Goal: Information Seeking & Learning: Learn about a topic

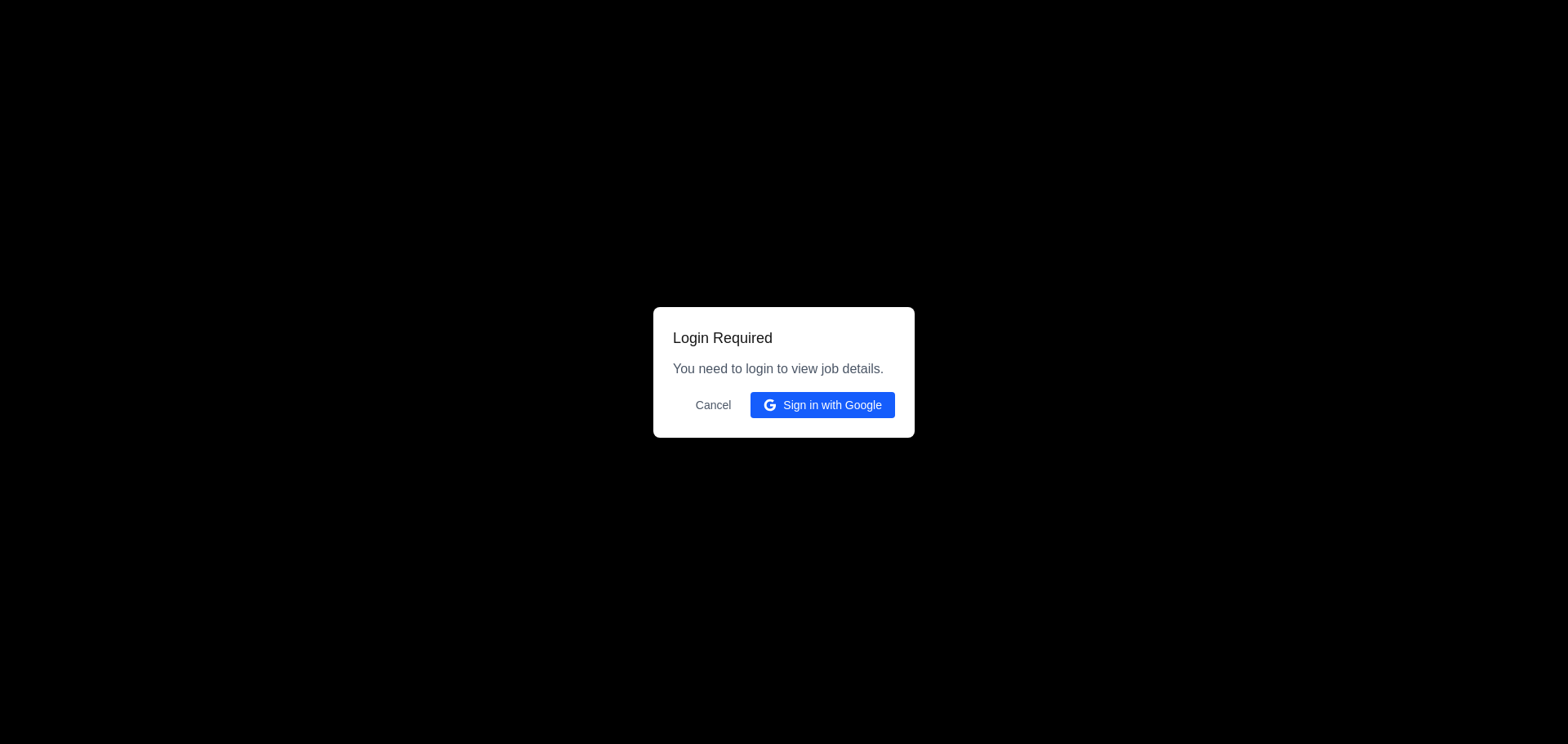
click at [797, 404] on button "Sign in with Google" at bounding box center [823, 404] width 144 height 26
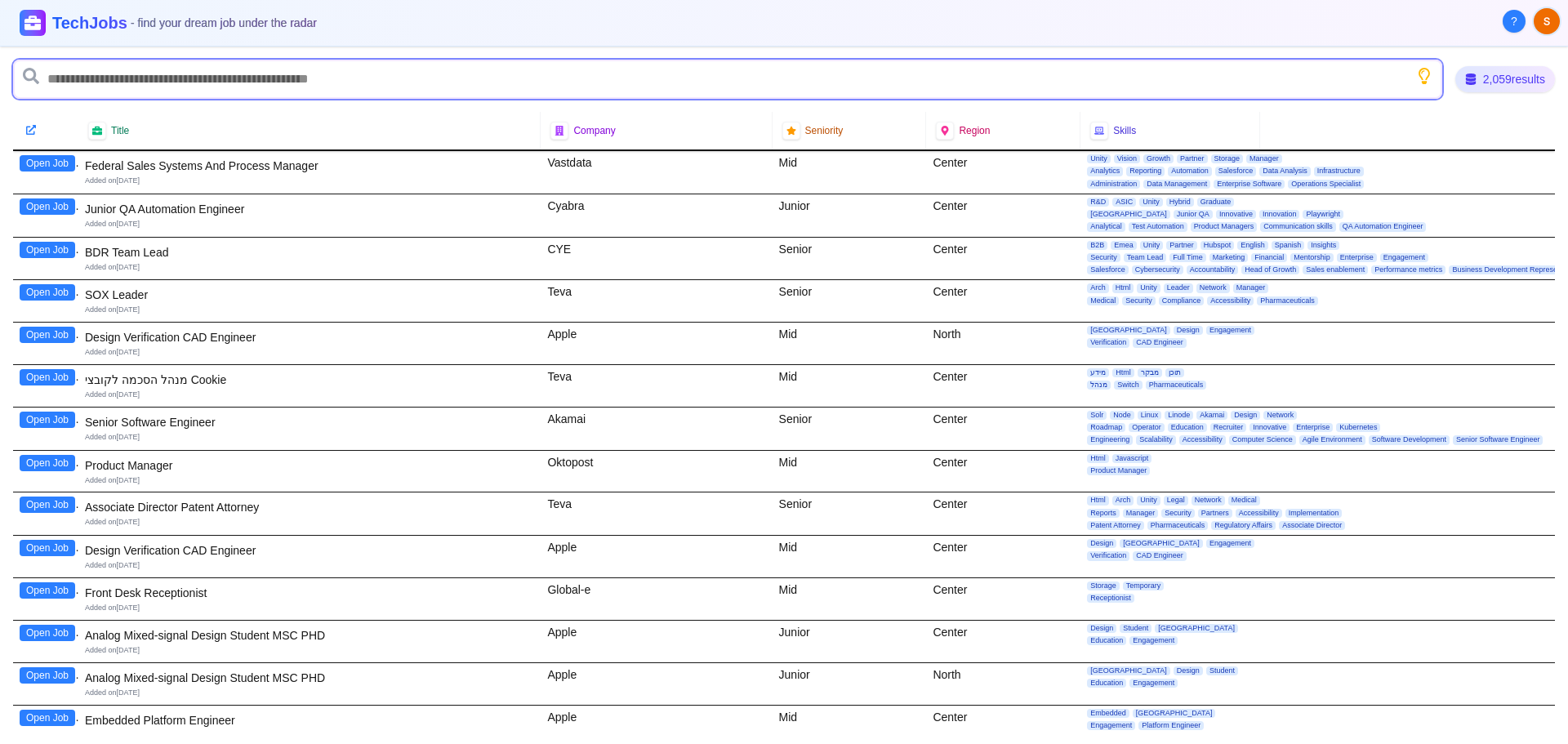
click at [91, 82] on input "text" at bounding box center [728, 79] width 1429 height 39
type input "**"
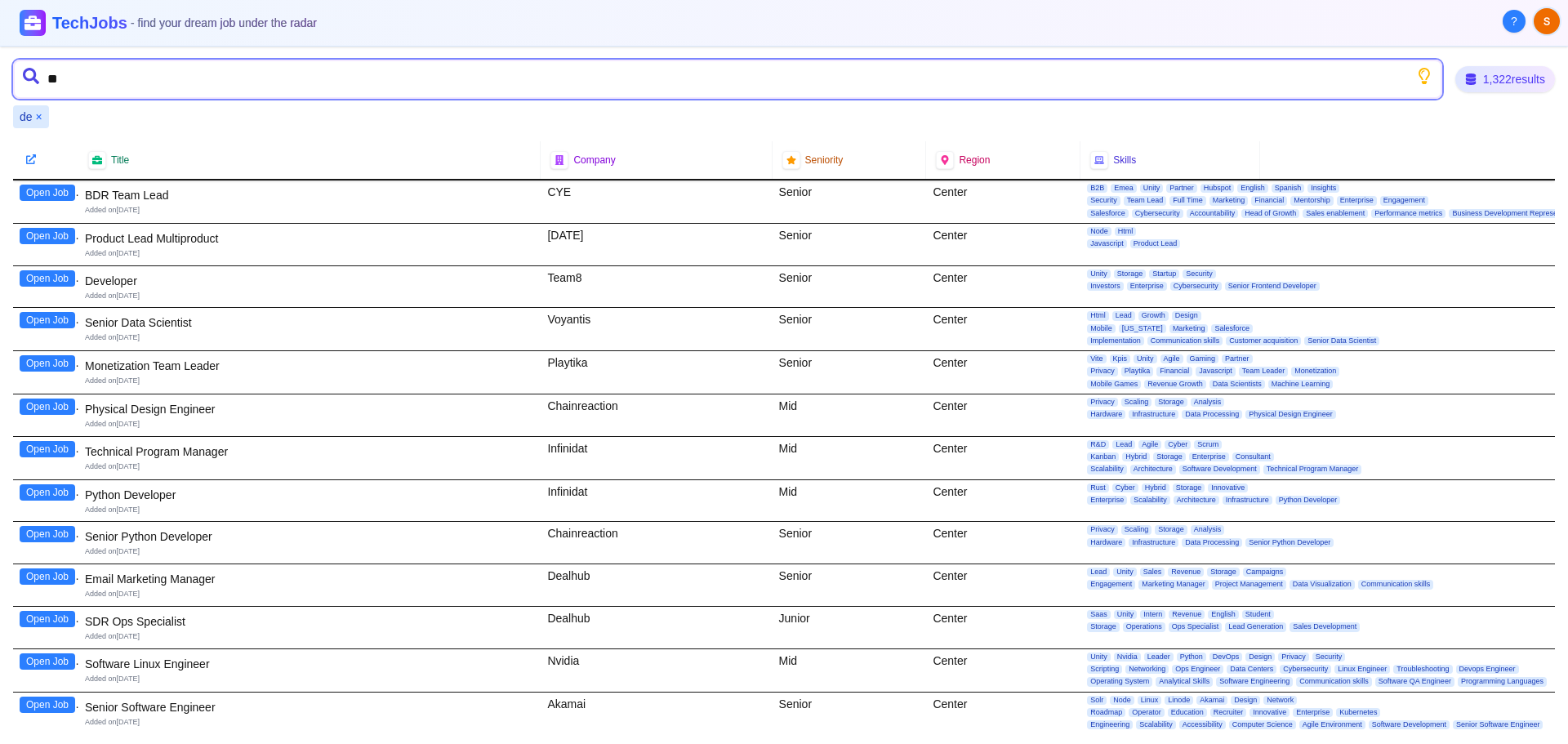
type input "*"
type input "******"
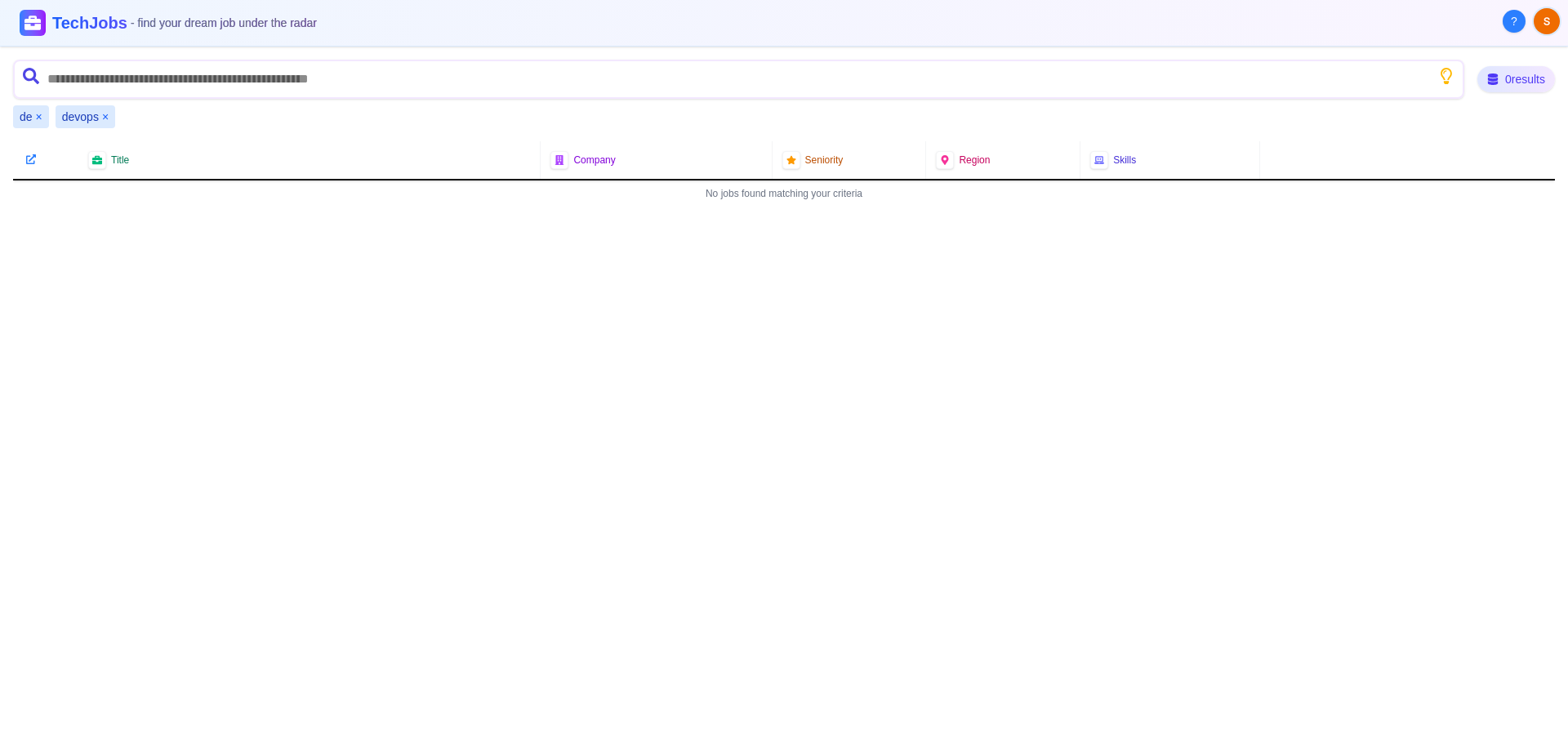
click at [34, 118] on div "de ×" at bounding box center [31, 116] width 36 height 23
click at [36, 118] on button "×" at bounding box center [39, 116] width 7 height 16
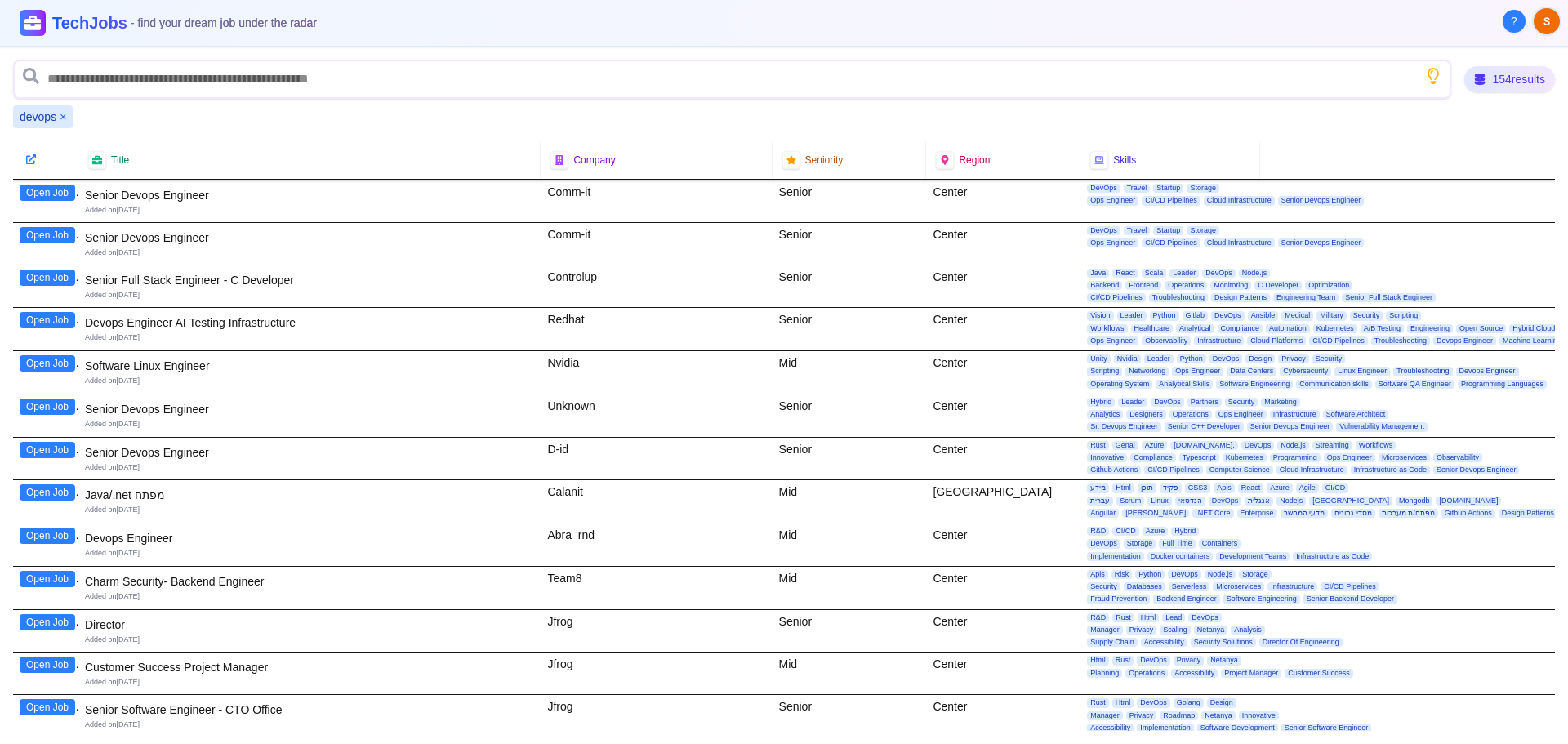
click at [55, 196] on button "Open Job" at bounding box center [47, 192] width 56 height 16
click at [40, 237] on button "Open Job" at bounding box center [47, 235] width 56 height 16
click at [42, 281] on button "Open Job" at bounding box center [47, 277] width 56 height 16
click at [47, 323] on button "Open Job" at bounding box center [47, 320] width 56 height 16
click at [50, 369] on button "Open Job" at bounding box center [47, 363] width 56 height 16
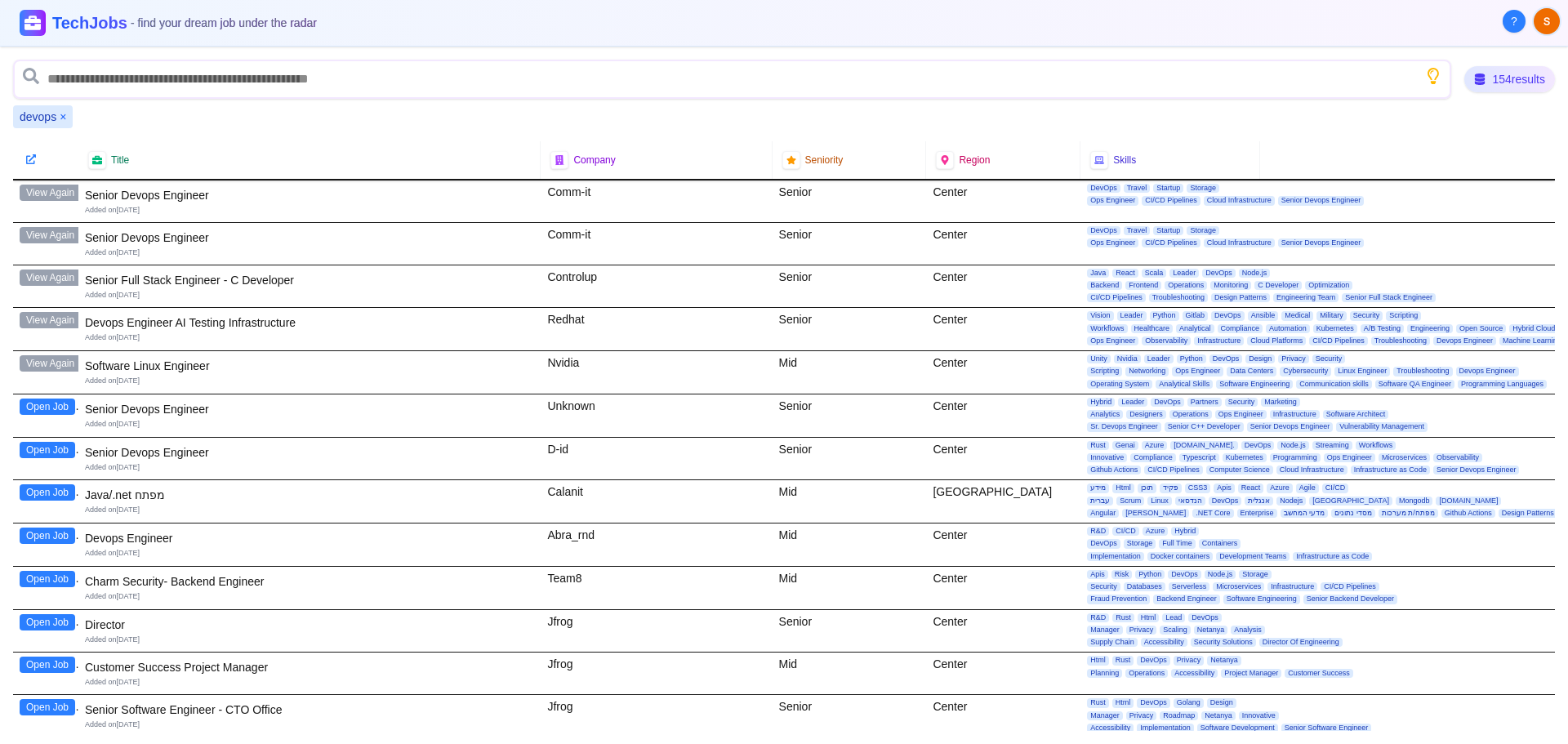
click at [48, 410] on button "Open Job" at bounding box center [47, 406] width 56 height 16
click at [43, 452] on button "Open Job" at bounding box center [47, 449] width 56 height 16
click at [30, 493] on button "Open Job" at bounding box center [47, 492] width 56 height 16
click at [62, 530] on button "Open Job" at bounding box center [47, 535] width 56 height 16
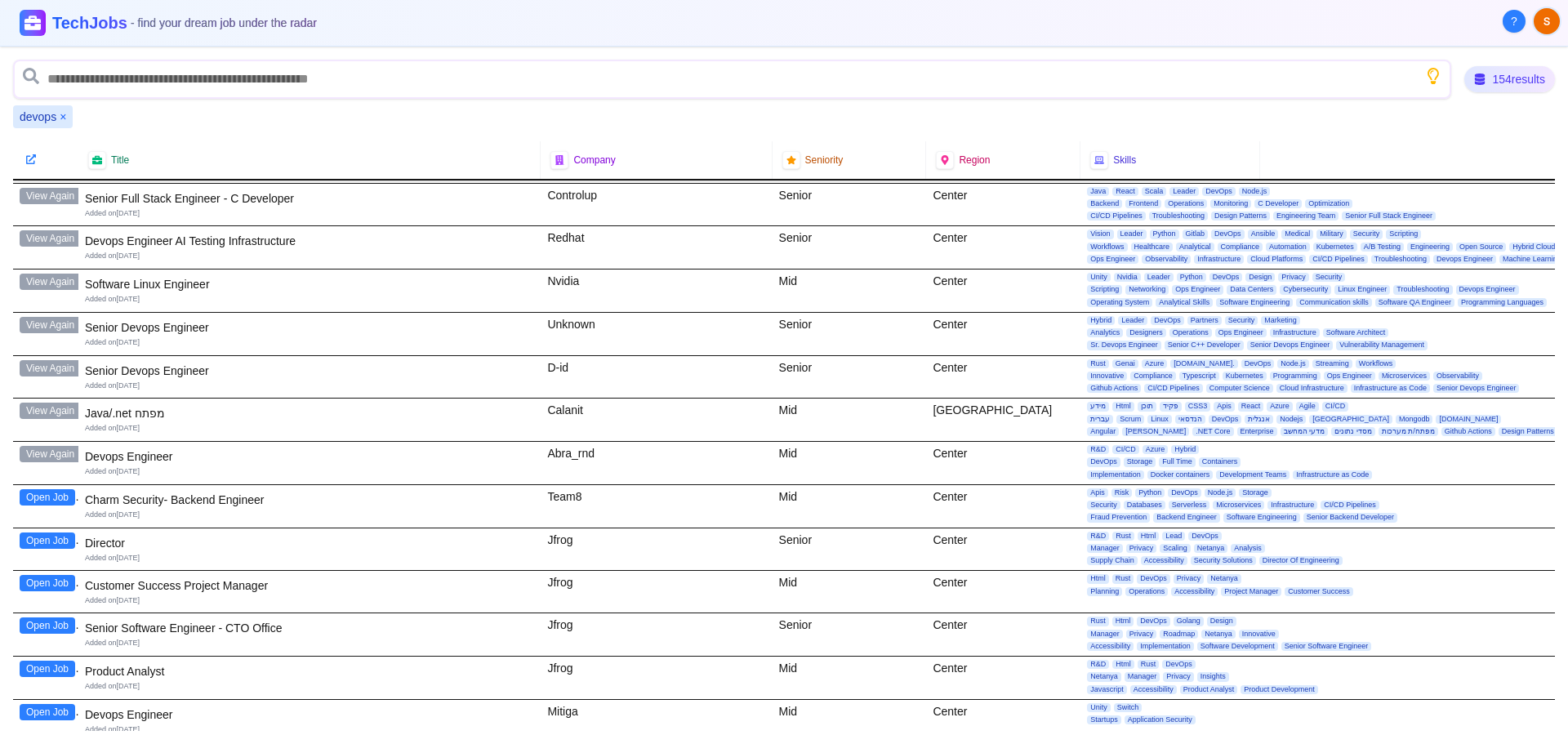
click at [57, 497] on button "Open Job" at bounding box center [47, 497] width 56 height 16
click at [39, 549] on div "Open Job" at bounding box center [46, 550] width 65 height 42
click at [51, 547] on button "Open Job" at bounding box center [47, 540] width 56 height 16
click at [50, 583] on button "Open Job" at bounding box center [47, 582] width 56 height 16
click at [51, 622] on button "Open Job" at bounding box center [47, 625] width 56 height 16
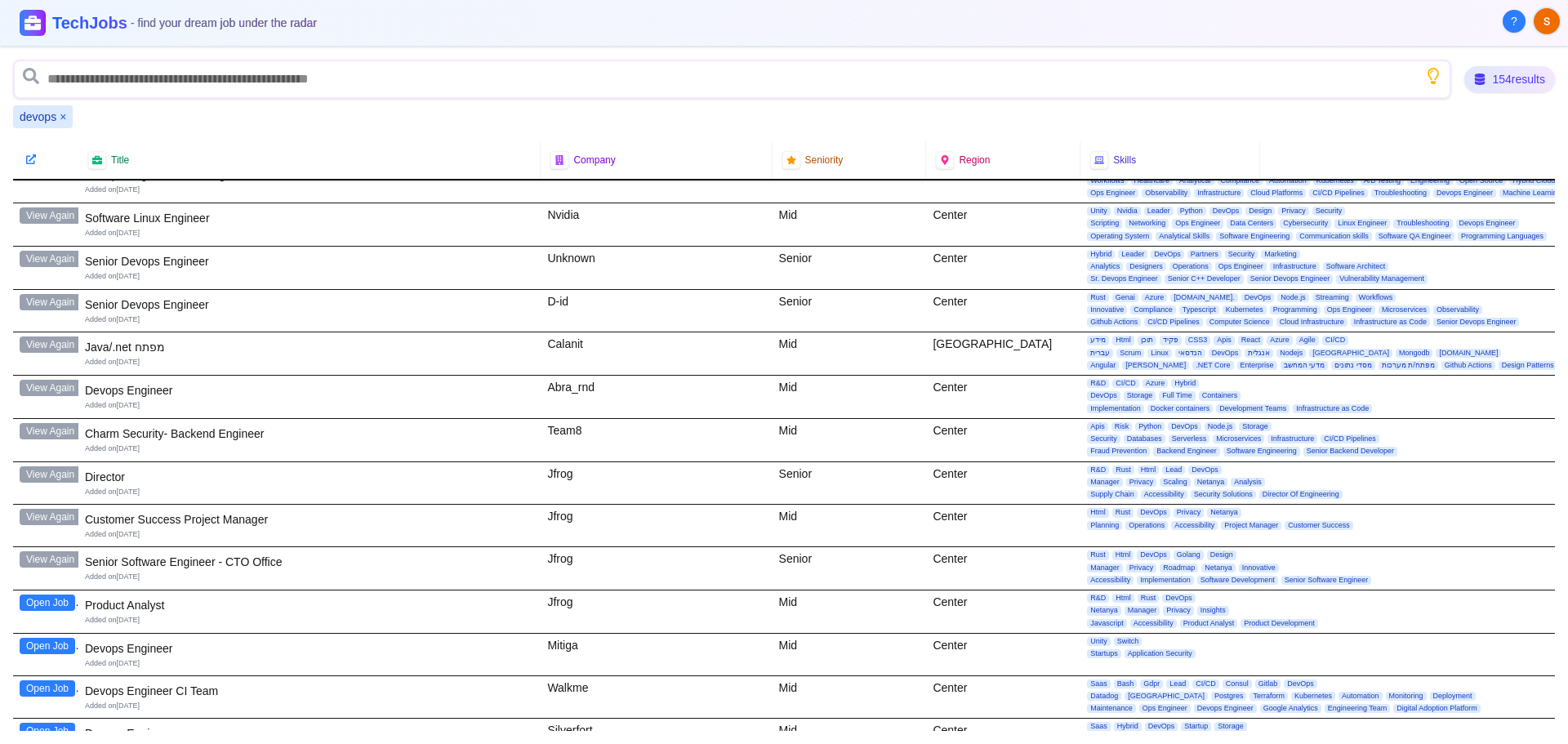
scroll to position [244, 0]
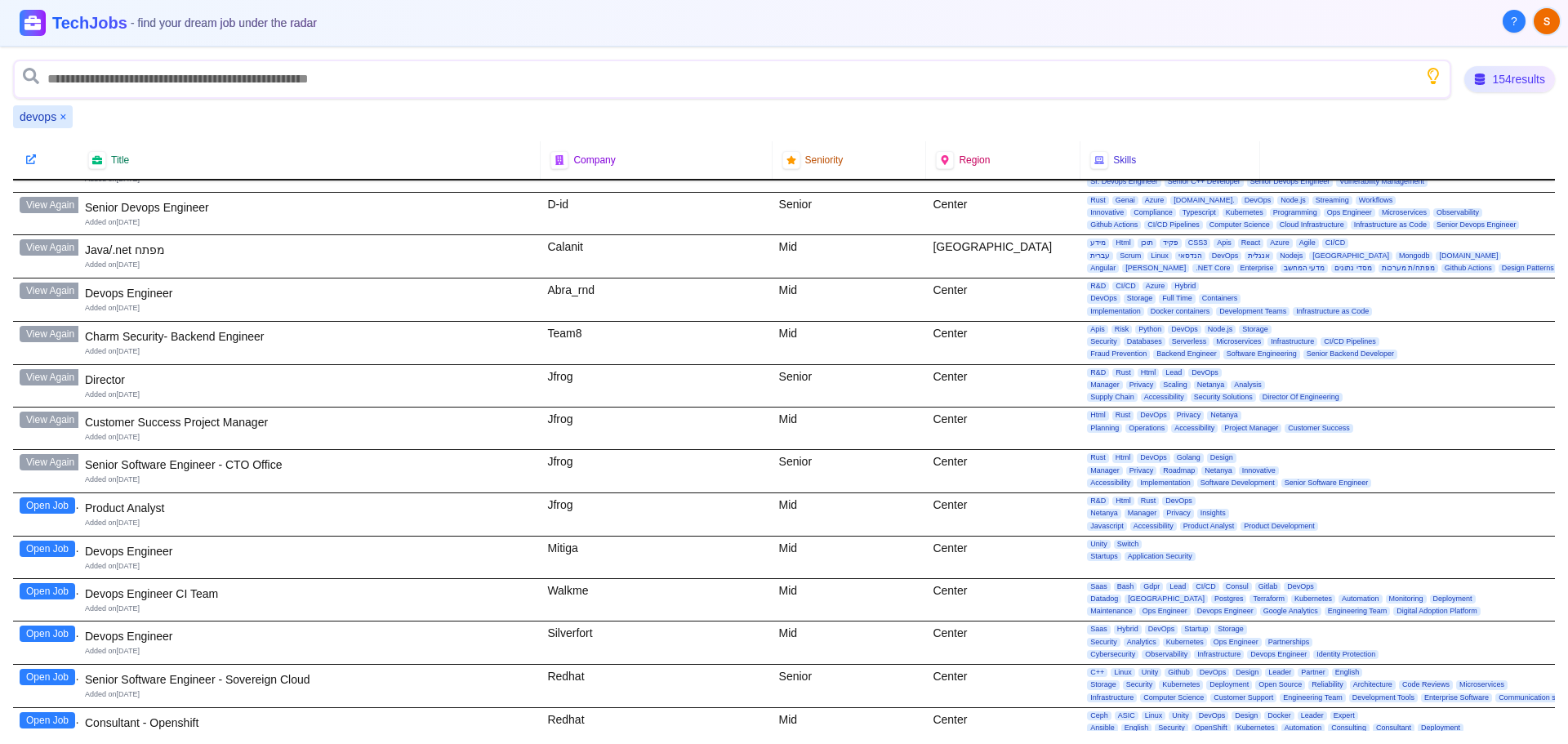
click at [52, 504] on button "Open Job" at bounding box center [47, 505] width 56 height 16
click at [44, 547] on button "Open Job" at bounding box center [47, 549] width 56 height 16
click at [41, 591] on button "Open Job" at bounding box center [47, 591] width 56 height 16
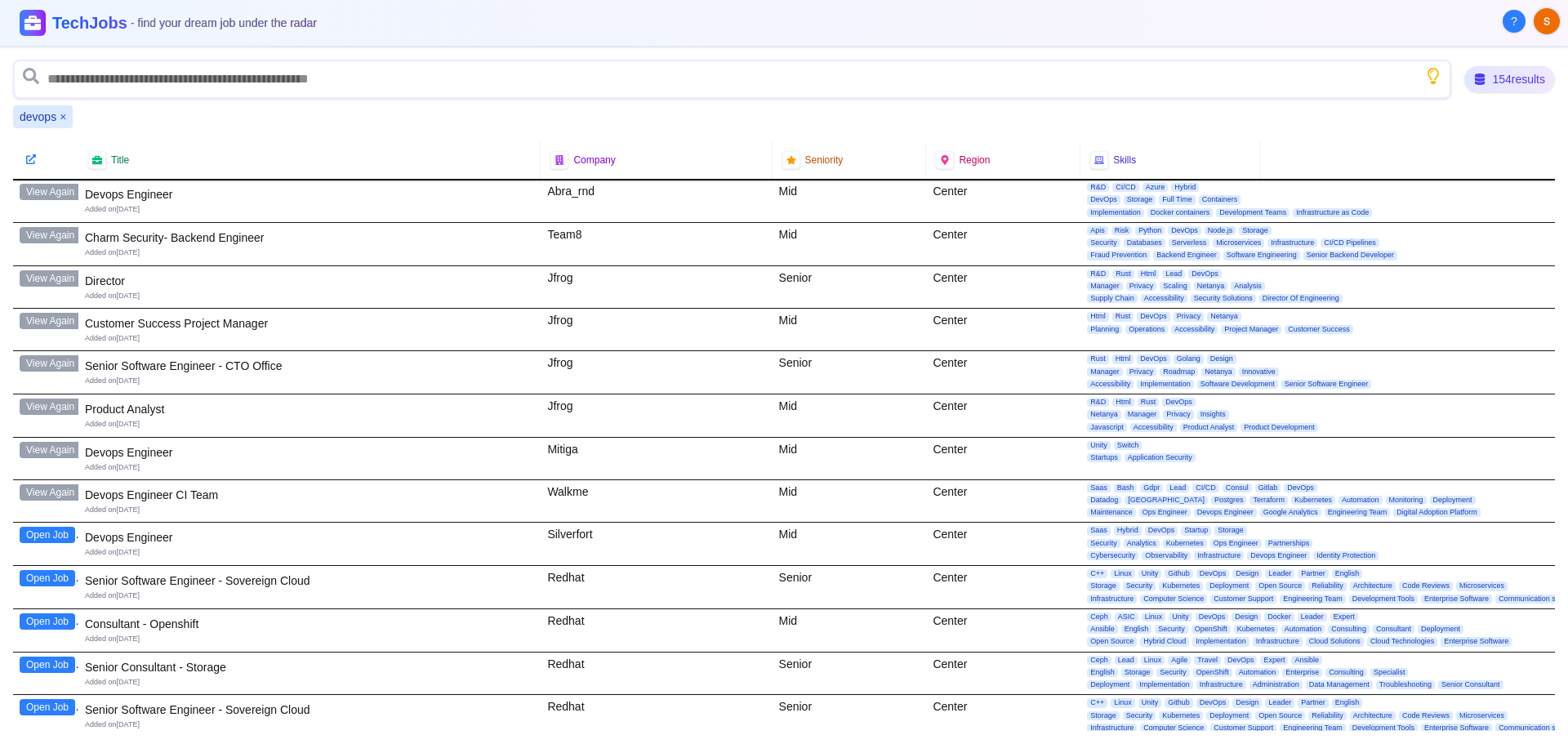
scroll to position [408, 0]
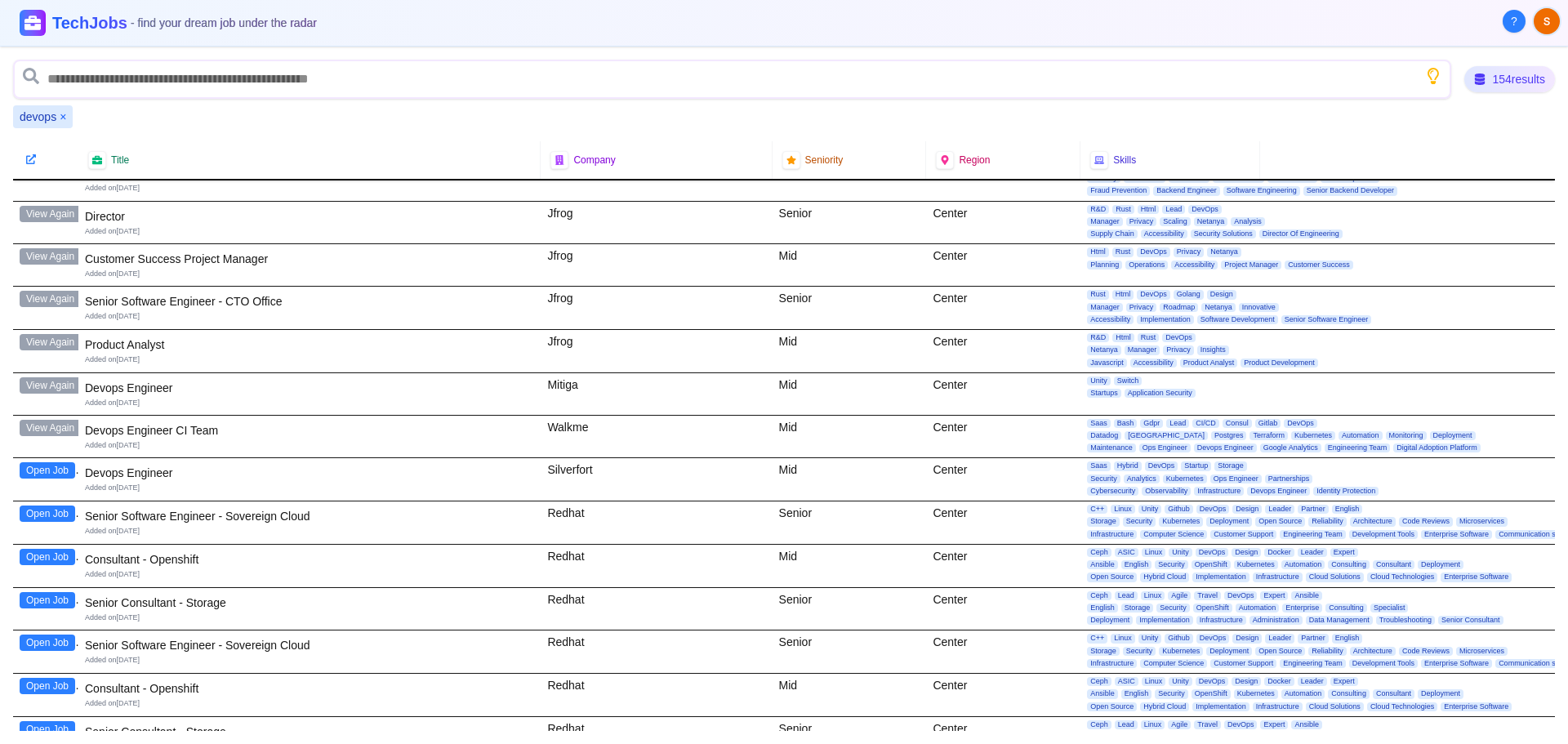
click at [46, 470] on button "Open Job" at bounding box center [47, 470] width 56 height 16
click at [60, 512] on button "Open Job" at bounding box center [47, 513] width 56 height 16
click at [46, 557] on button "Open Job" at bounding box center [47, 556] width 56 height 16
click at [57, 601] on button "Open Job" at bounding box center [47, 600] width 56 height 16
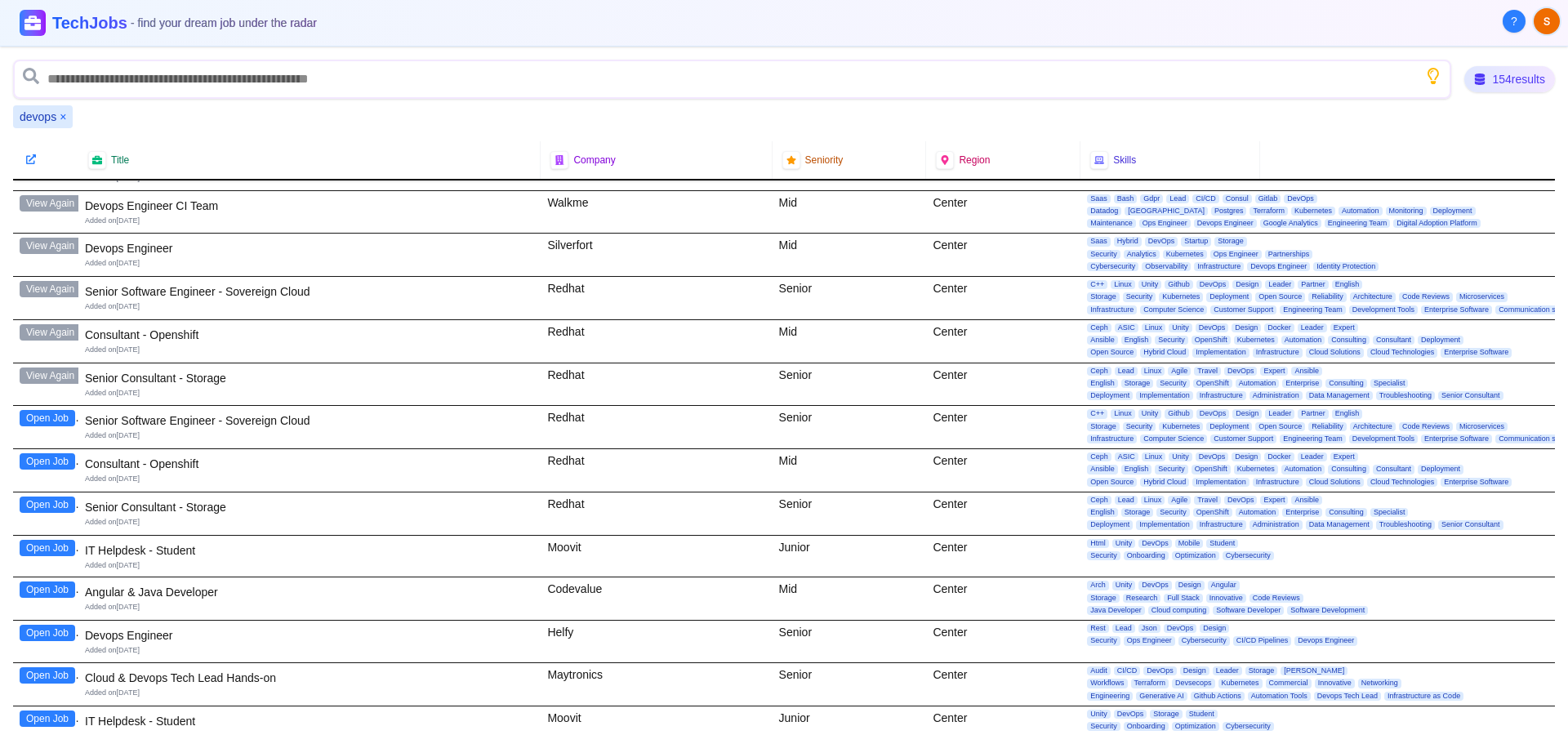
scroll to position [654, 0]
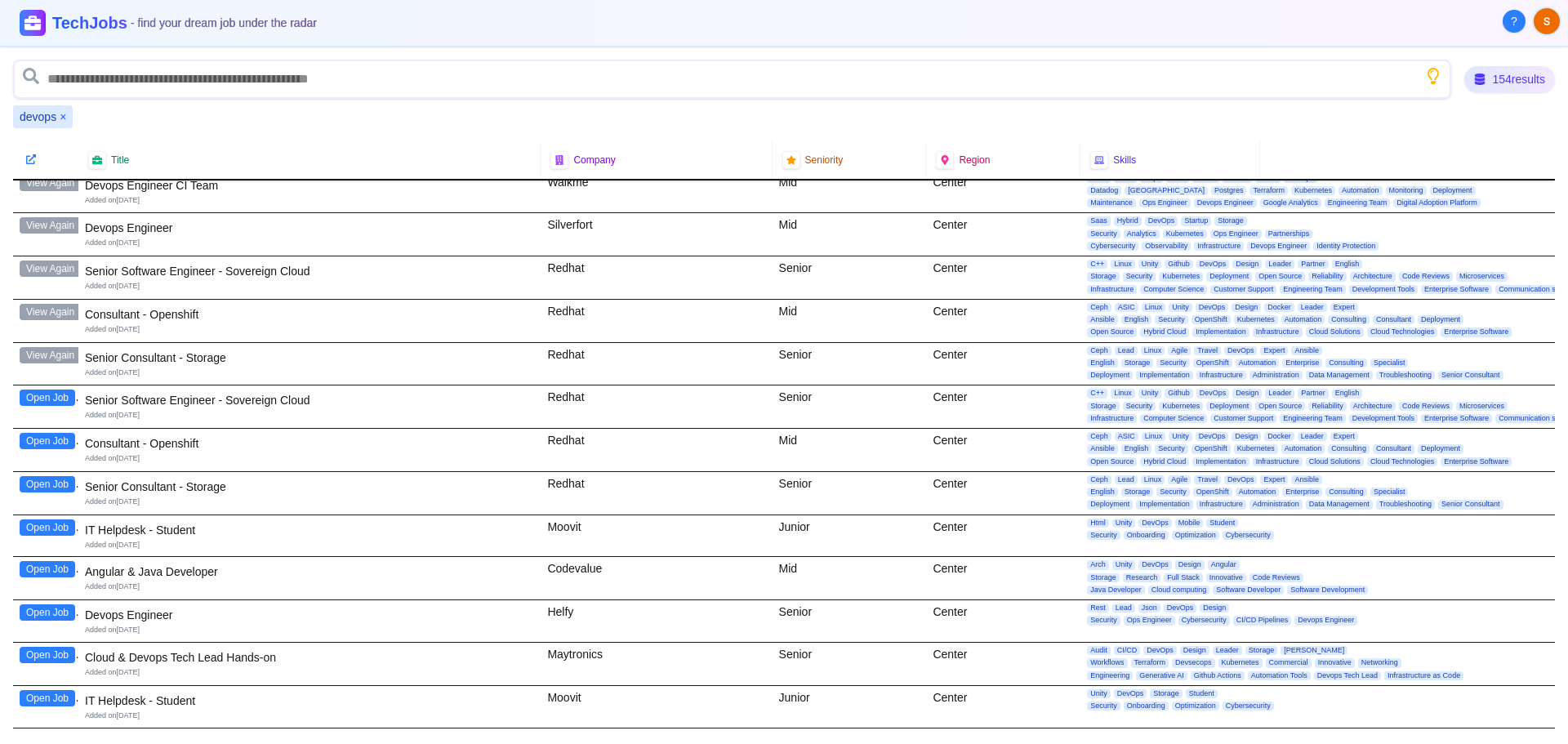
click at [62, 397] on button "Open Job" at bounding box center [47, 398] width 56 height 16
click at [46, 442] on button "Open Job" at bounding box center [47, 441] width 56 height 16
click at [41, 489] on button "Open Job" at bounding box center [47, 484] width 56 height 16
click at [22, 526] on button "Open Job" at bounding box center [47, 527] width 56 height 16
click at [43, 566] on button "Open Job" at bounding box center [47, 569] width 56 height 16
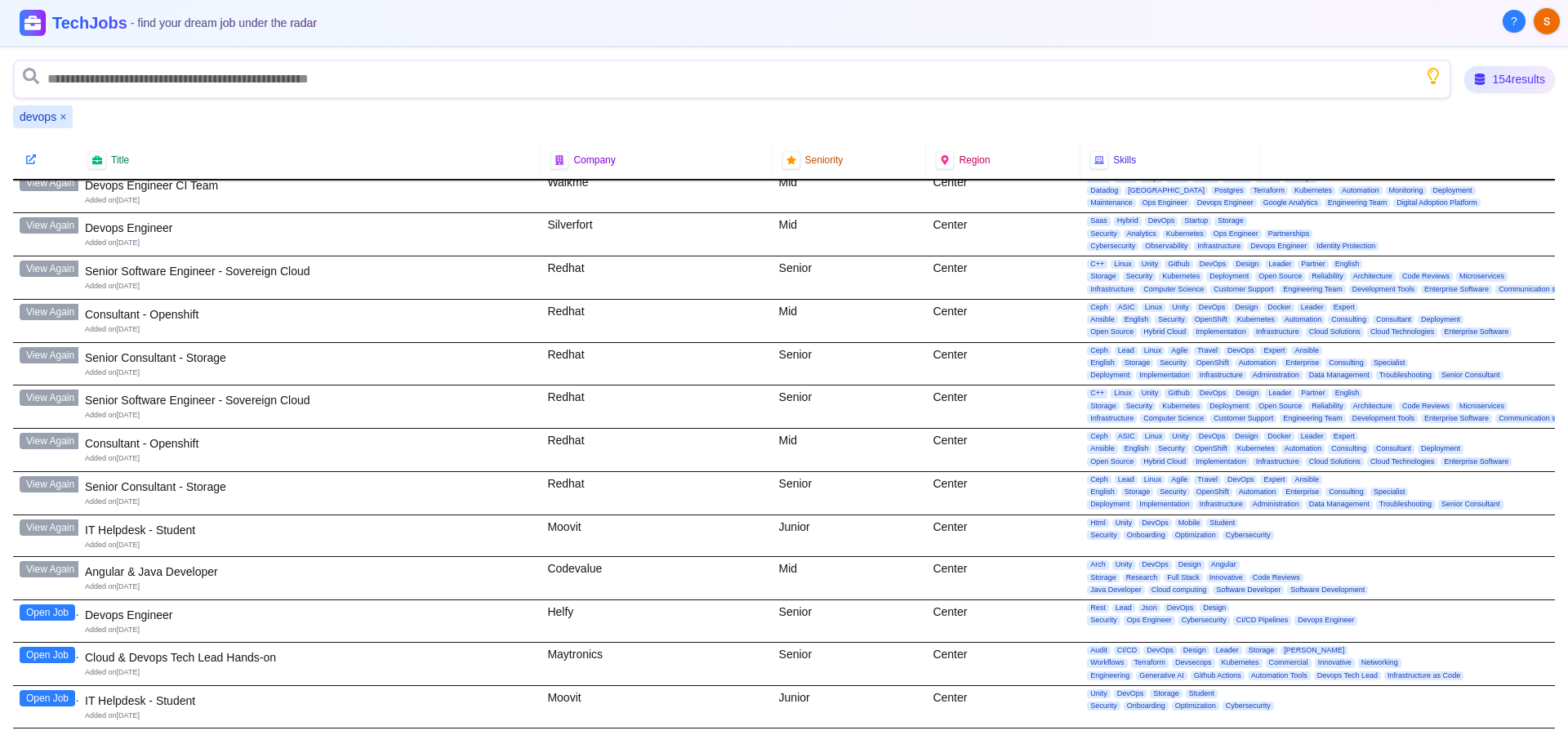
click at [50, 614] on button "Open Job" at bounding box center [47, 612] width 56 height 16
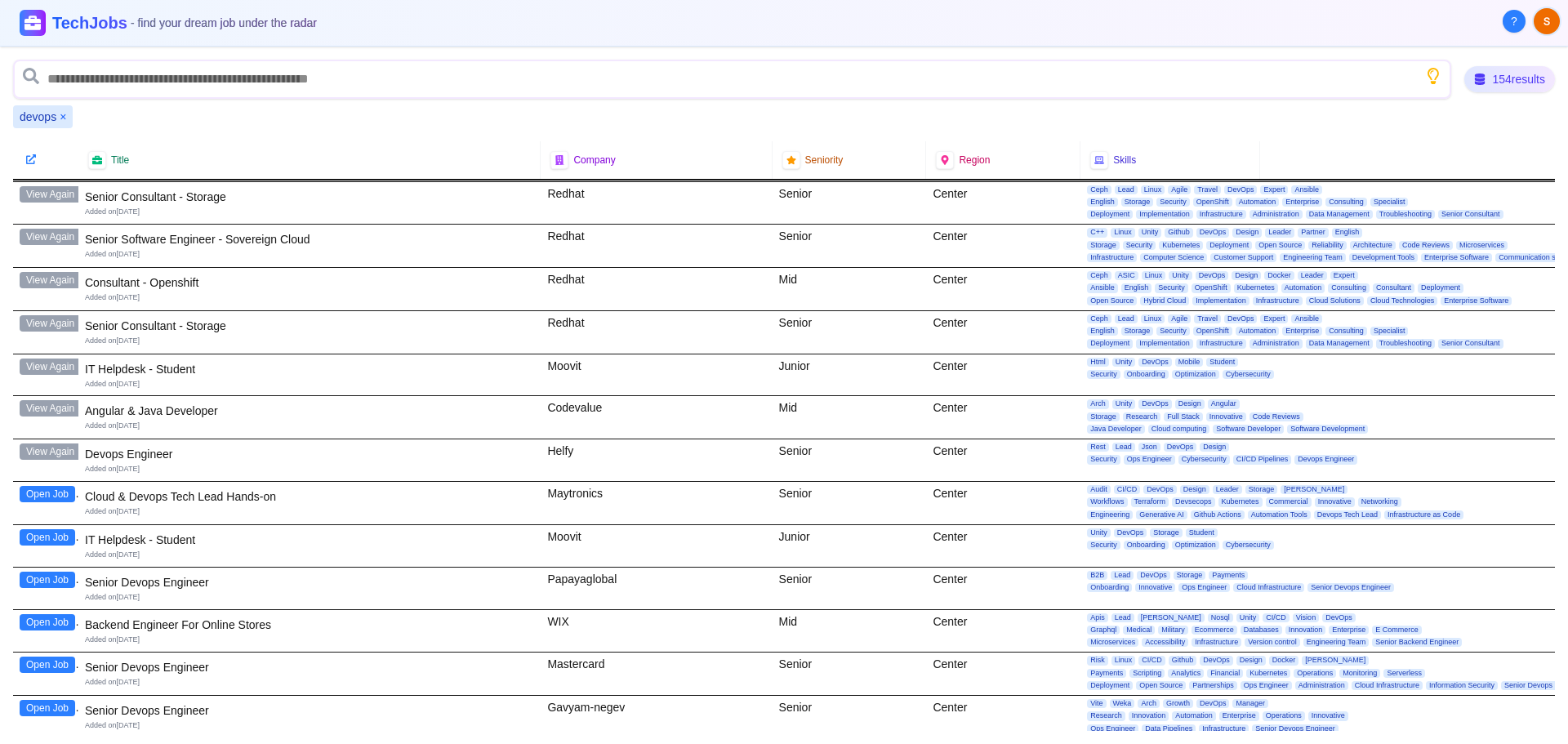
scroll to position [816, 0]
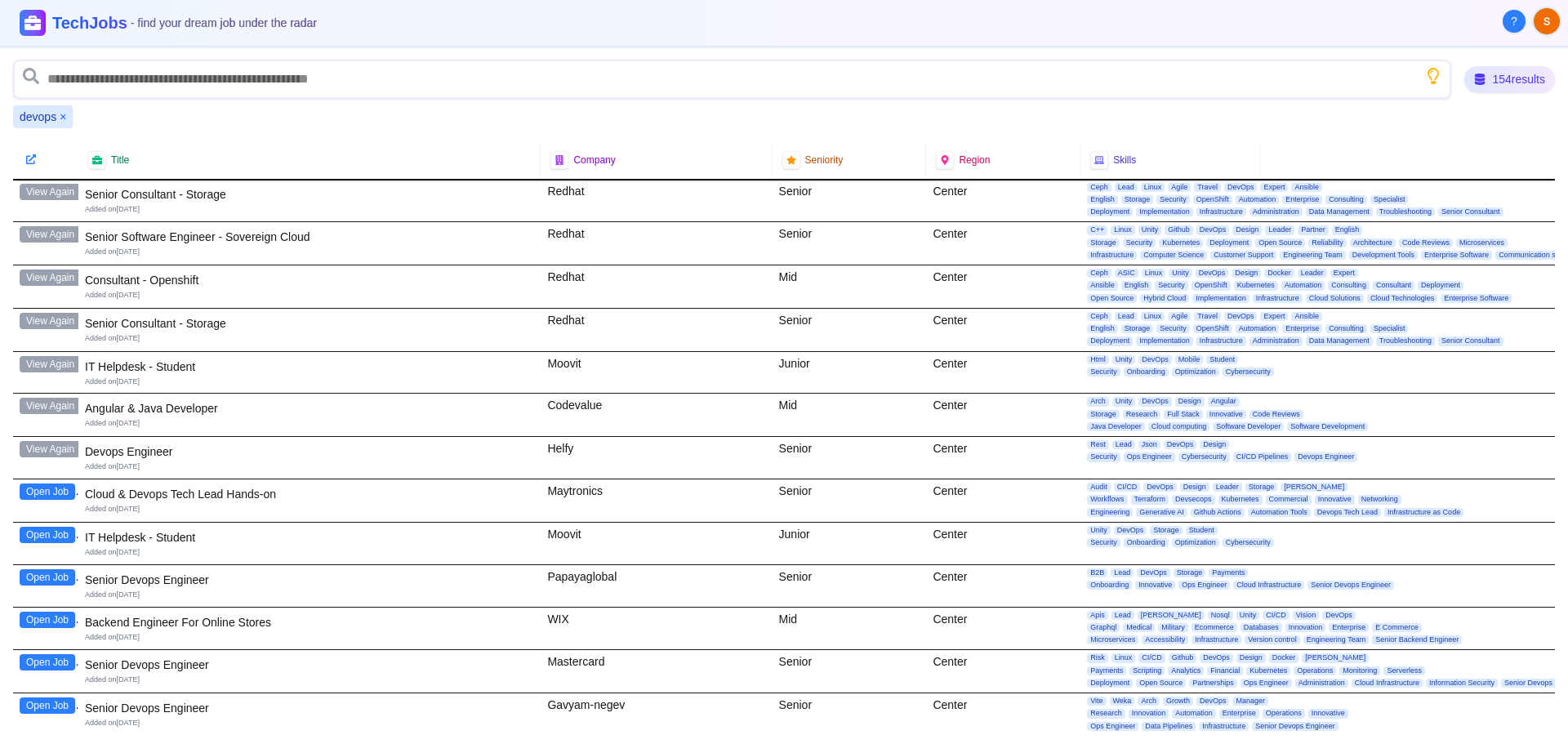
click at [48, 485] on button "Open Job" at bounding box center [47, 491] width 56 height 16
click at [57, 533] on button "Open Job" at bounding box center [47, 534] width 56 height 16
click at [62, 581] on button "Open Job" at bounding box center [47, 577] width 56 height 16
click at [64, 616] on button "Open Job" at bounding box center [47, 619] width 56 height 16
click at [49, 664] on button "Open Job" at bounding box center [47, 662] width 56 height 16
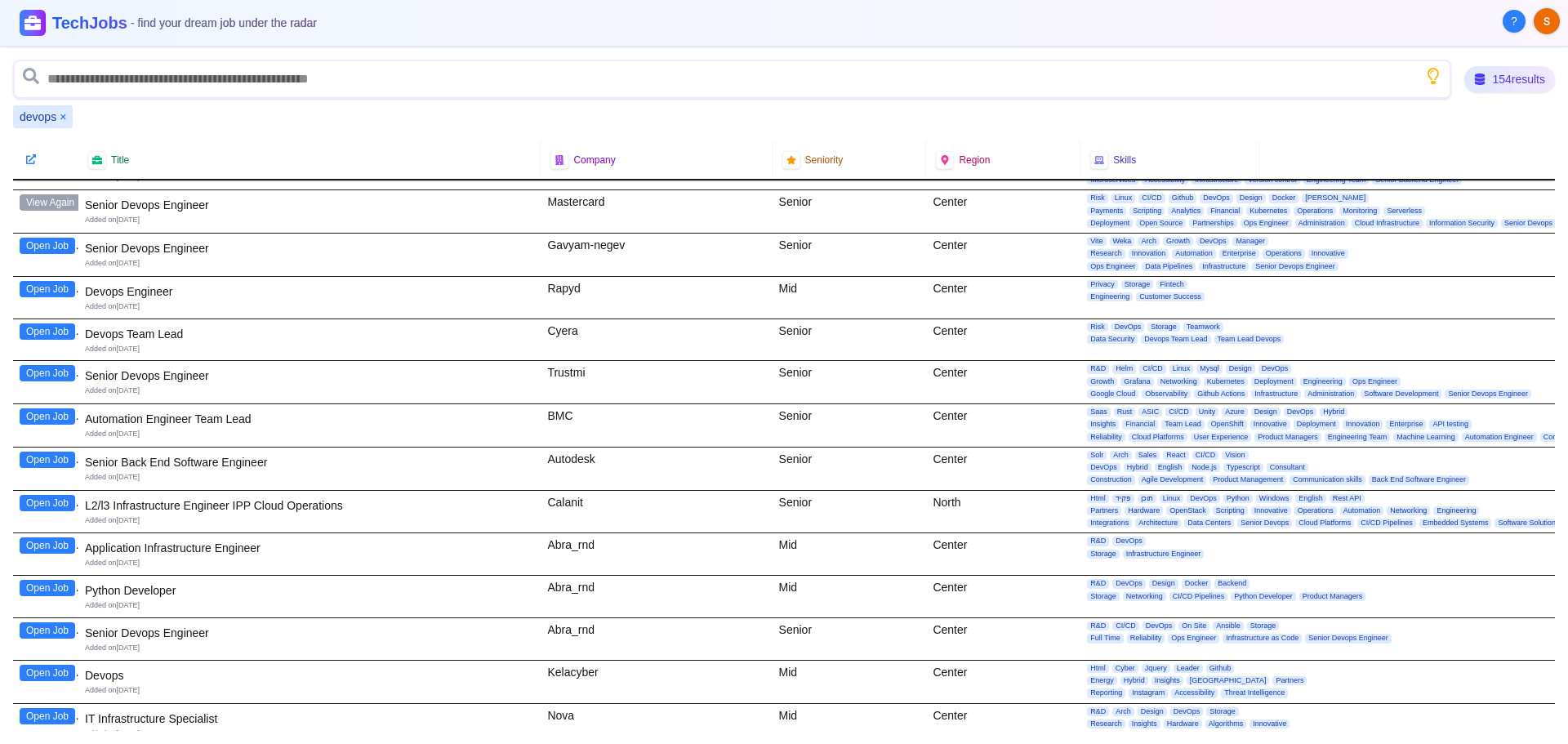
scroll to position [1306, 0]
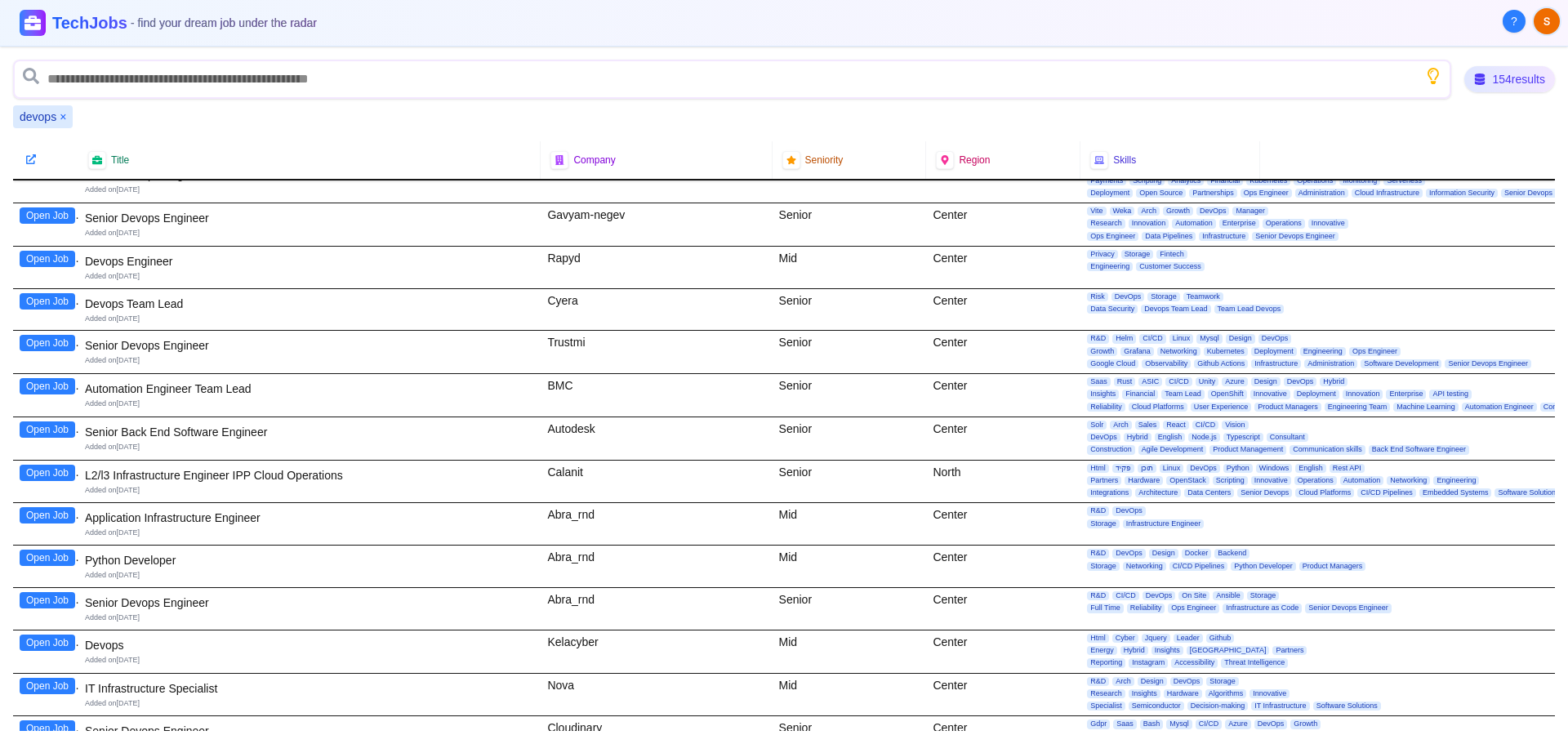
click at [45, 218] on button "Open Job" at bounding box center [47, 215] width 56 height 16
click at [44, 257] on button "Open Job" at bounding box center [47, 258] width 56 height 16
click at [45, 303] on button "Open Job" at bounding box center [47, 301] width 56 height 16
click at [43, 341] on button "Open Job" at bounding box center [47, 343] width 56 height 16
click at [67, 389] on button "Open Job" at bounding box center [47, 386] width 56 height 16
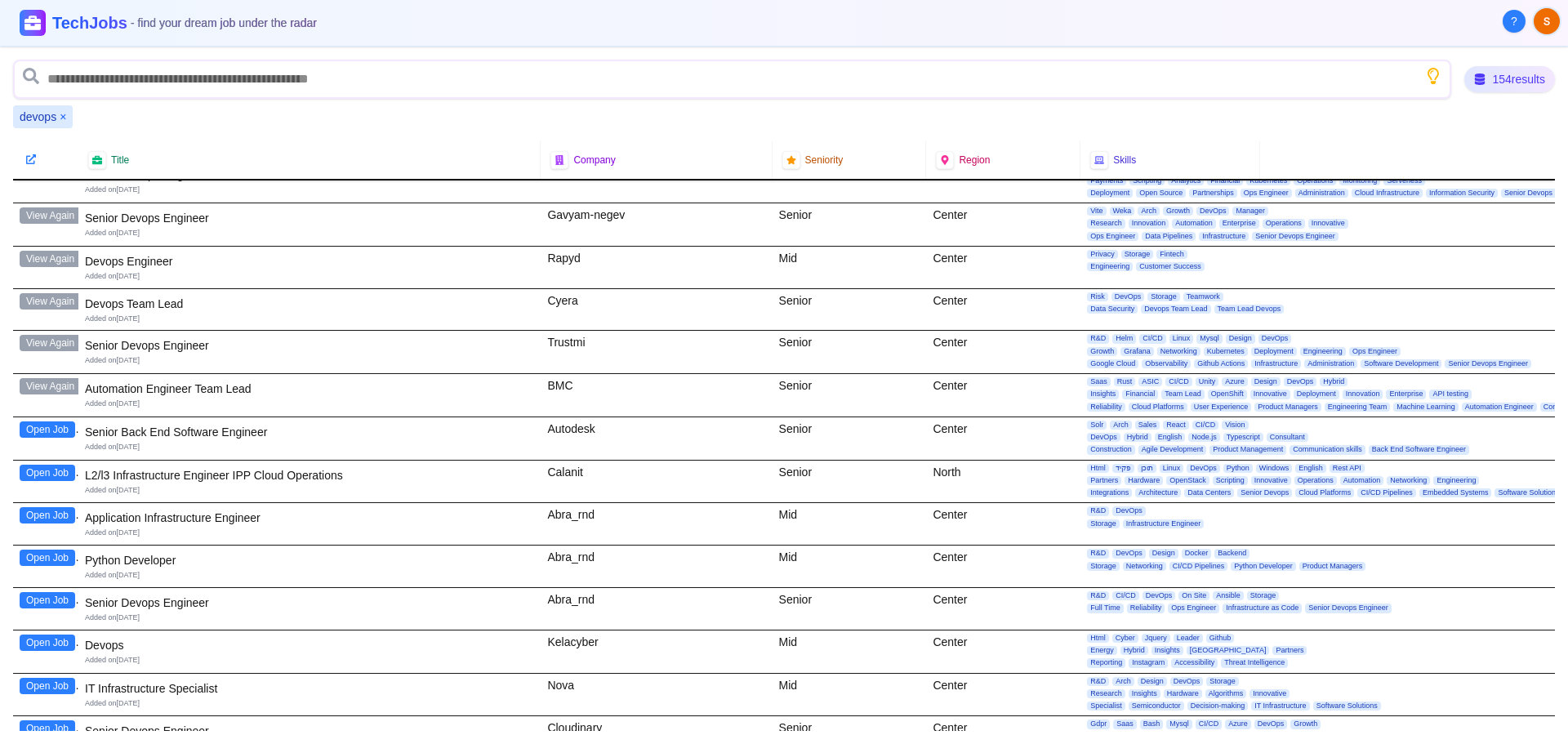
click at [45, 428] on button "Open Job" at bounding box center [47, 429] width 56 height 16
click at [51, 477] on button "Open Job" at bounding box center [47, 473] width 56 height 16
click at [42, 516] on button "Open Job" at bounding box center [47, 515] width 56 height 16
click at [35, 561] on button "Open Job" at bounding box center [47, 557] width 56 height 16
click at [51, 597] on button "Open Job" at bounding box center [47, 600] width 56 height 16
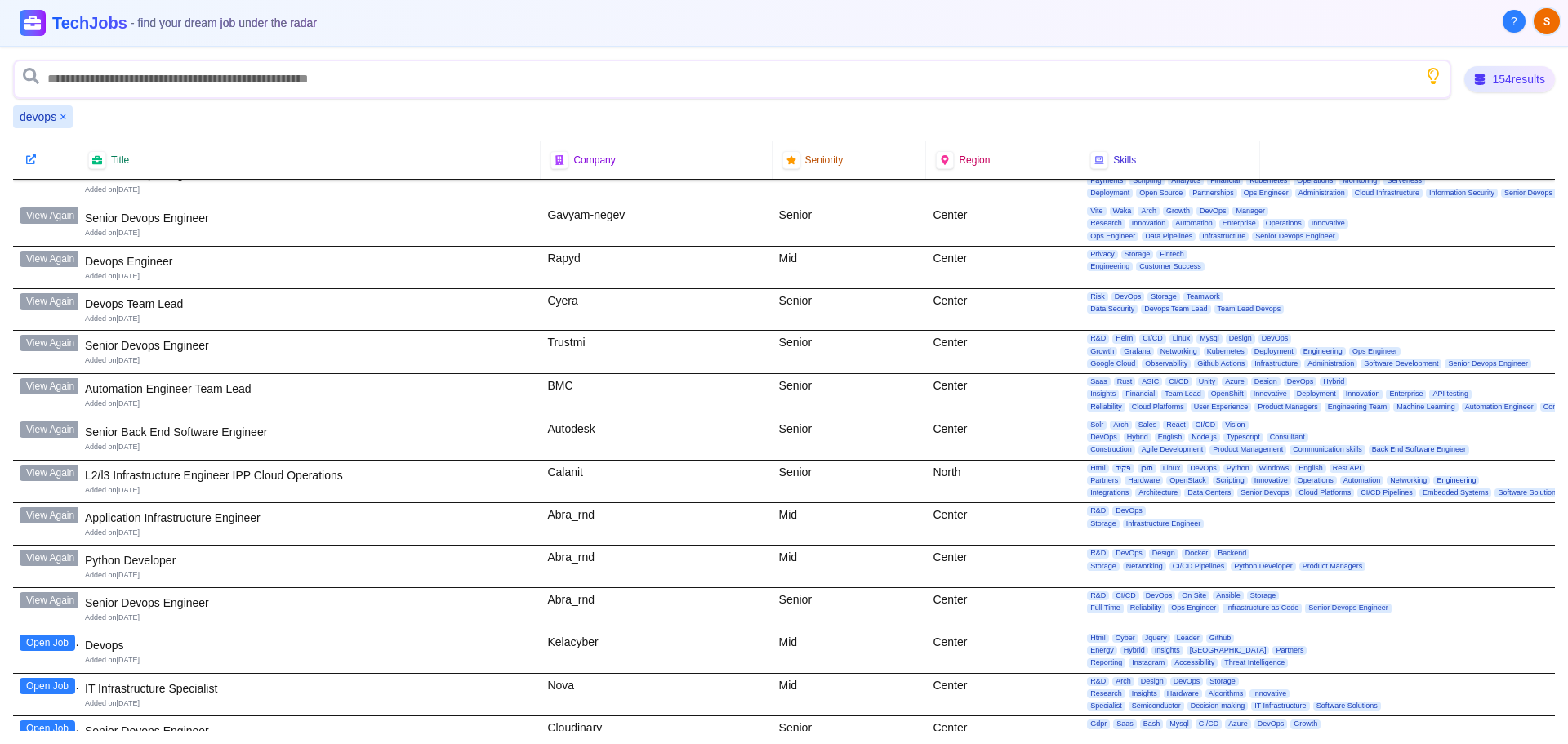
click at [39, 642] on button "Open Job" at bounding box center [47, 642] width 56 height 16
click at [57, 638] on button "View Again" at bounding box center [50, 642] width 62 height 16
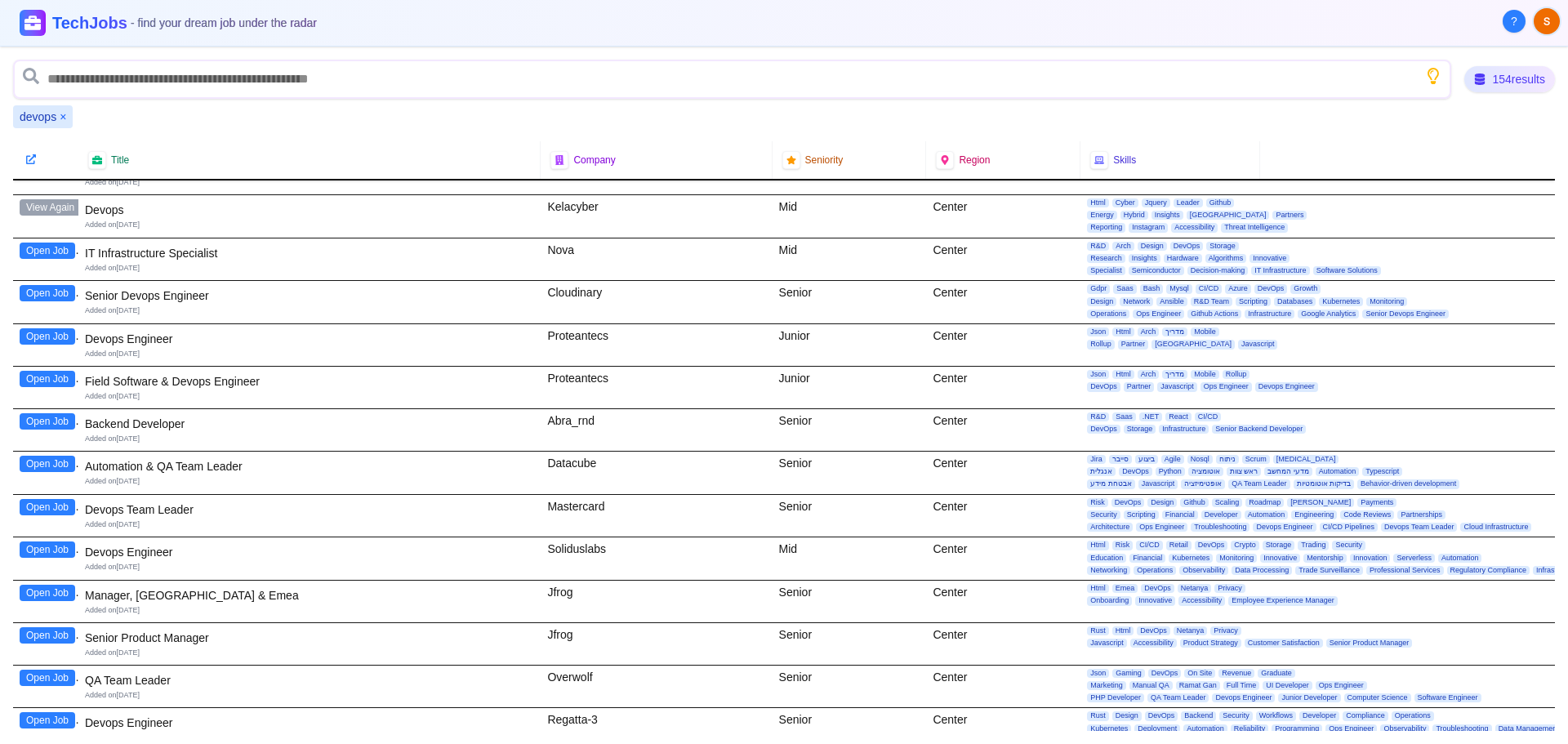
scroll to position [1714, 0]
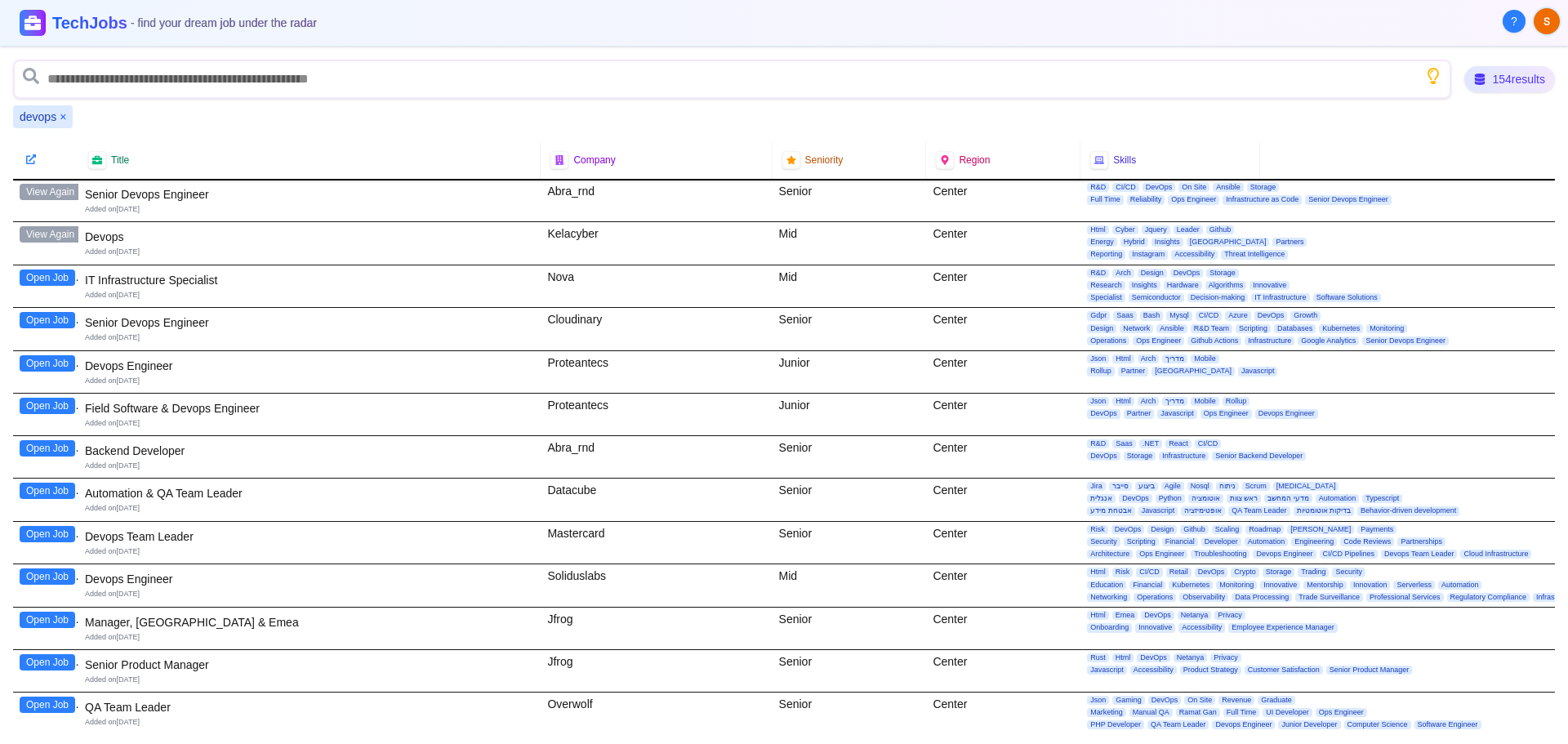
click at [39, 277] on button "Open Job" at bounding box center [47, 277] width 56 height 16
click at [45, 321] on button "Open Job" at bounding box center [47, 320] width 56 height 16
click at [44, 366] on button "Open Job" at bounding box center [47, 363] width 56 height 16
click at [50, 409] on button "Open Job" at bounding box center [47, 405] width 56 height 16
click at [54, 450] on button "Open Job" at bounding box center [47, 448] width 56 height 16
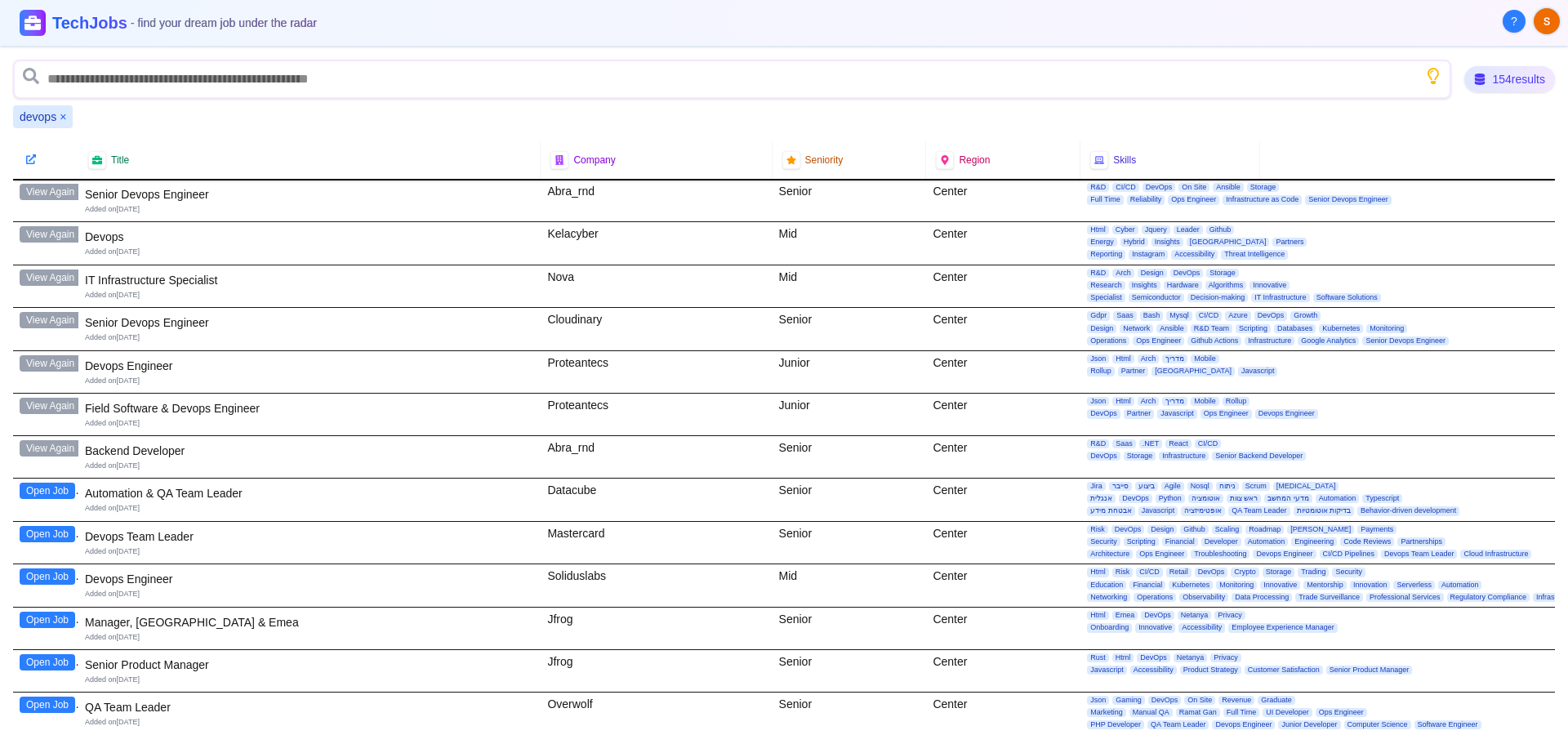
click at [43, 492] on button "Open Job" at bounding box center [47, 490] width 56 height 16
click at [48, 533] on button "Open Job" at bounding box center [47, 533] width 56 height 16
click at [51, 577] on button "Open Job" at bounding box center [47, 576] width 56 height 16
click at [37, 626] on button "Open Job" at bounding box center [47, 619] width 56 height 16
click at [62, 665] on button "Open Job" at bounding box center [47, 662] width 56 height 16
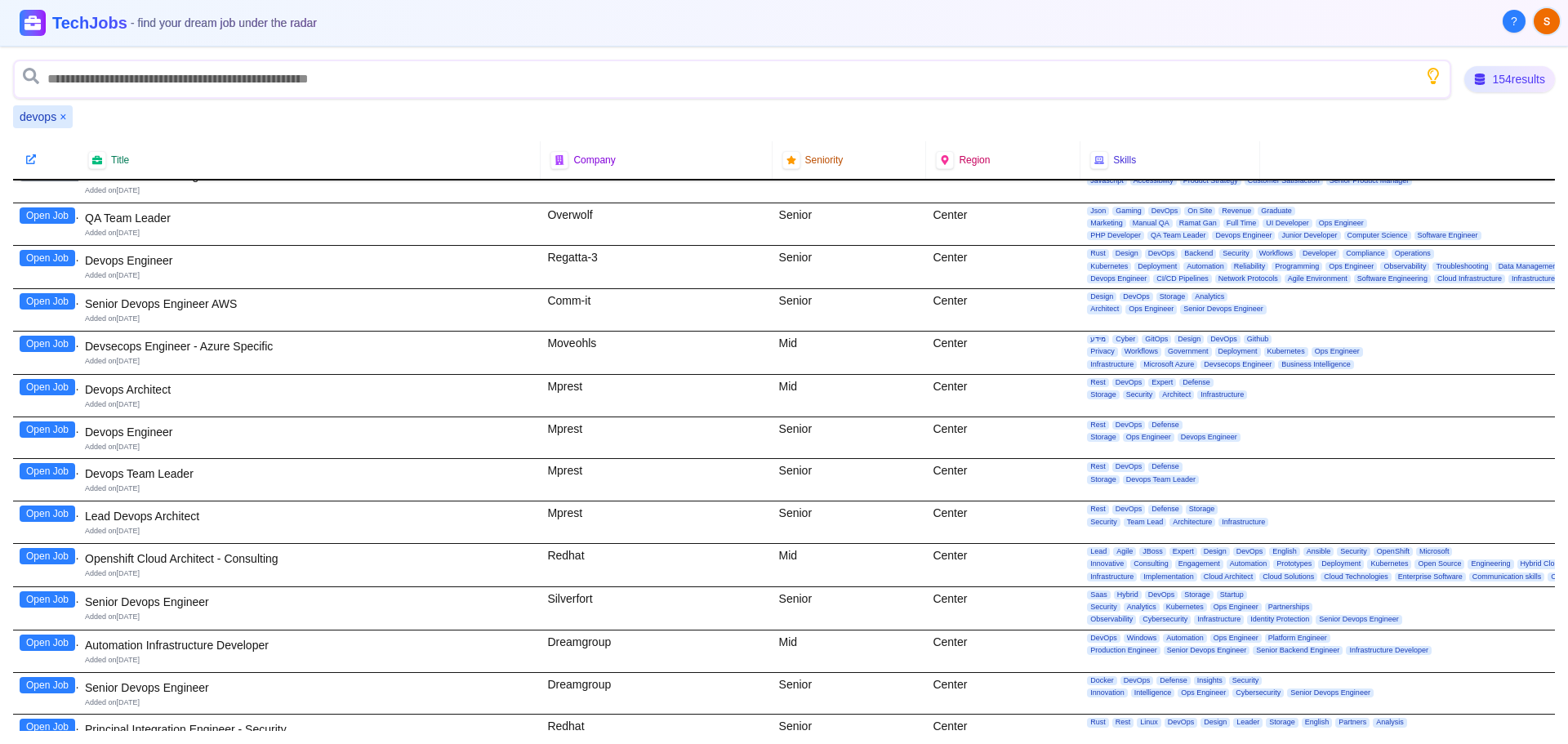
scroll to position [2123, 0]
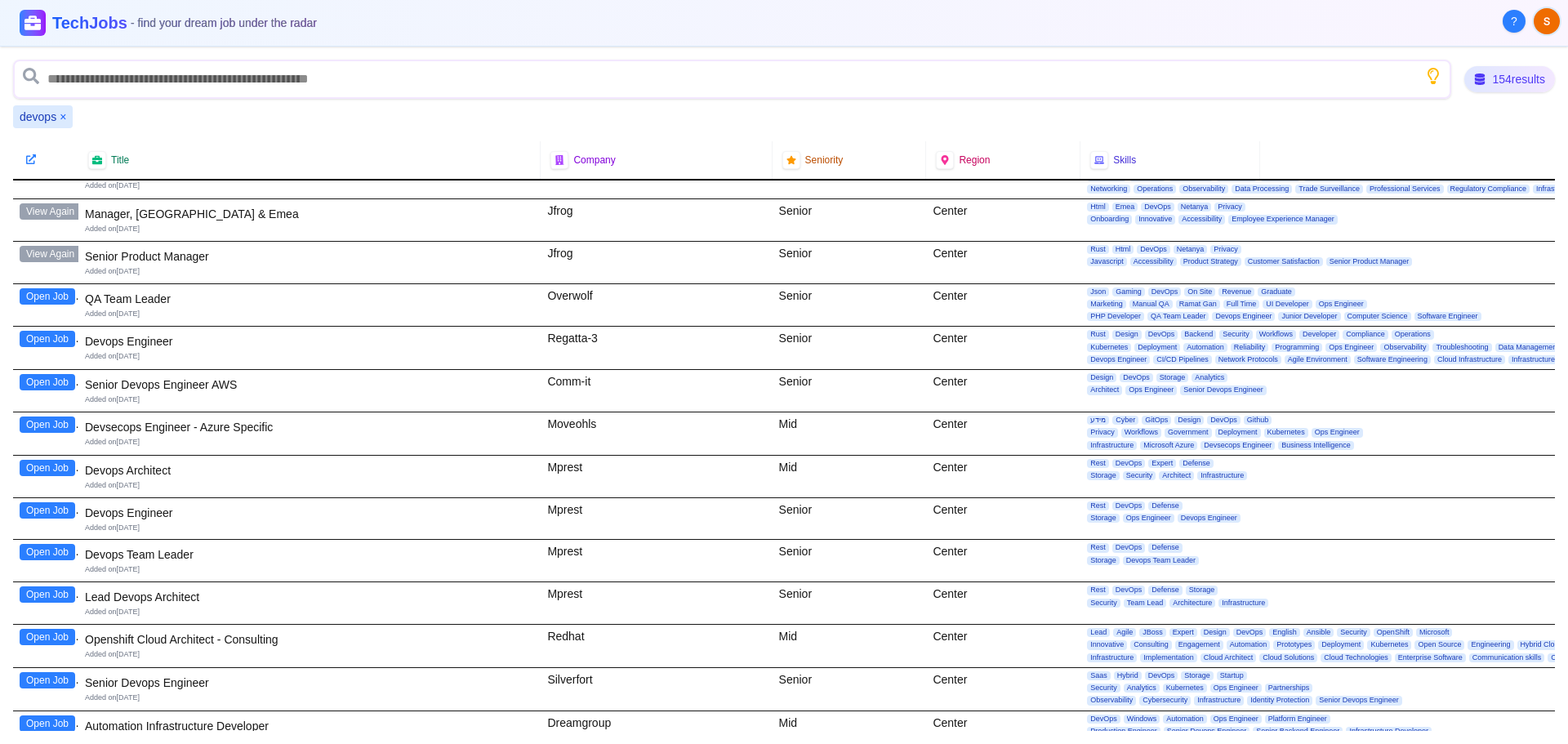
click at [42, 290] on button "Open Job" at bounding box center [47, 295] width 56 height 16
click at [43, 340] on button "Open Job" at bounding box center [47, 339] width 56 height 16
click at [53, 385] on button "Open Job" at bounding box center [47, 382] width 56 height 16
click at [46, 427] on button "Open Job" at bounding box center [47, 424] width 56 height 16
click at [41, 470] on button "Open Job" at bounding box center [47, 468] width 56 height 16
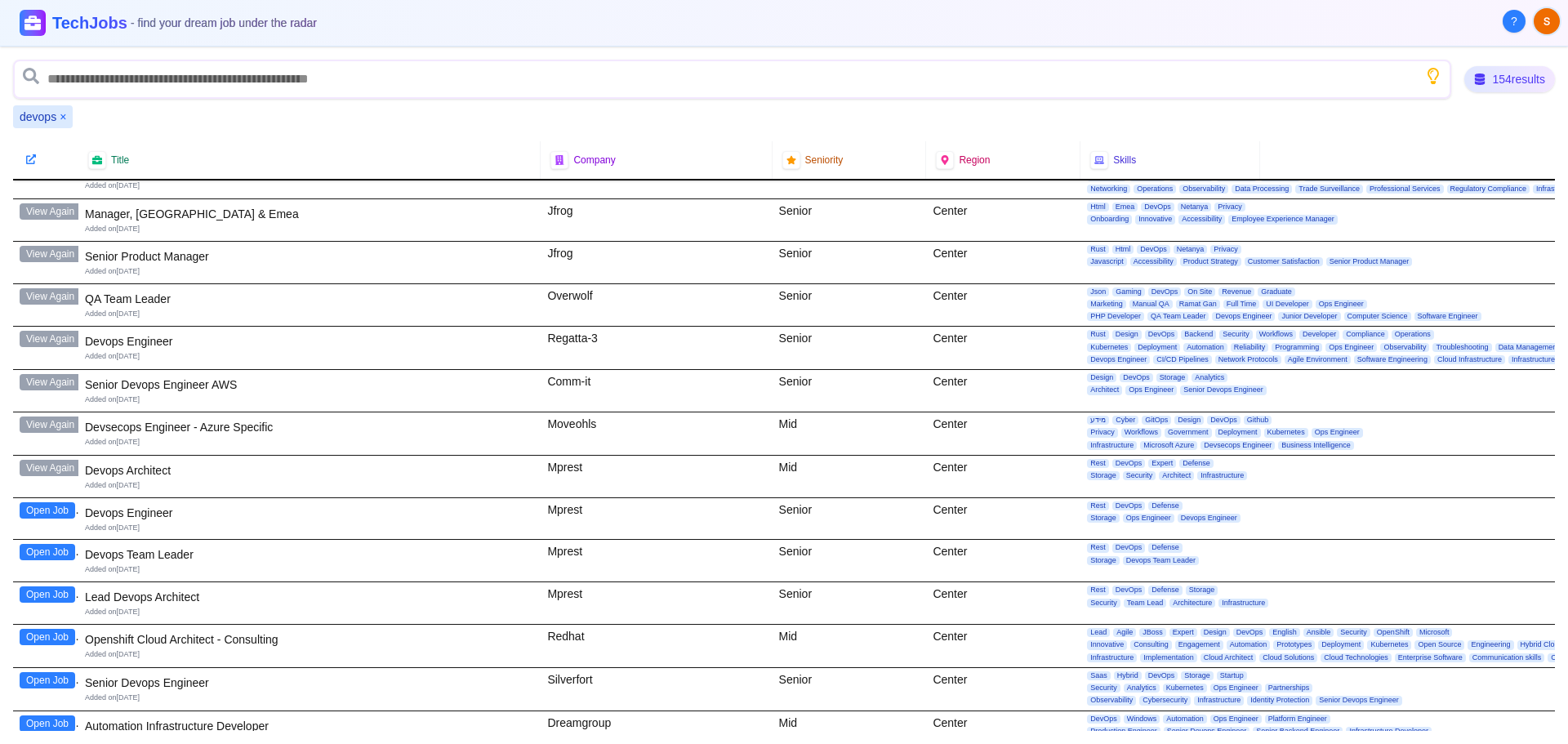
click at [45, 508] on button "Open Job" at bounding box center [47, 510] width 56 height 16
click at [45, 554] on button "Open Job" at bounding box center [47, 552] width 56 height 16
click at [34, 600] on button "Open Job" at bounding box center [47, 594] width 56 height 16
click at [60, 638] on button "Open Job" at bounding box center [47, 636] width 56 height 16
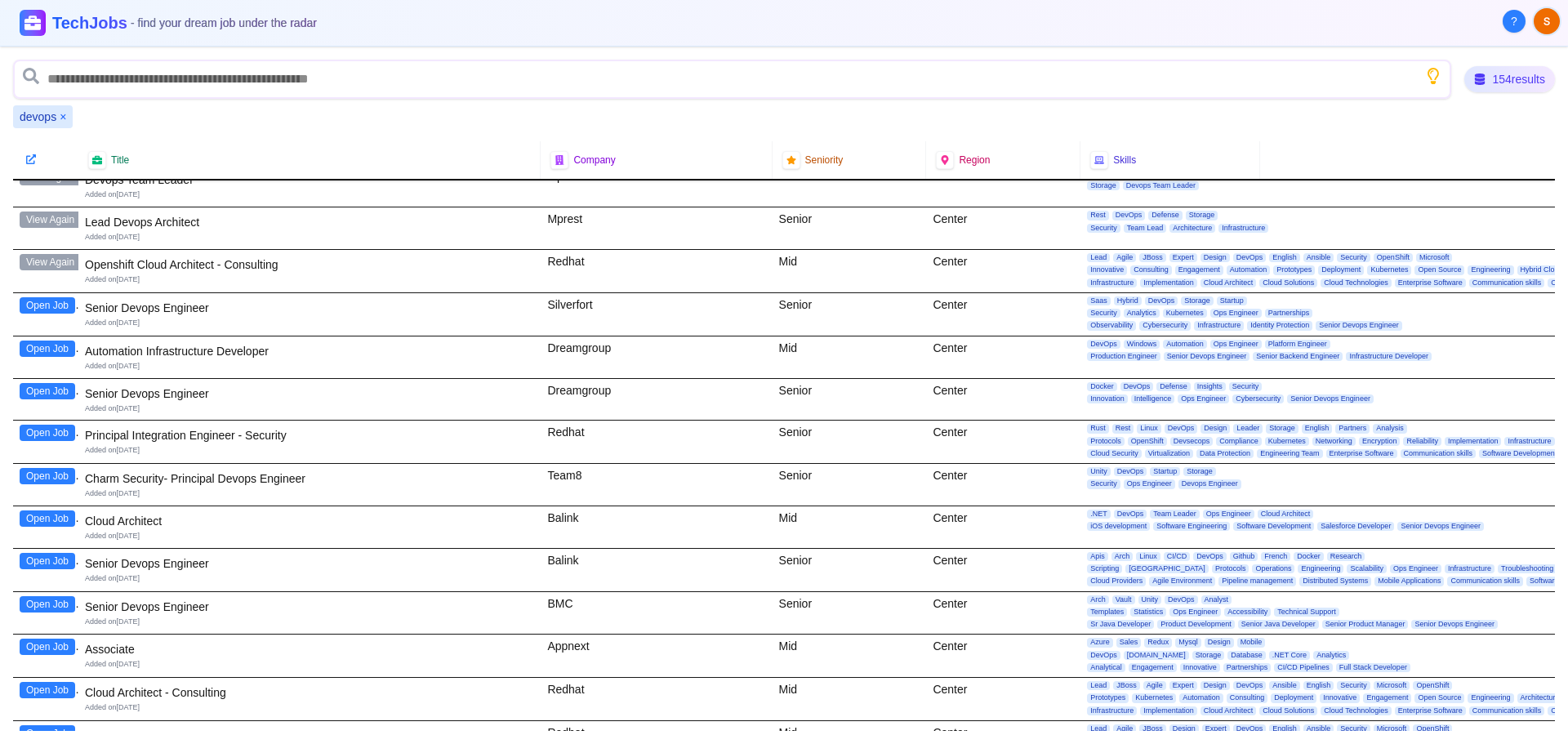
scroll to position [2531, 0]
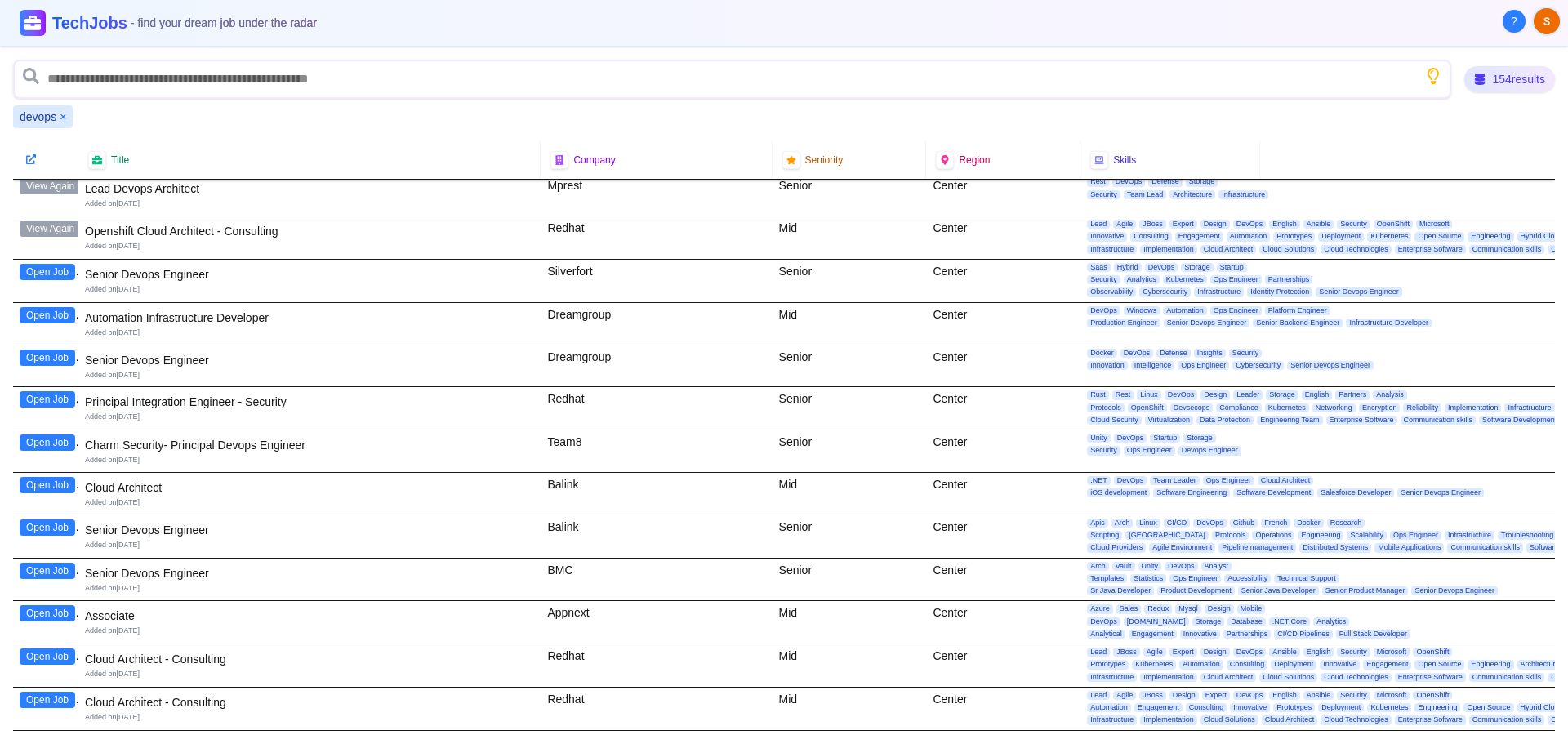
click at [44, 269] on button "Open Job" at bounding box center [47, 271] width 56 height 16
click at [61, 270] on button "View Again" at bounding box center [50, 271] width 62 height 16
click at [49, 312] on button "Open Job" at bounding box center [47, 315] width 56 height 16
click at [46, 352] on button "Open Job" at bounding box center [47, 357] width 56 height 16
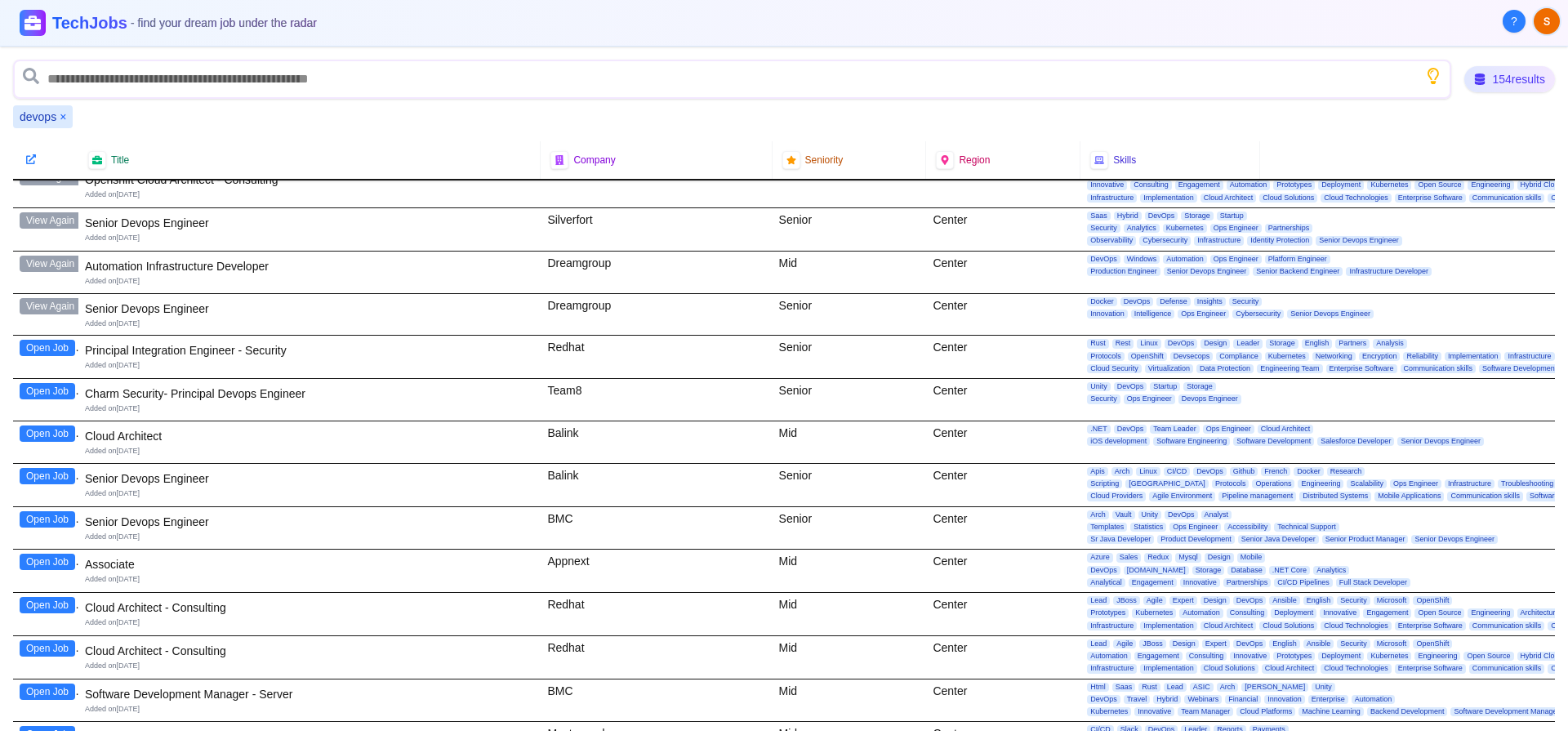
scroll to position [2613, 0]
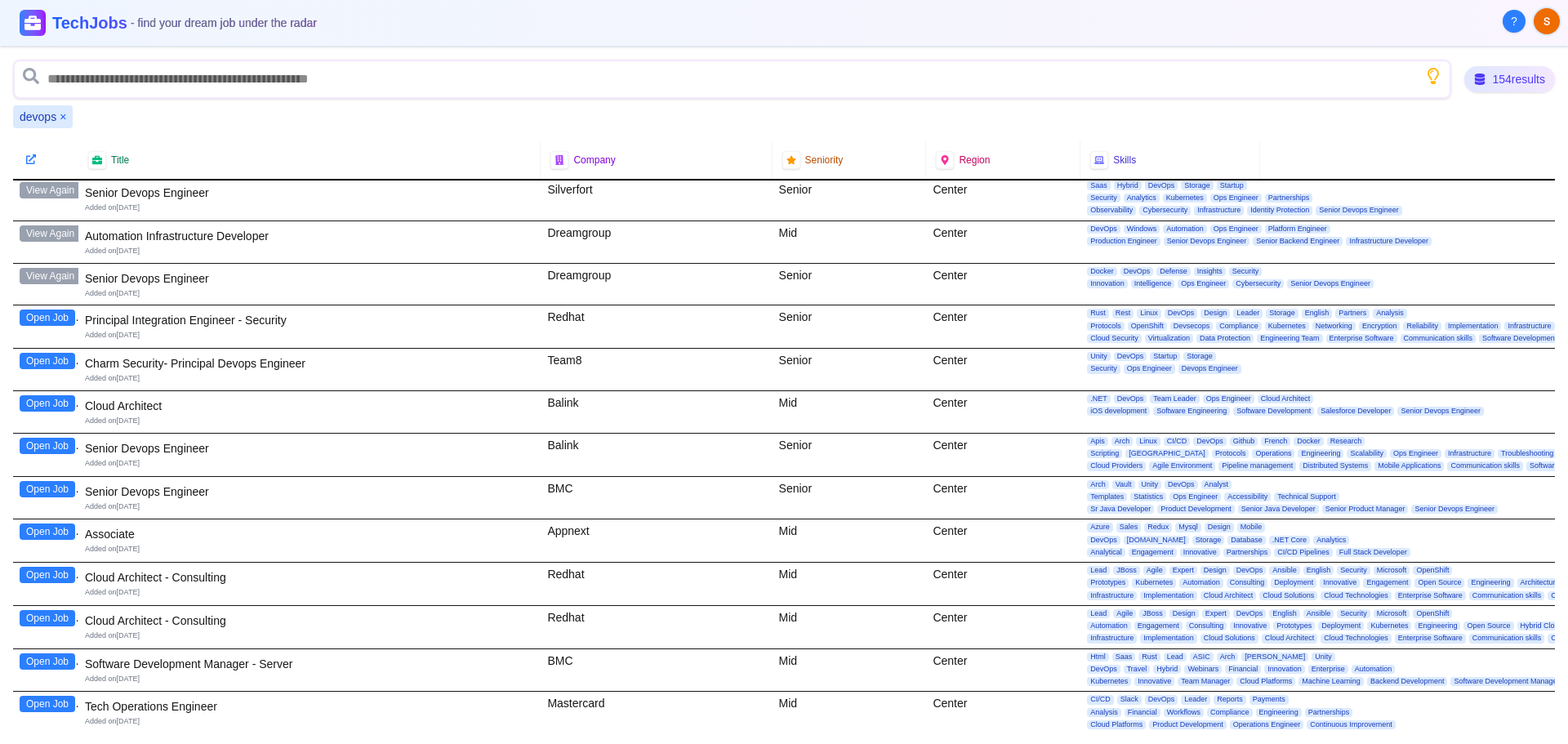
click at [29, 320] on button "Open Job" at bounding box center [47, 318] width 56 height 16
click at [51, 358] on button "Open Job" at bounding box center [47, 360] width 56 height 16
click at [49, 404] on button "Open Job" at bounding box center [47, 403] width 56 height 16
click at [62, 449] on button "Open Job" at bounding box center [47, 446] width 56 height 16
click at [47, 490] on button "Open Job" at bounding box center [47, 489] width 56 height 16
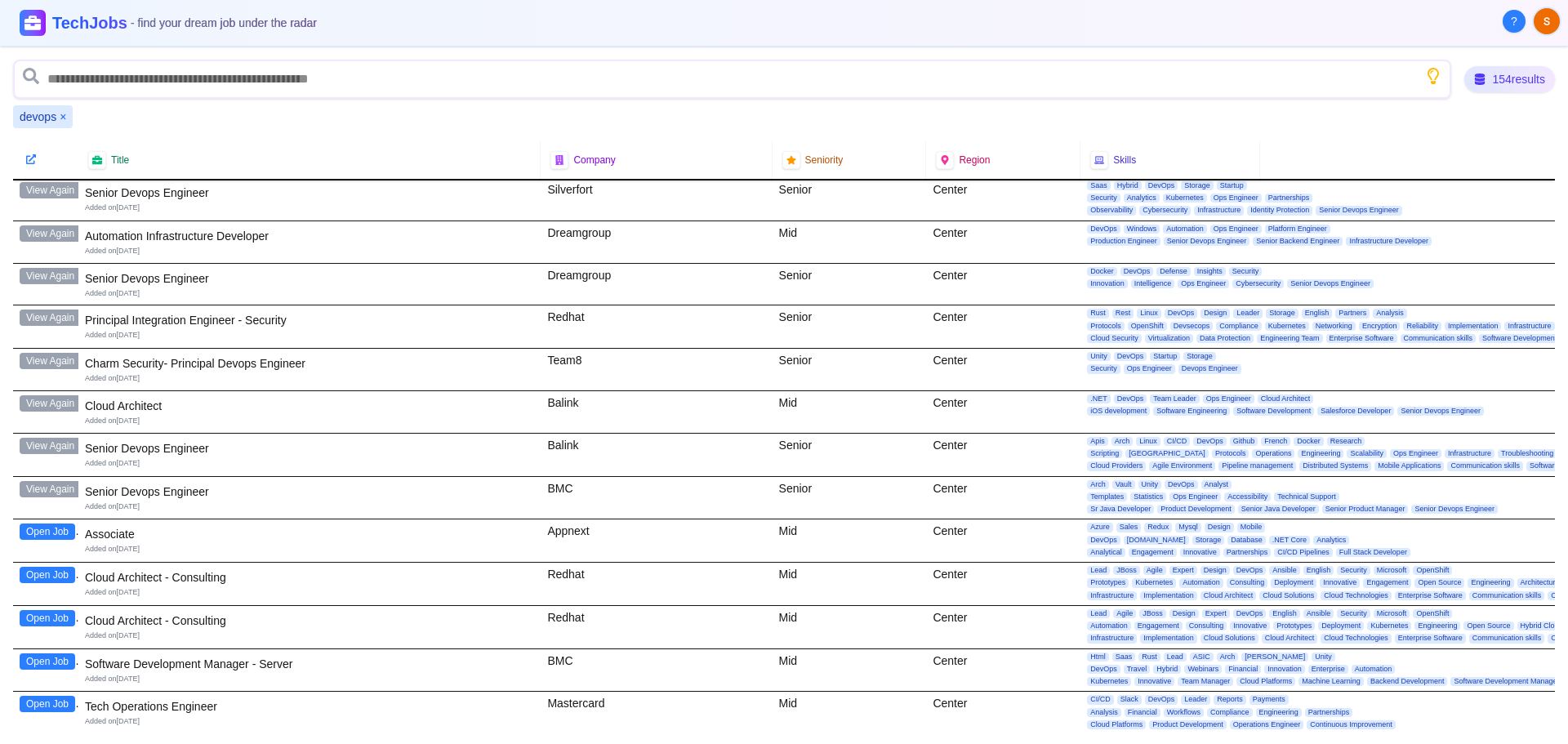
click at [57, 539] on button "Open Job" at bounding box center [47, 531] width 56 height 16
click at [54, 578] on button "Open Job" at bounding box center [47, 575] width 56 height 16
click at [46, 621] on button "Open Job" at bounding box center [47, 618] width 56 height 16
click at [54, 660] on button "Open Job" at bounding box center [47, 661] width 56 height 16
click at [37, 703] on button "Open Job" at bounding box center [47, 704] width 56 height 16
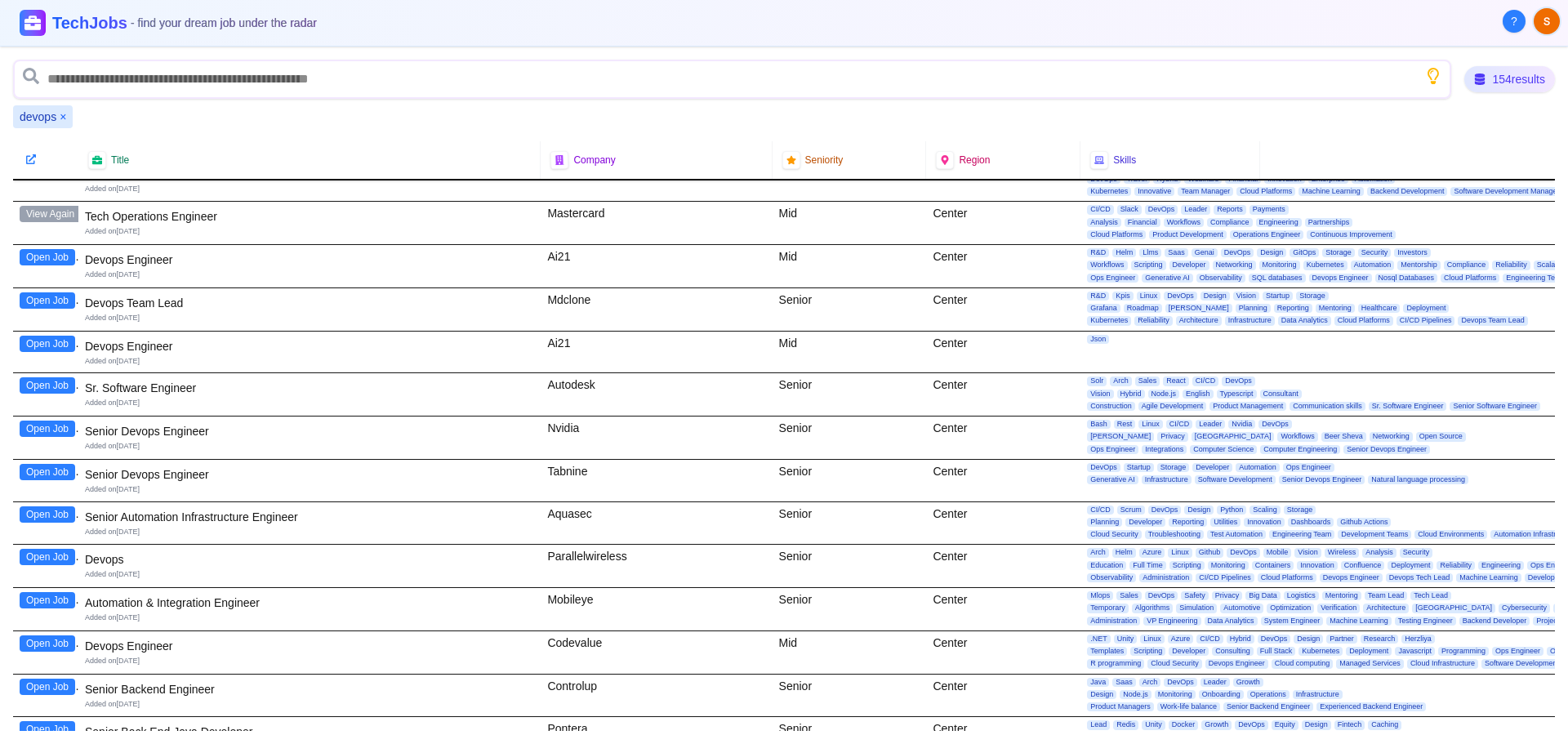
scroll to position [3021, 0]
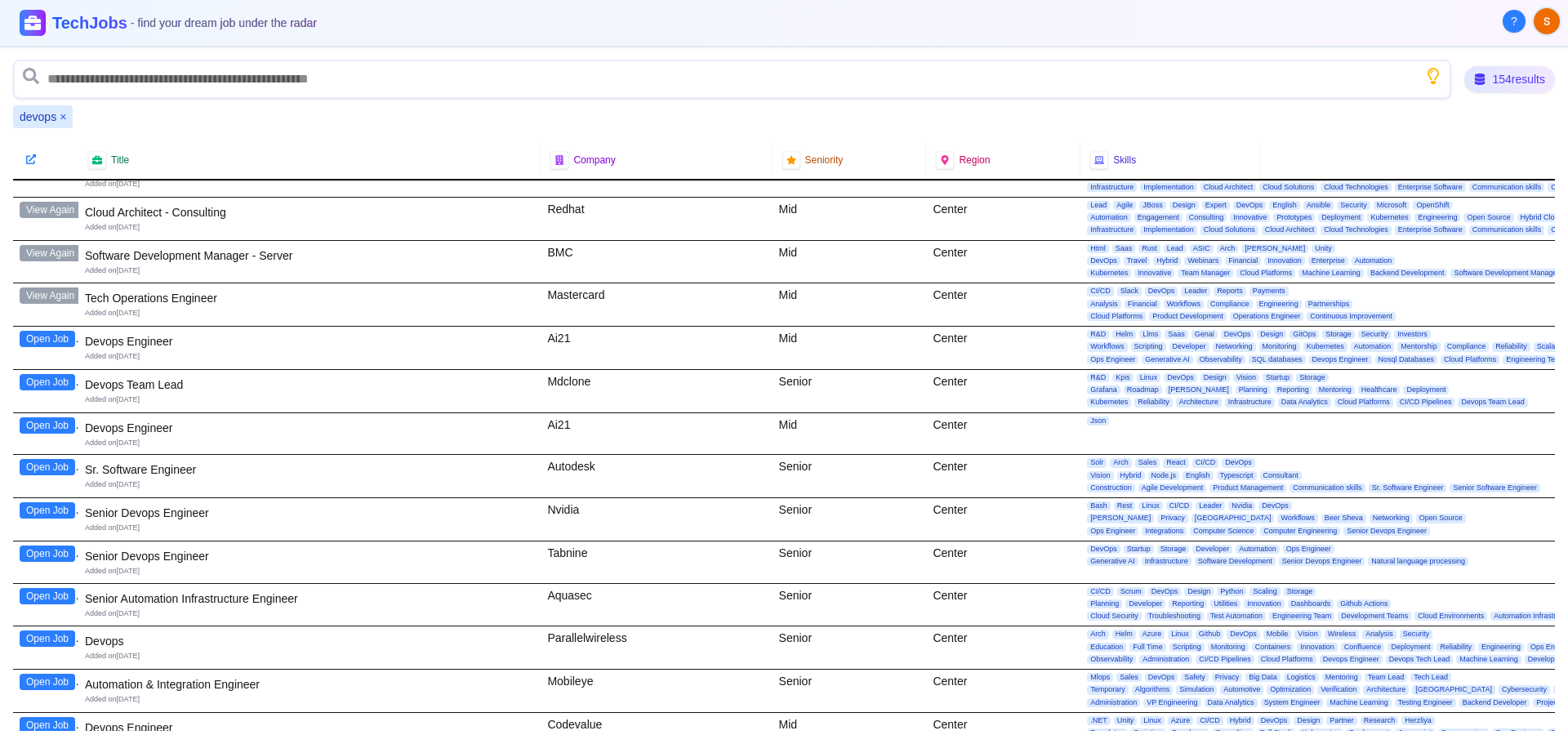
click at [35, 340] on button "Open Job" at bounding box center [47, 339] width 56 height 16
click at [45, 378] on button "Open Job" at bounding box center [47, 382] width 56 height 16
click at [35, 423] on button "Open Job" at bounding box center [47, 424] width 56 height 16
click at [45, 465] on button "Open Job" at bounding box center [47, 467] width 56 height 16
click at [43, 509] on button "Open Job" at bounding box center [47, 510] width 56 height 16
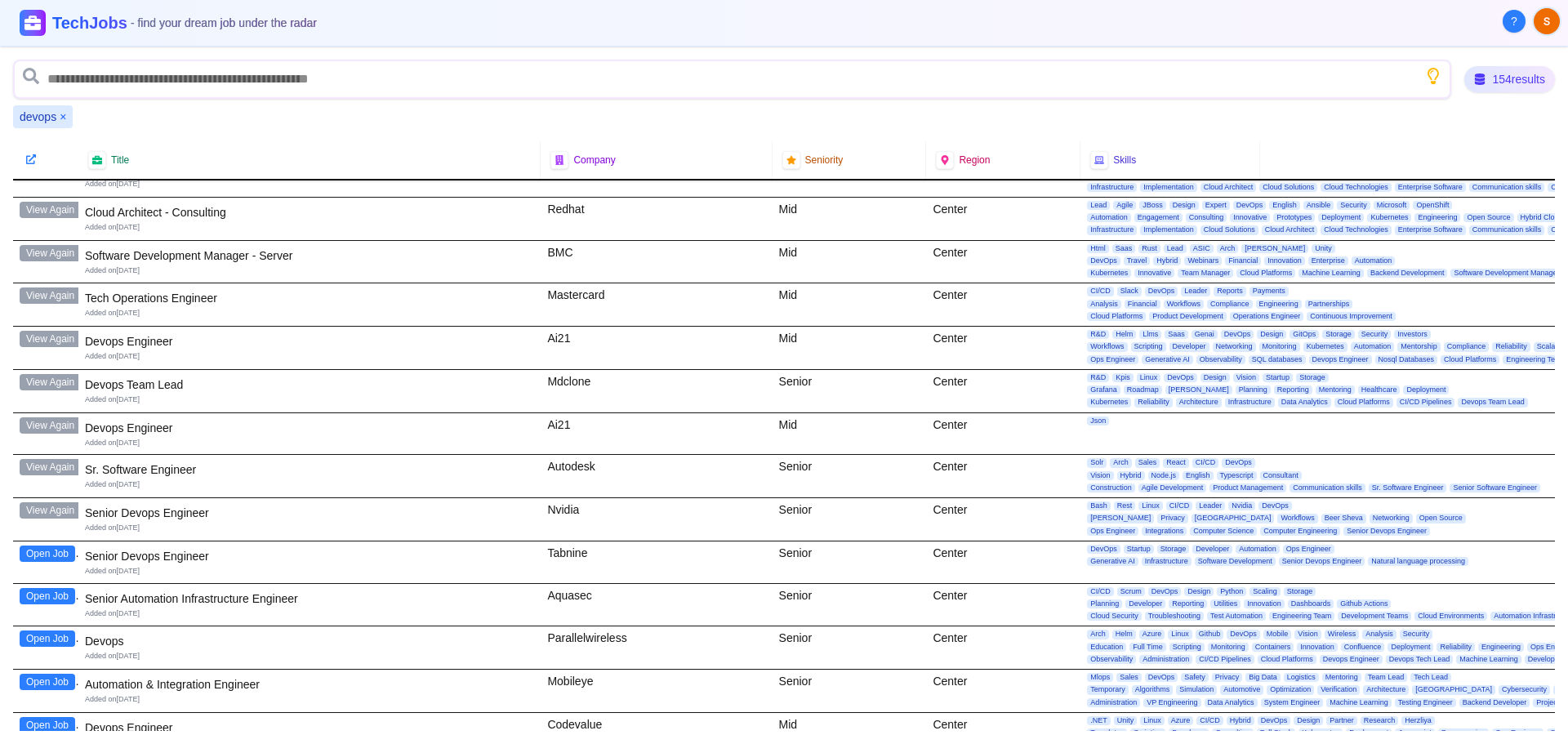
click at [46, 552] on button "Open Job" at bounding box center [47, 553] width 56 height 16
click at [36, 594] on button "Open Job" at bounding box center [47, 596] width 56 height 16
click at [44, 636] on button "Open Job" at bounding box center [47, 638] width 56 height 16
click at [29, 679] on button "Open Job" at bounding box center [47, 681] width 56 height 16
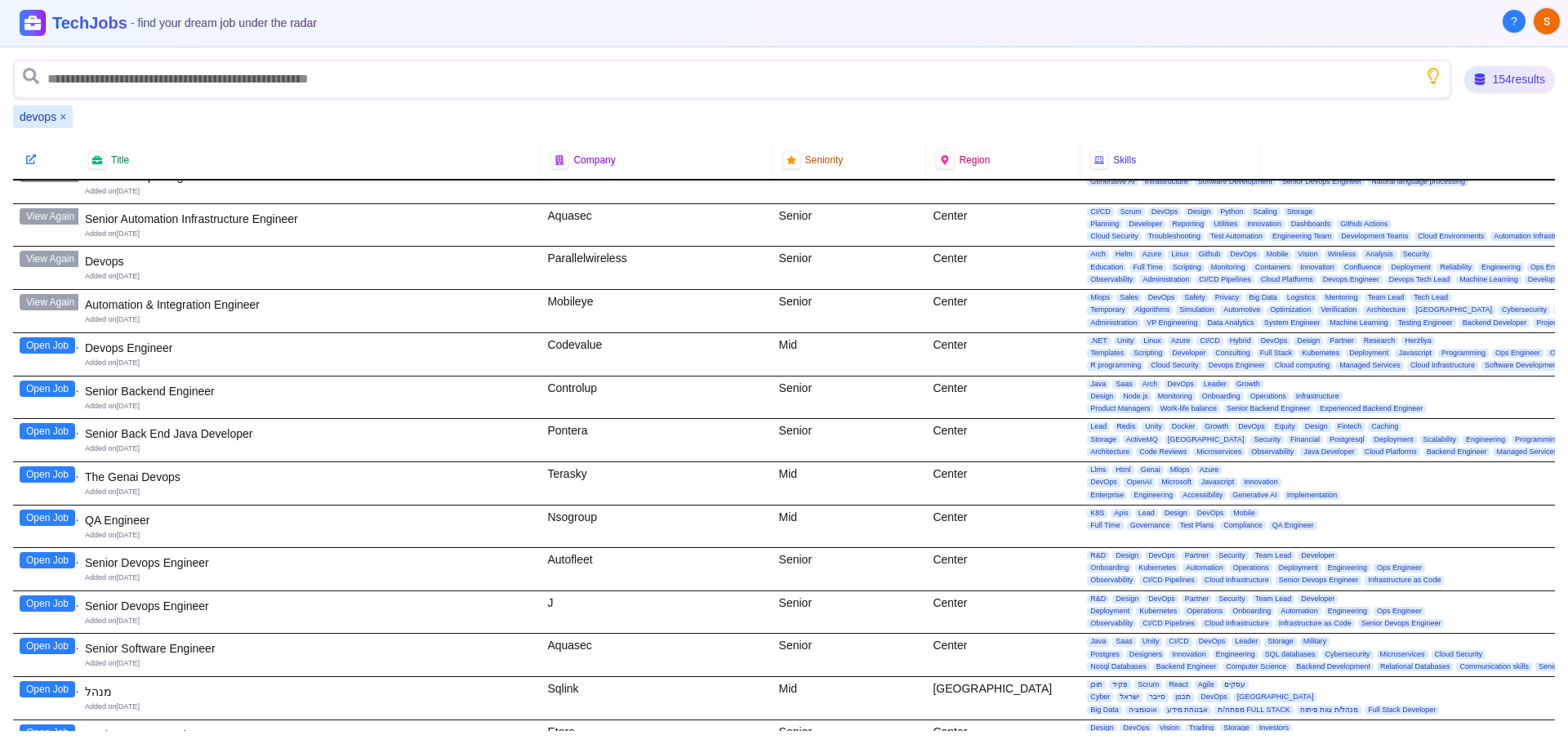
scroll to position [3429, 0]
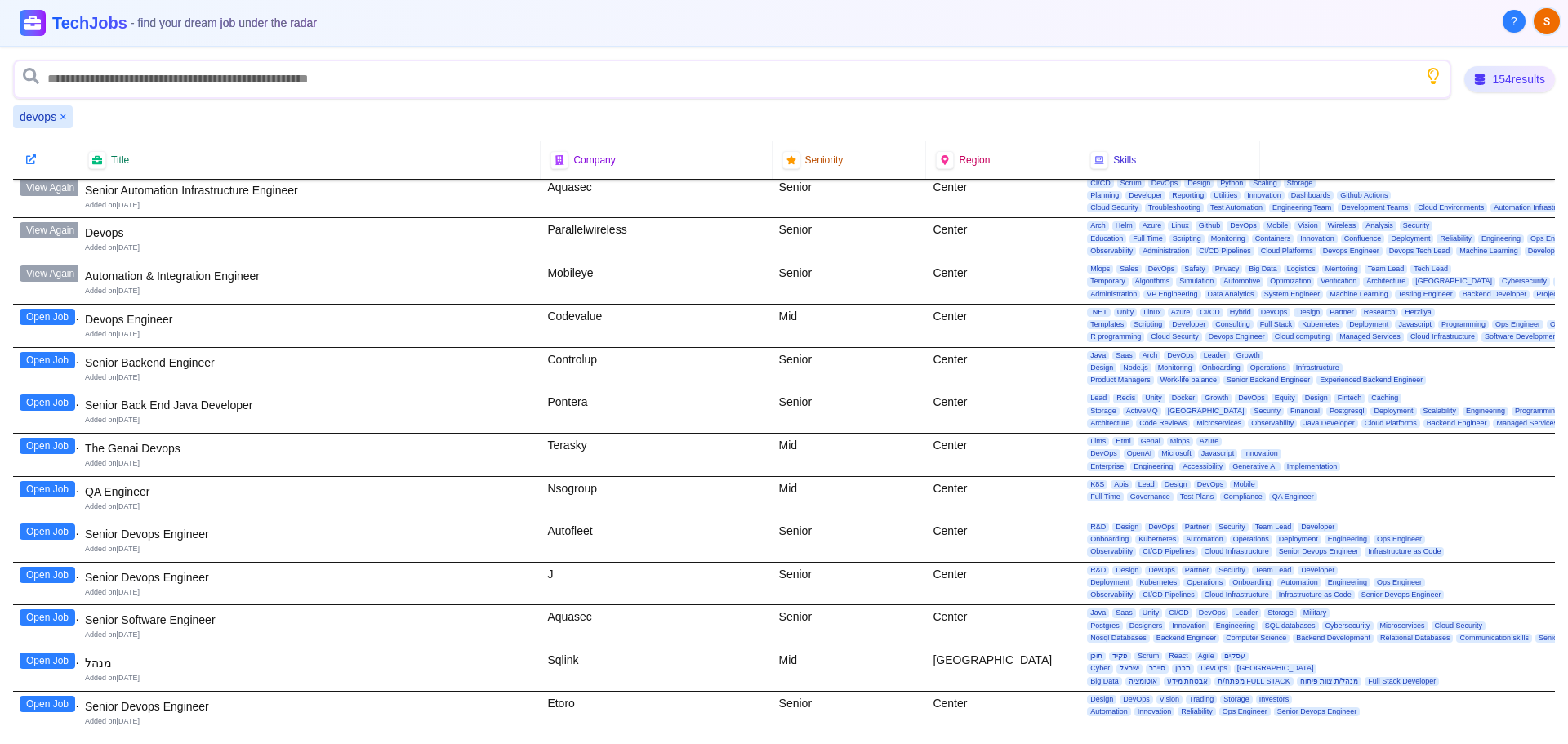
click at [45, 315] on button "Open Job" at bounding box center [47, 317] width 56 height 16
click at [62, 364] on button "Open Job" at bounding box center [47, 360] width 56 height 16
click at [57, 401] on button "Open Job" at bounding box center [47, 402] width 56 height 16
click at [57, 448] on button "Open Job" at bounding box center [47, 446] width 56 height 16
click at [56, 493] on button "Open Job" at bounding box center [47, 489] width 56 height 16
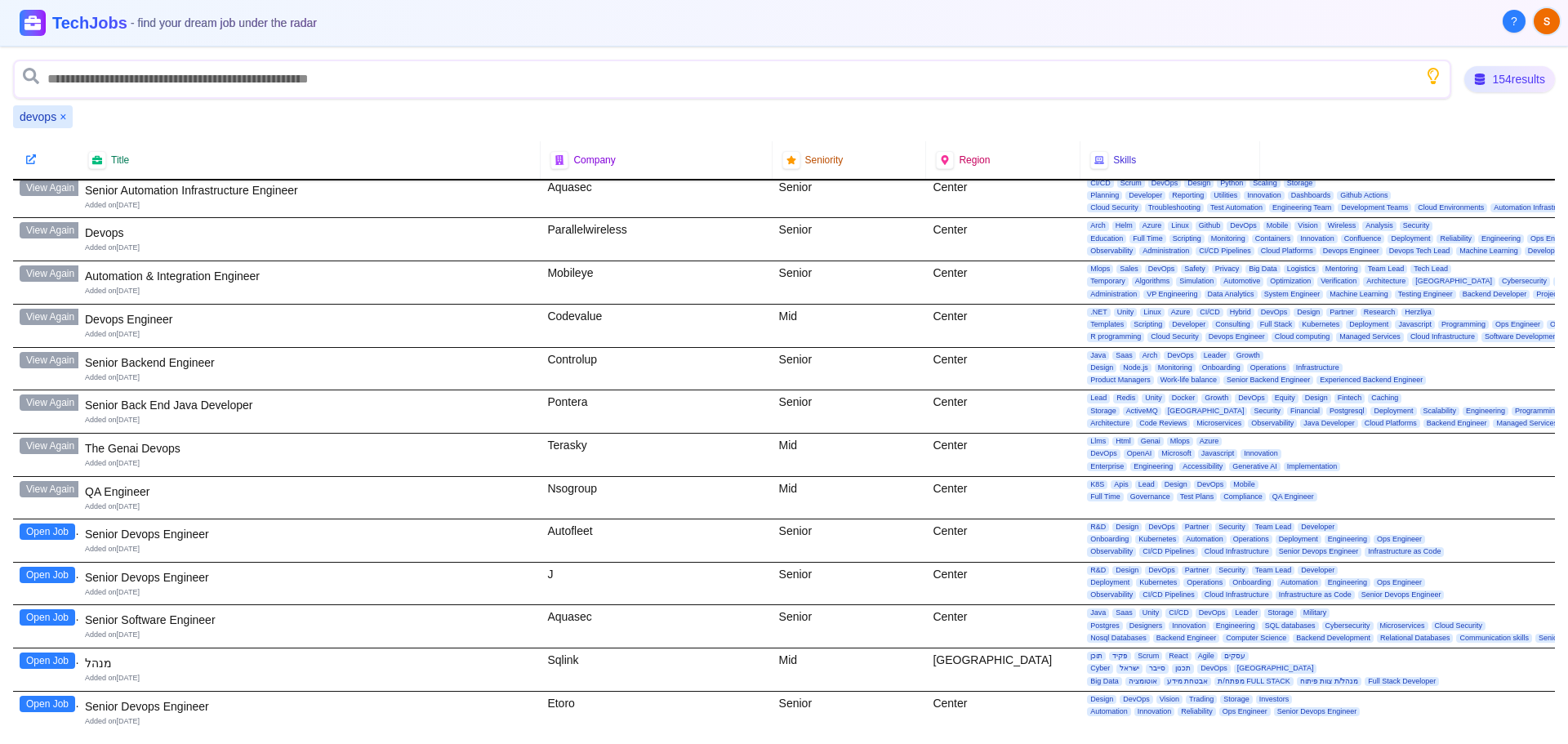
click at [56, 533] on button "Open Job" at bounding box center [47, 531] width 56 height 16
click at [47, 580] on button "Open Job" at bounding box center [47, 575] width 56 height 16
click at [39, 625] on button "Open Job" at bounding box center [47, 617] width 56 height 16
click at [48, 659] on button "Open Job" at bounding box center [47, 660] width 56 height 16
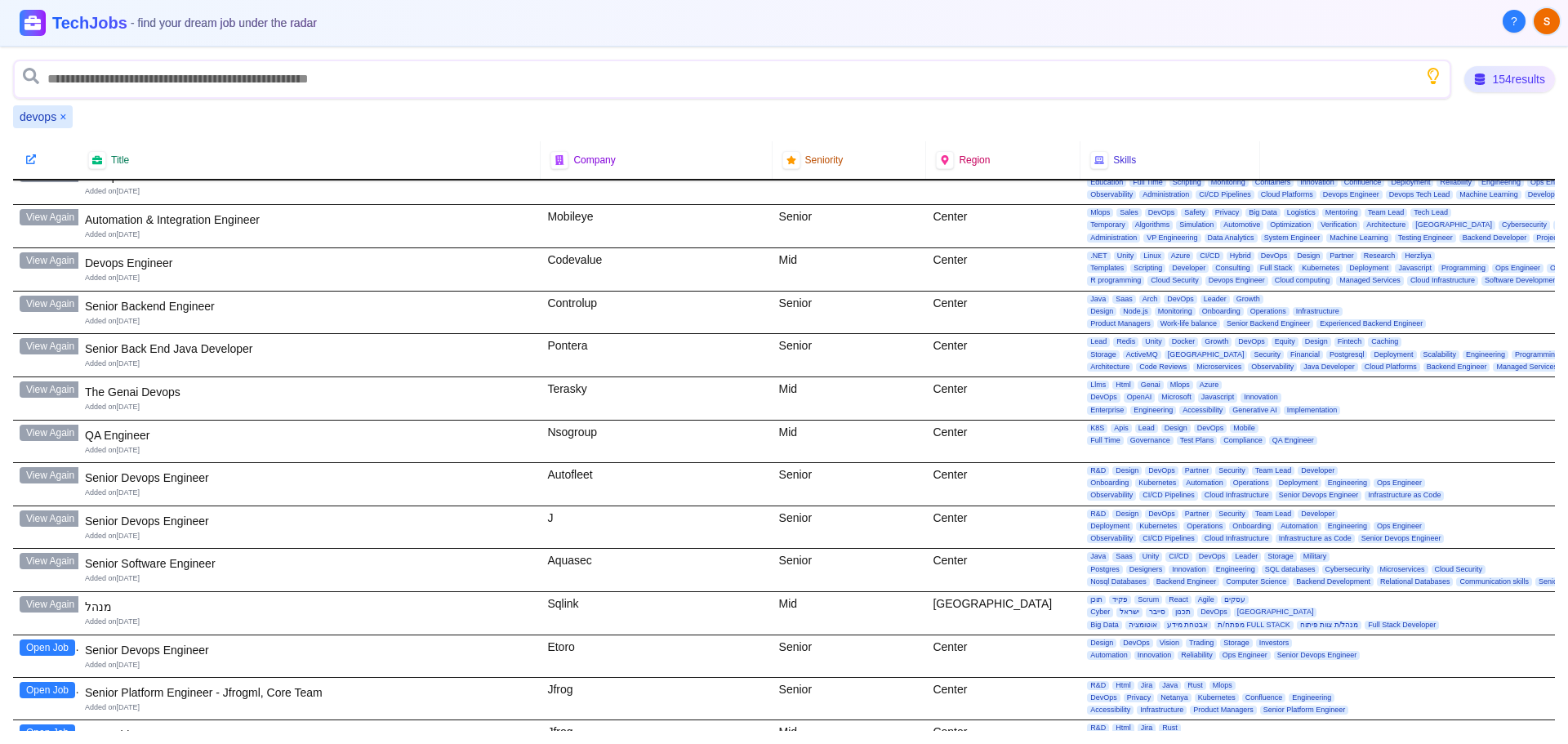
scroll to position [3511, 0]
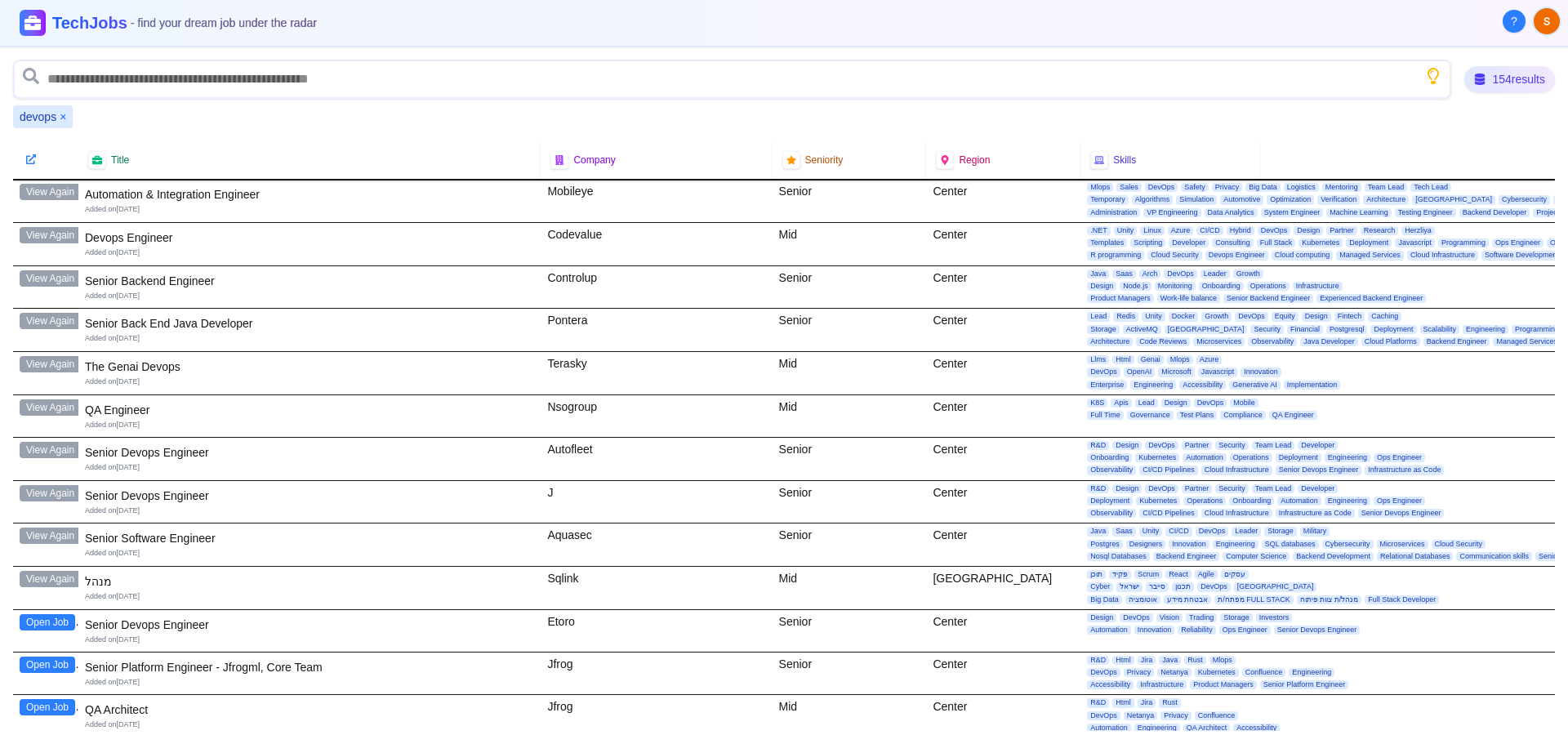
click at [44, 624] on button "Open Job" at bounding box center [47, 622] width 56 height 16
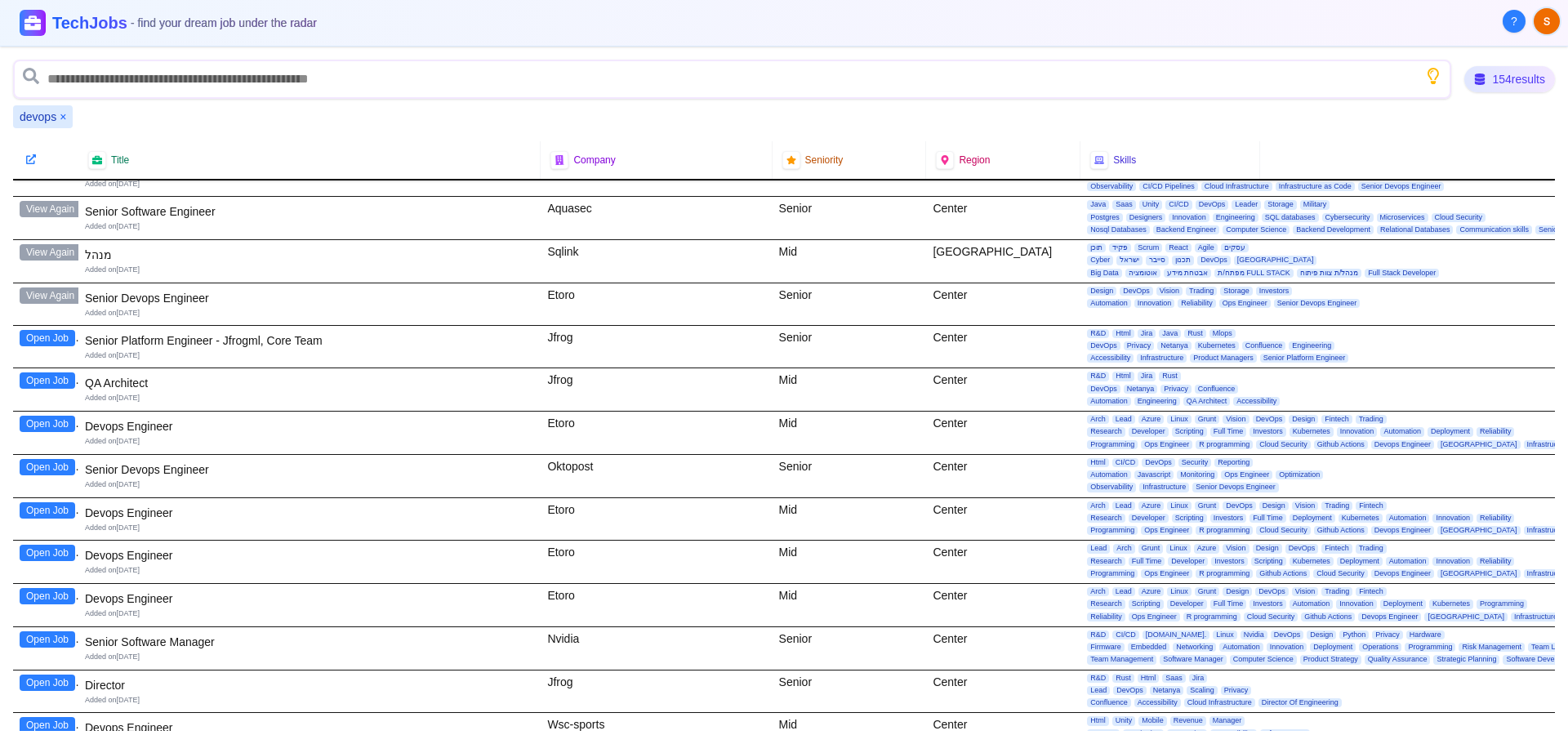
scroll to position [3919, 0]
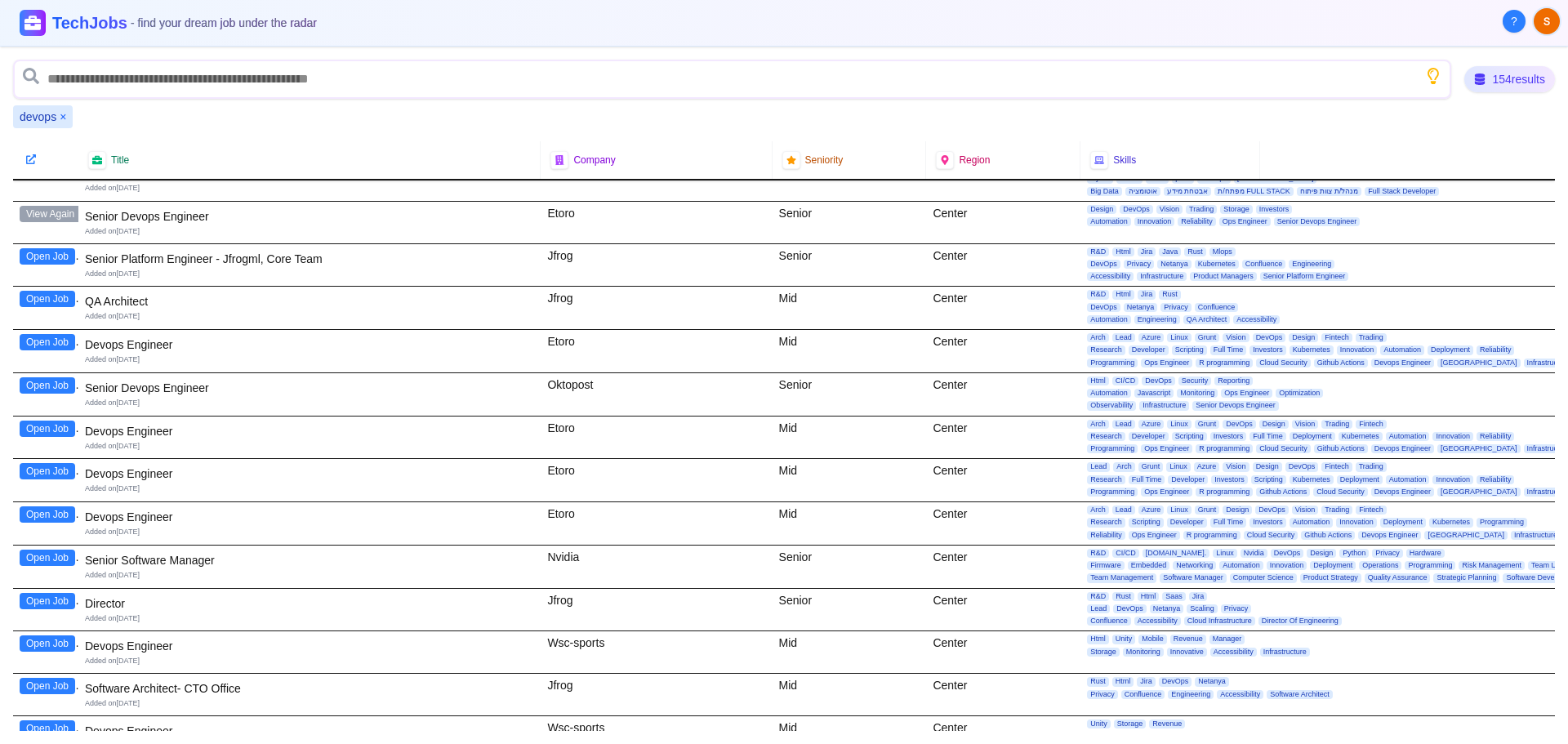
click at [50, 261] on button "Open Job" at bounding box center [47, 256] width 56 height 16
click at [39, 300] on button "Open Job" at bounding box center [47, 298] width 56 height 16
click at [45, 338] on button "Open Job" at bounding box center [47, 342] width 56 height 16
click at [57, 385] on button "Open Job" at bounding box center [47, 385] width 56 height 16
click at [57, 430] on button "Open Job" at bounding box center [47, 428] width 56 height 16
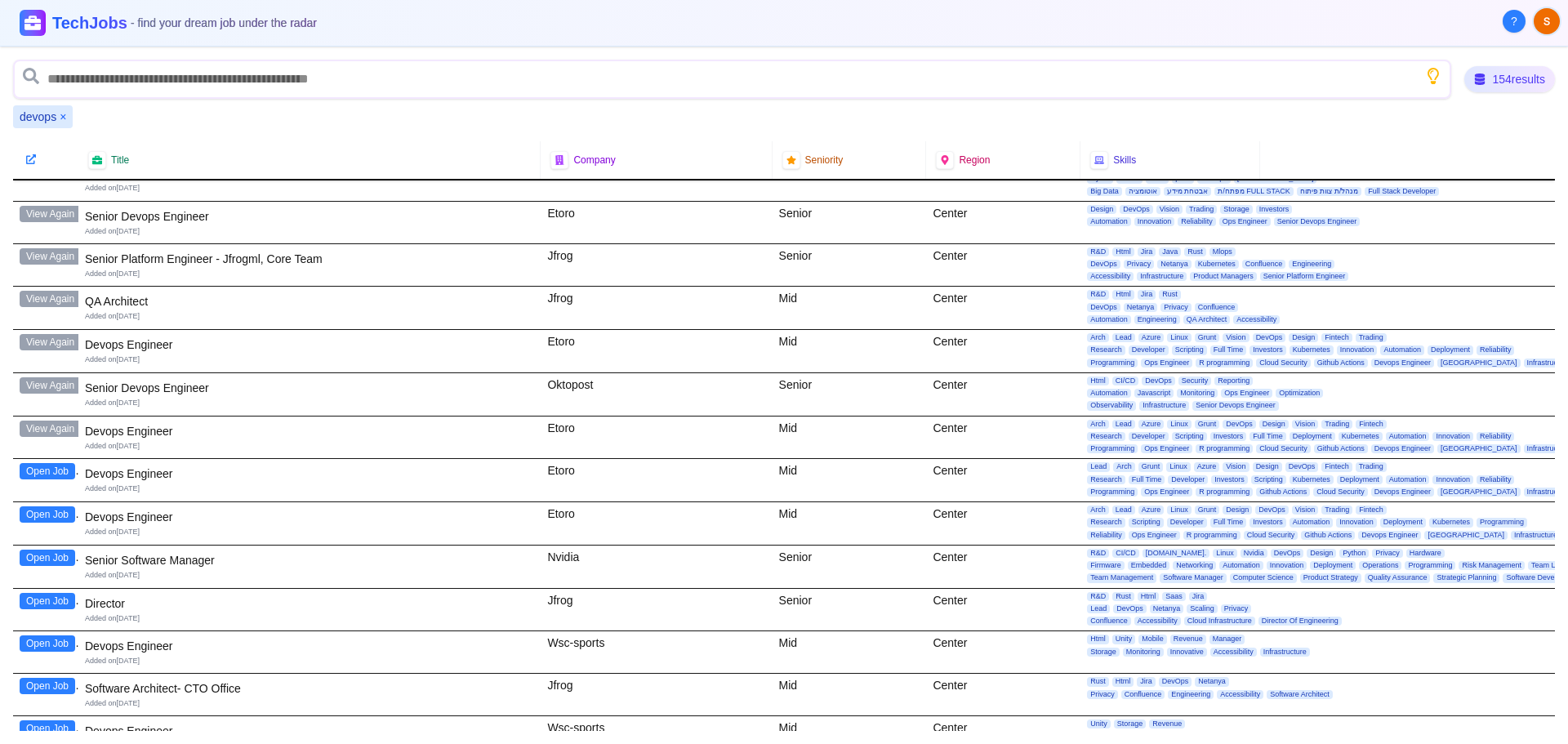
click at [48, 474] on button "Open Job" at bounding box center [47, 471] width 56 height 16
click at [53, 517] on button "Open Job" at bounding box center [47, 514] width 56 height 16
drag, startPoint x: 39, startPoint y: 554, endPoint x: 27, endPoint y: 557, distance: 12.4
click at [29, 557] on button "Open Job" at bounding box center [47, 557] width 56 height 16
click at [37, 599] on button "Open Job" at bounding box center [47, 601] width 56 height 16
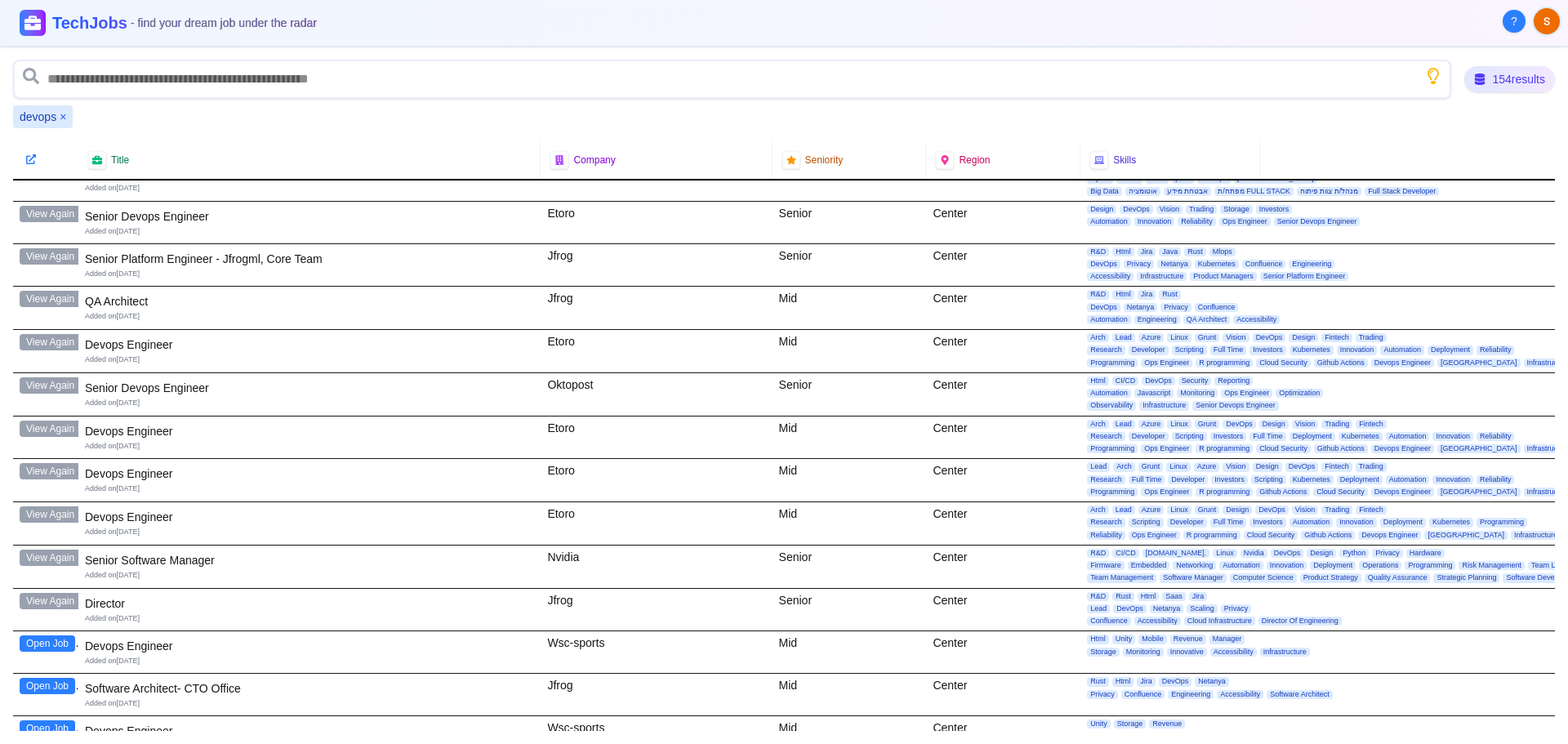
click at [42, 633] on div "Open Job" at bounding box center [46, 652] width 65 height 41
click at [39, 639] on button "Open Job" at bounding box center [47, 643] width 56 height 16
click at [53, 687] on button "Open Job" at bounding box center [47, 685] width 56 height 16
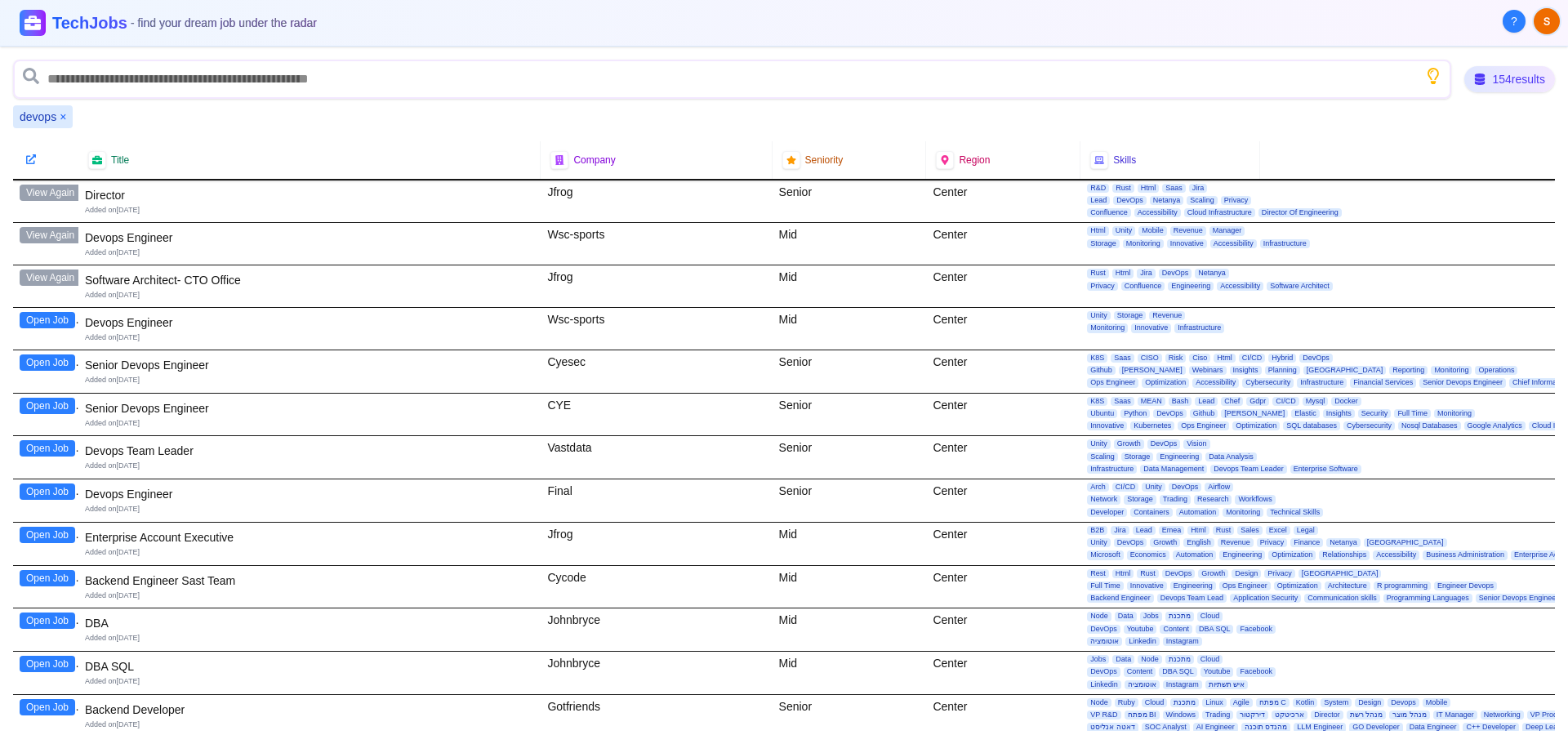
scroll to position [4409, 0]
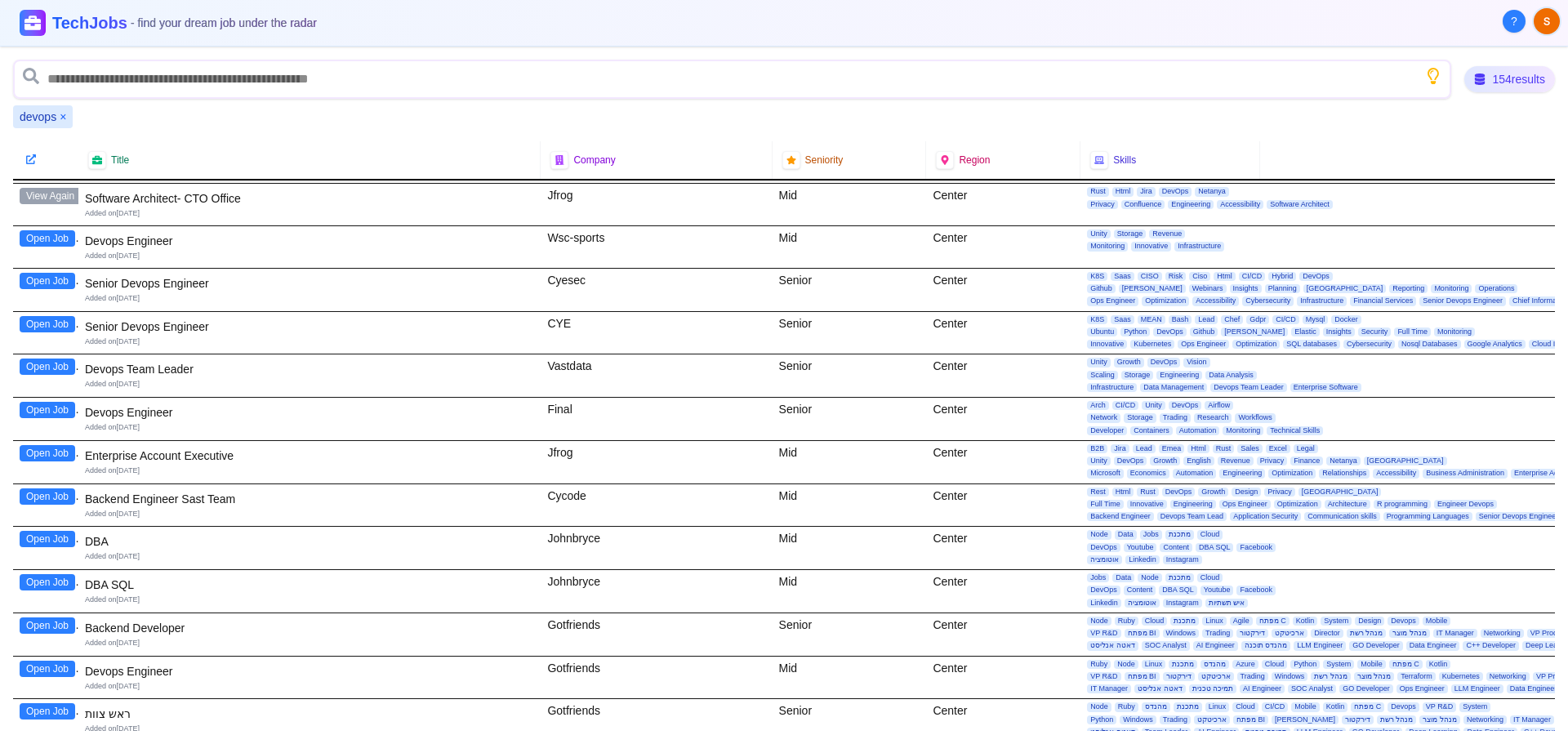
click at [46, 237] on button "Open Job" at bounding box center [47, 238] width 56 height 16
click at [68, 282] on button "Open Job" at bounding box center [47, 280] width 56 height 16
click at [43, 322] on button "Open Job" at bounding box center [47, 323] width 56 height 16
click at [61, 365] on button "Open Job" at bounding box center [47, 366] width 56 height 16
click at [51, 406] on button "Open Job" at bounding box center [47, 409] width 56 height 16
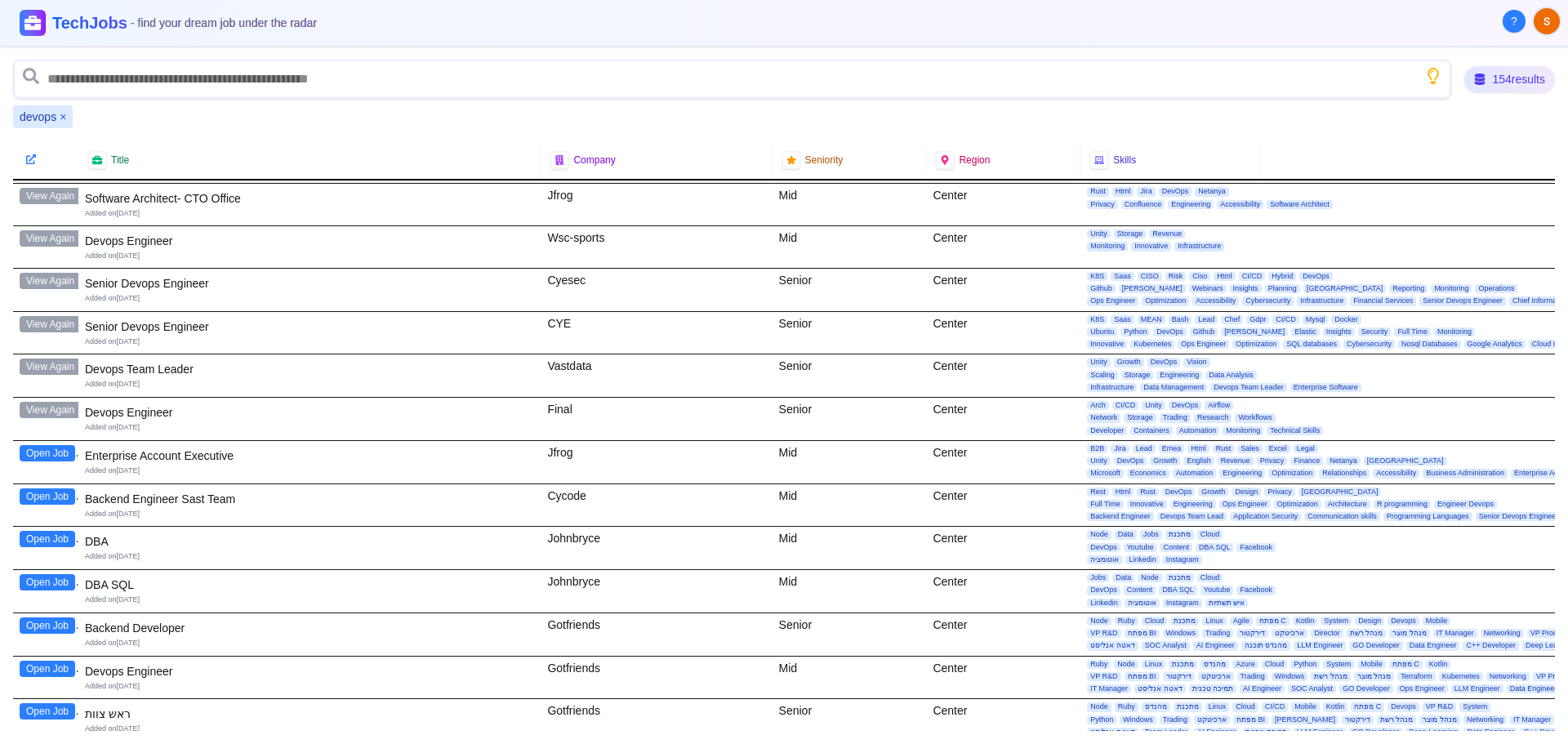
click at [36, 448] on button "Open Job" at bounding box center [47, 452] width 56 height 16
click at [55, 498] on button "Open Job" at bounding box center [47, 496] width 56 height 16
click at [47, 546] on button "Open Job" at bounding box center [47, 538] width 56 height 16
click at [58, 586] on button "Open Job" at bounding box center [47, 581] width 56 height 16
click at [40, 622] on button "Open Job" at bounding box center [47, 625] width 56 height 16
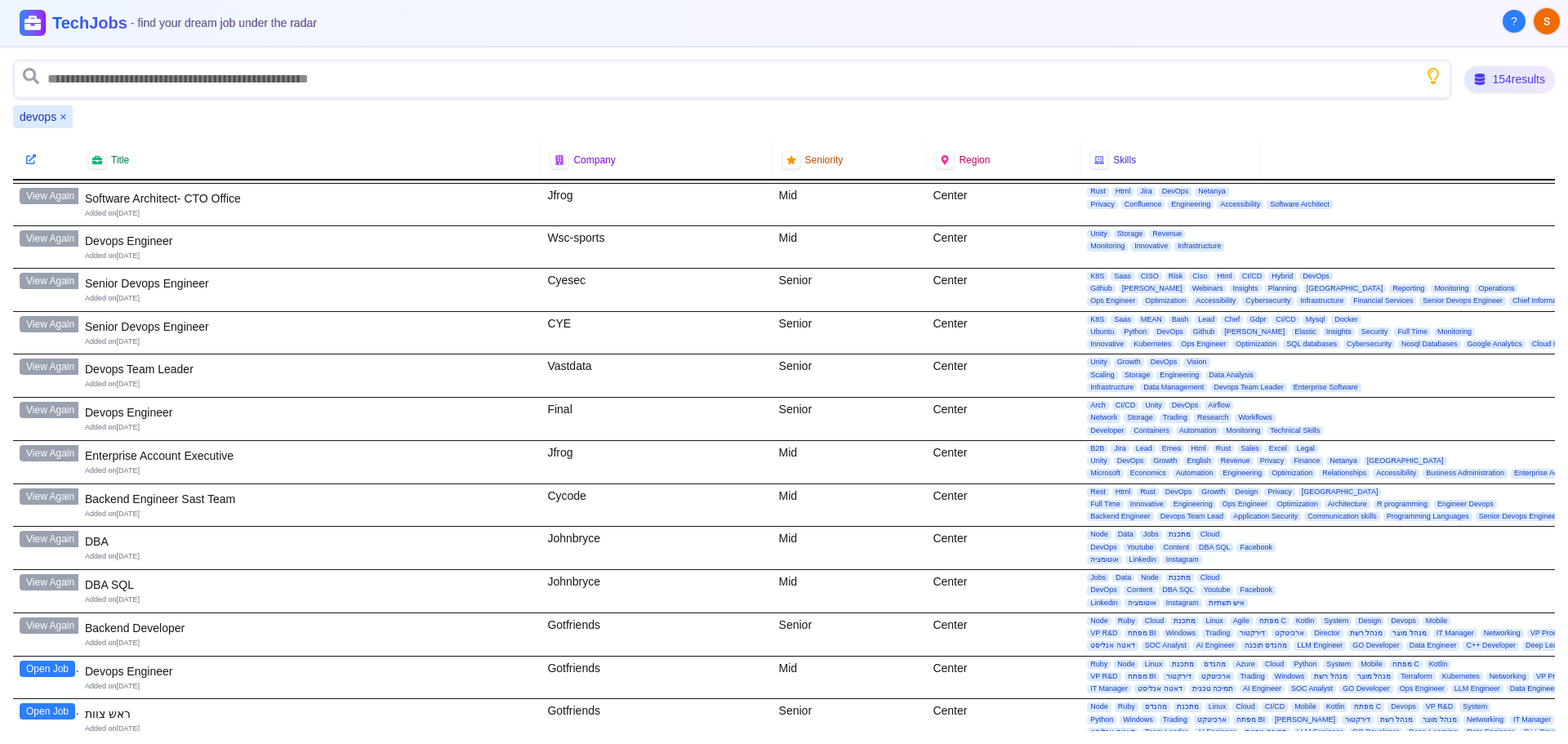
click at [62, 669] on button "Open Job" at bounding box center [47, 668] width 56 height 16
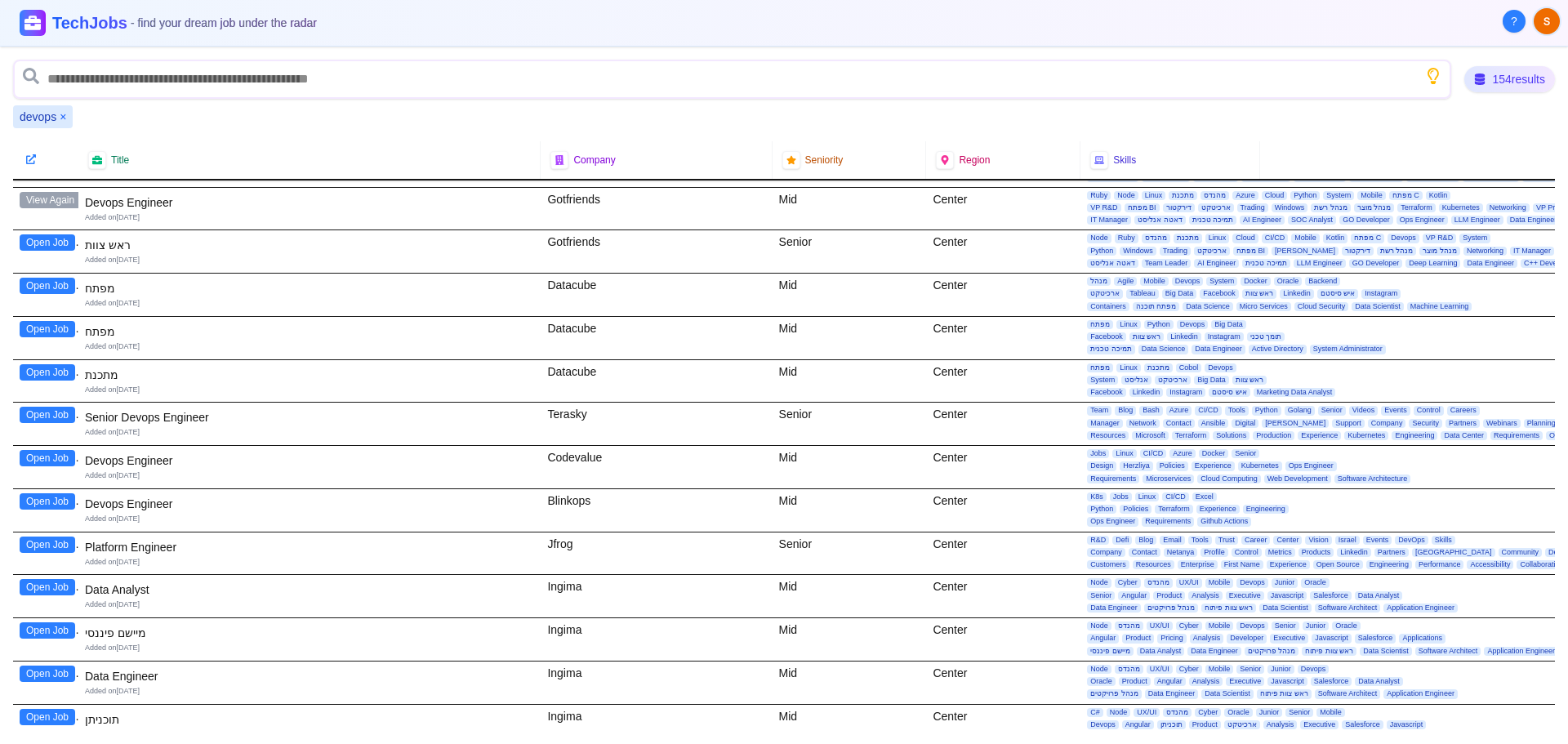
scroll to position [4899, 0]
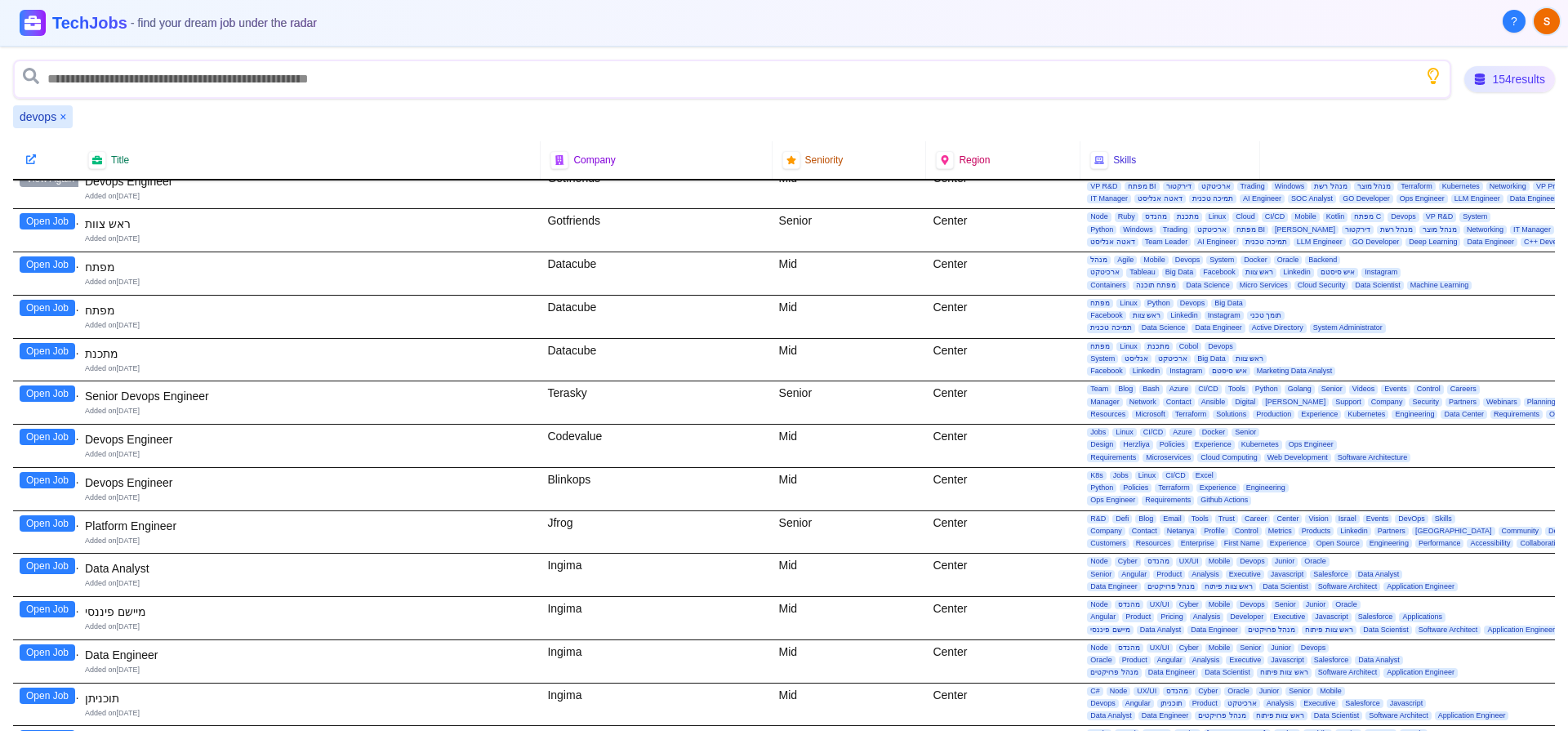
click at [51, 224] on button "Open Job" at bounding box center [47, 220] width 56 height 16
click at [67, 266] on button "Open Job" at bounding box center [47, 264] width 56 height 16
click at [55, 315] on button "Open Job" at bounding box center [47, 307] width 56 height 16
click at [38, 351] on button "Open Job" at bounding box center [47, 350] width 56 height 16
click at [73, 396] on button "Open Job" at bounding box center [47, 393] width 56 height 16
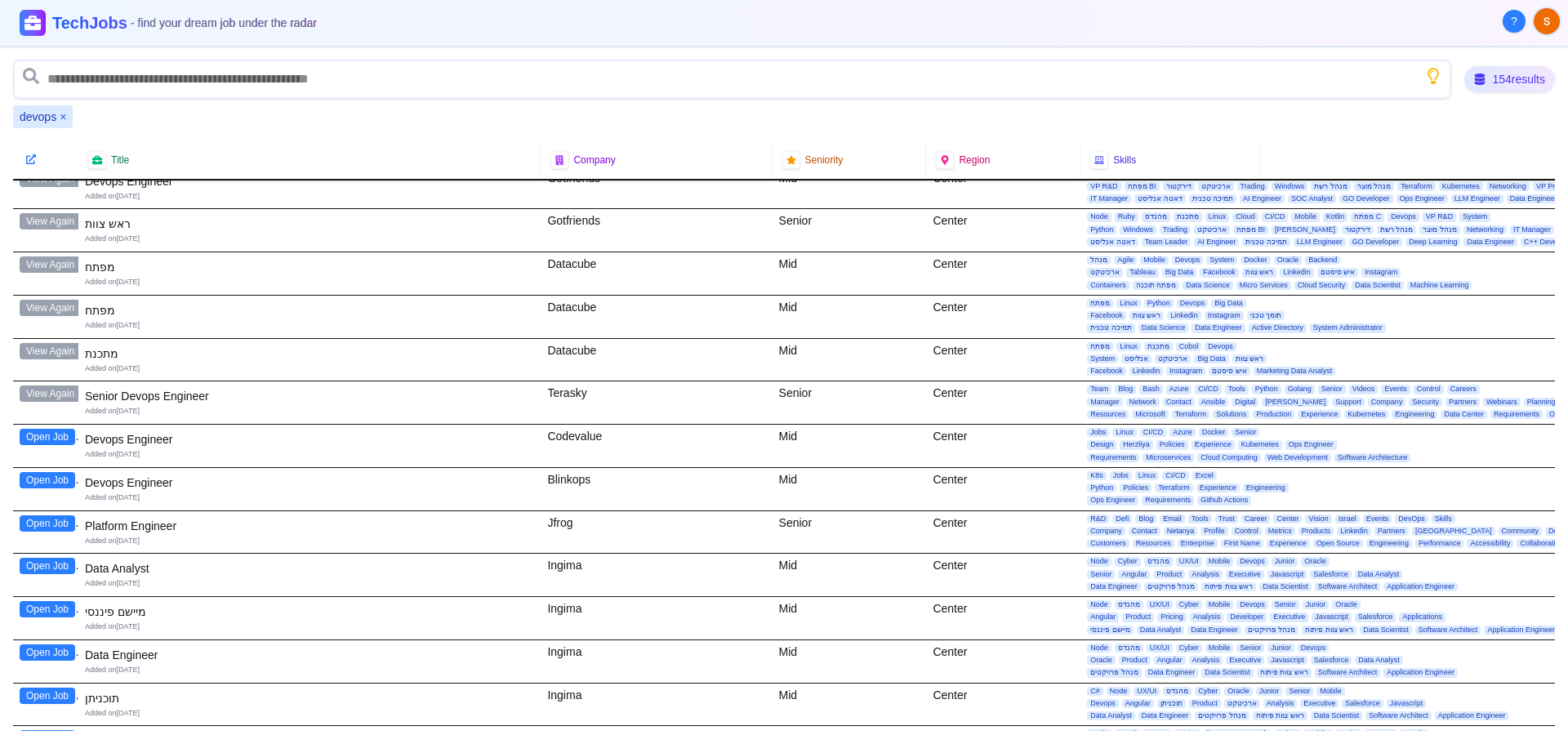
click at [42, 444] on button "Open Job" at bounding box center [47, 436] width 56 height 16
click at [39, 482] on button "Open Job" at bounding box center [47, 479] width 56 height 16
click at [35, 524] on button "Open Job" at bounding box center [47, 523] width 56 height 16
click at [40, 571] on button "Open Job" at bounding box center [47, 565] width 56 height 16
click at [56, 611] on button "Open Job" at bounding box center [47, 608] width 56 height 16
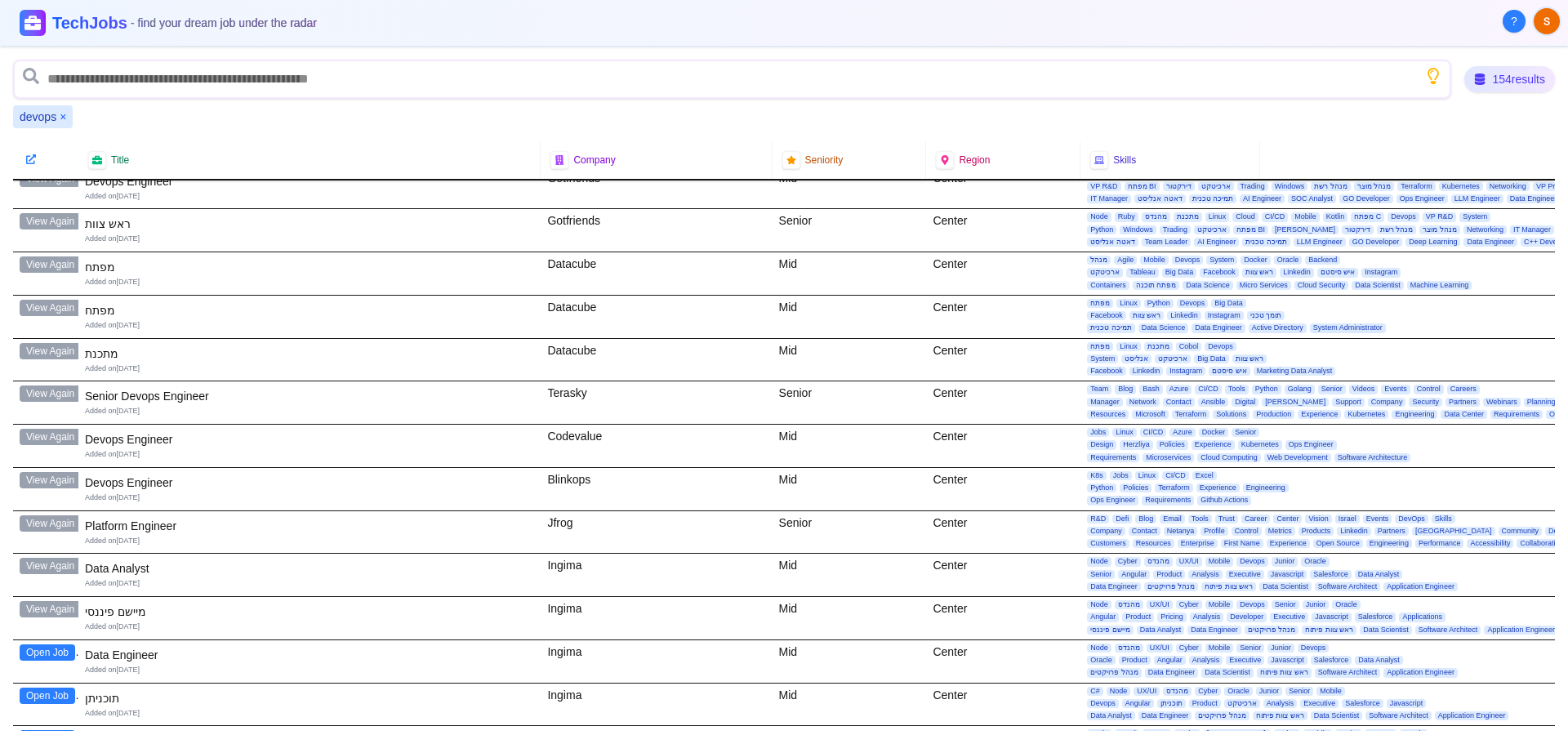
click at [58, 651] on button "Open Job" at bounding box center [47, 652] width 56 height 16
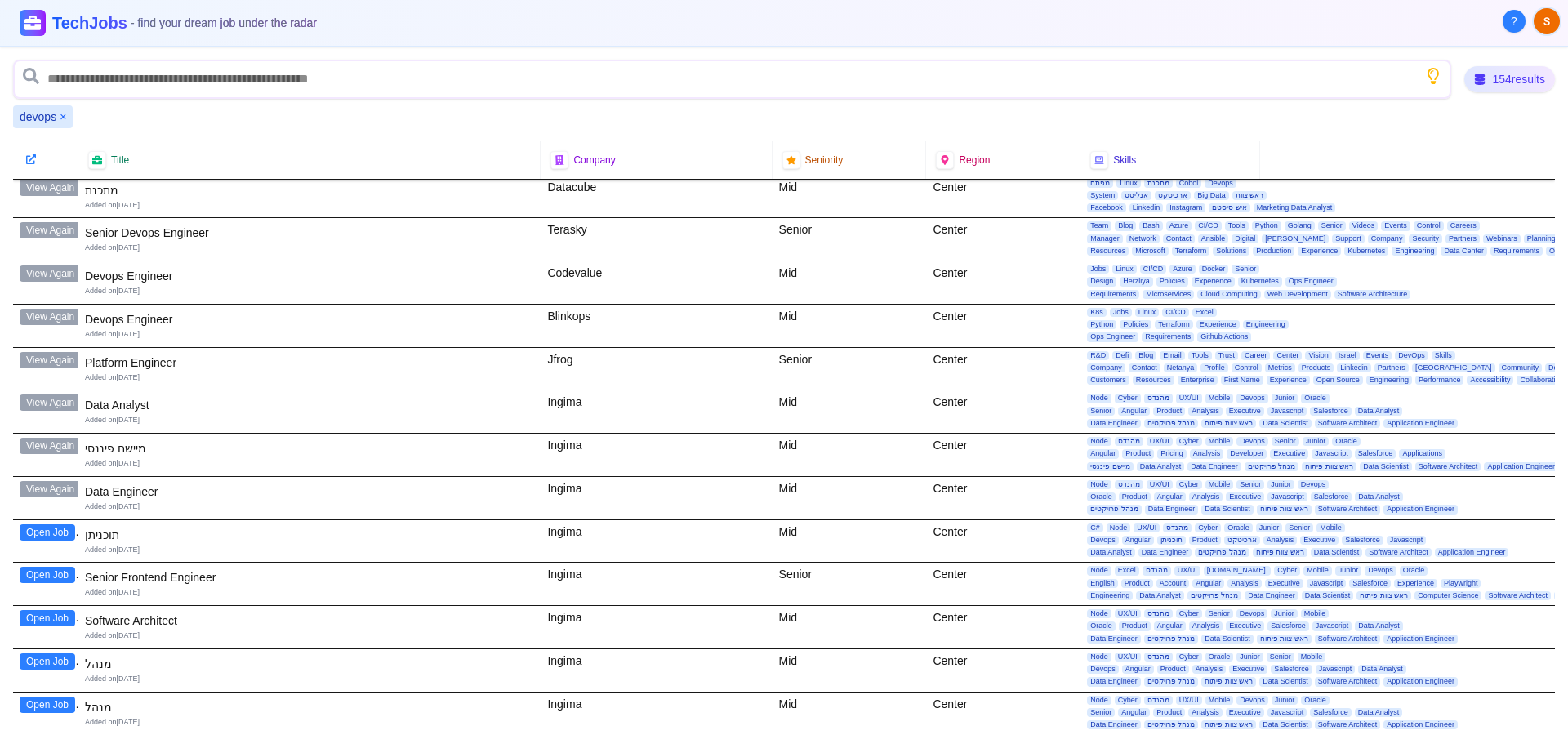
scroll to position [5225, 0]
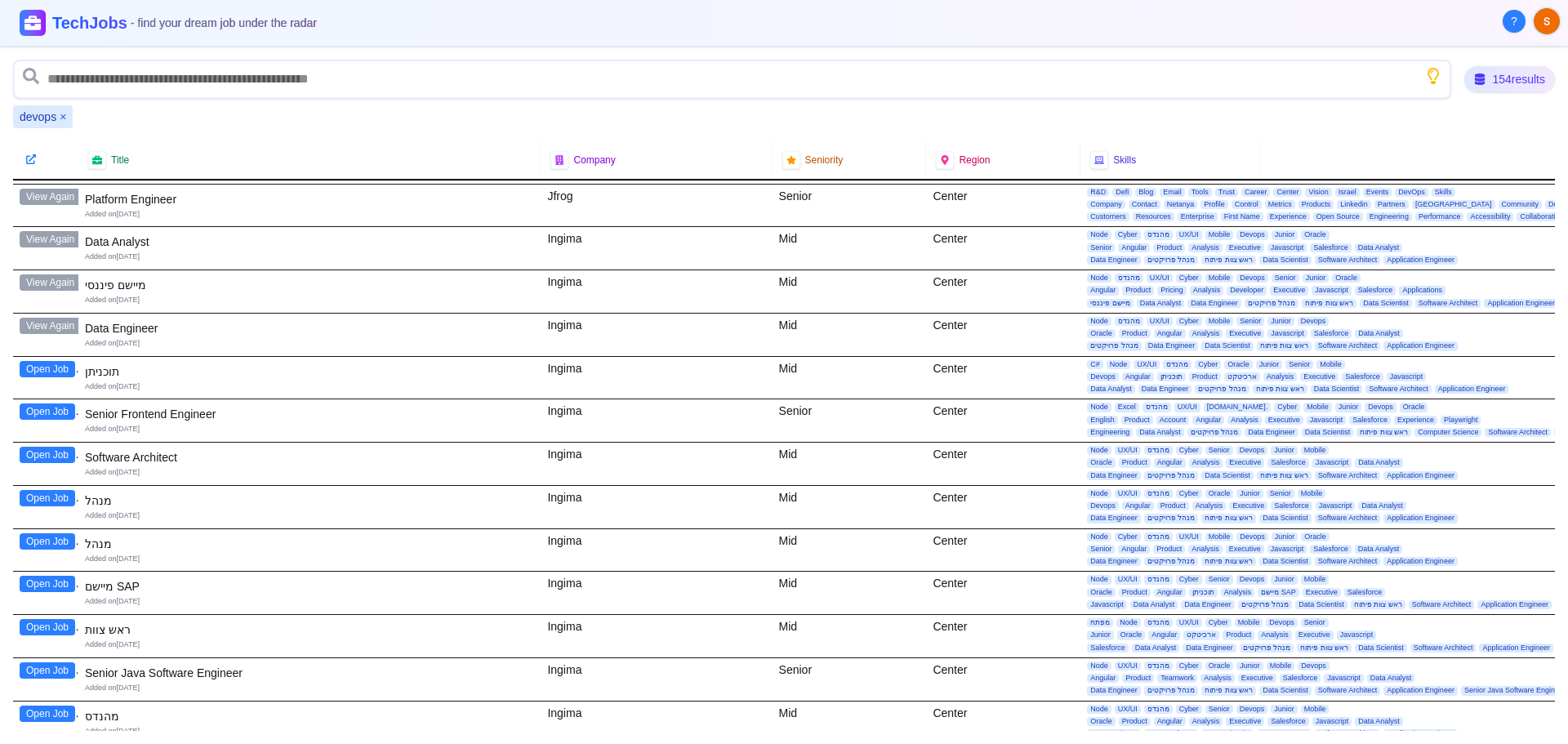
click at [49, 368] on button "Open Job" at bounding box center [47, 369] width 56 height 16
click at [67, 415] on button "Open Job" at bounding box center [47, 411] width 56 height 16
click at [48, 455] on button "Open Job" at bounding box center [47, 454] width 56 height 16
click at [61, 494] on button "Open Job" at bounding box center [47, 498] width 56 height 16
click at [50, 544] on button "Open Job" at bounding box center [47, 541] width 56 height 16
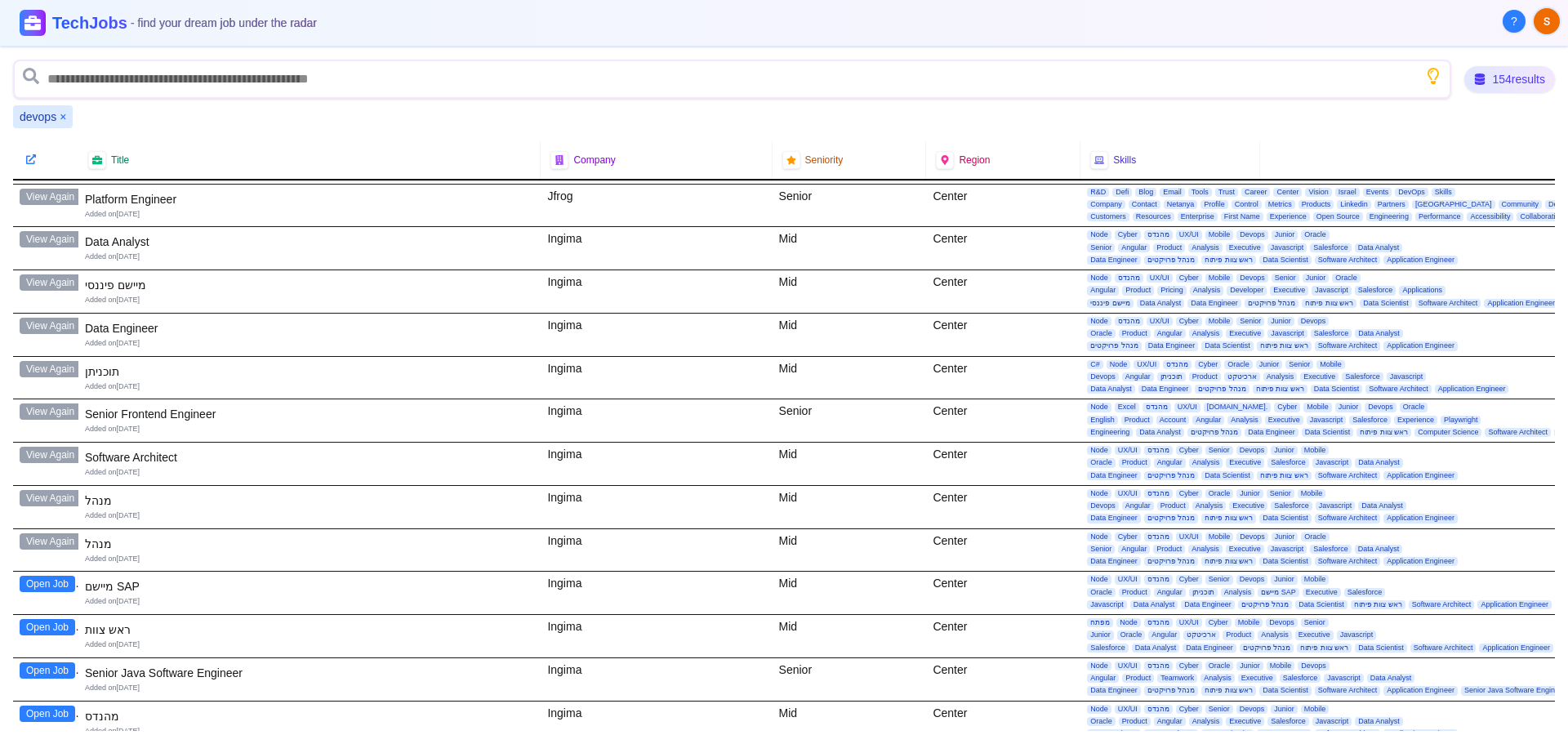
click at [54, 585] on button "Open Job" at bounding box center [47, 583] width 56 height 16
click at [46, 628] on button "Open Job" at bounding box center [47, 627] width 56 height 16
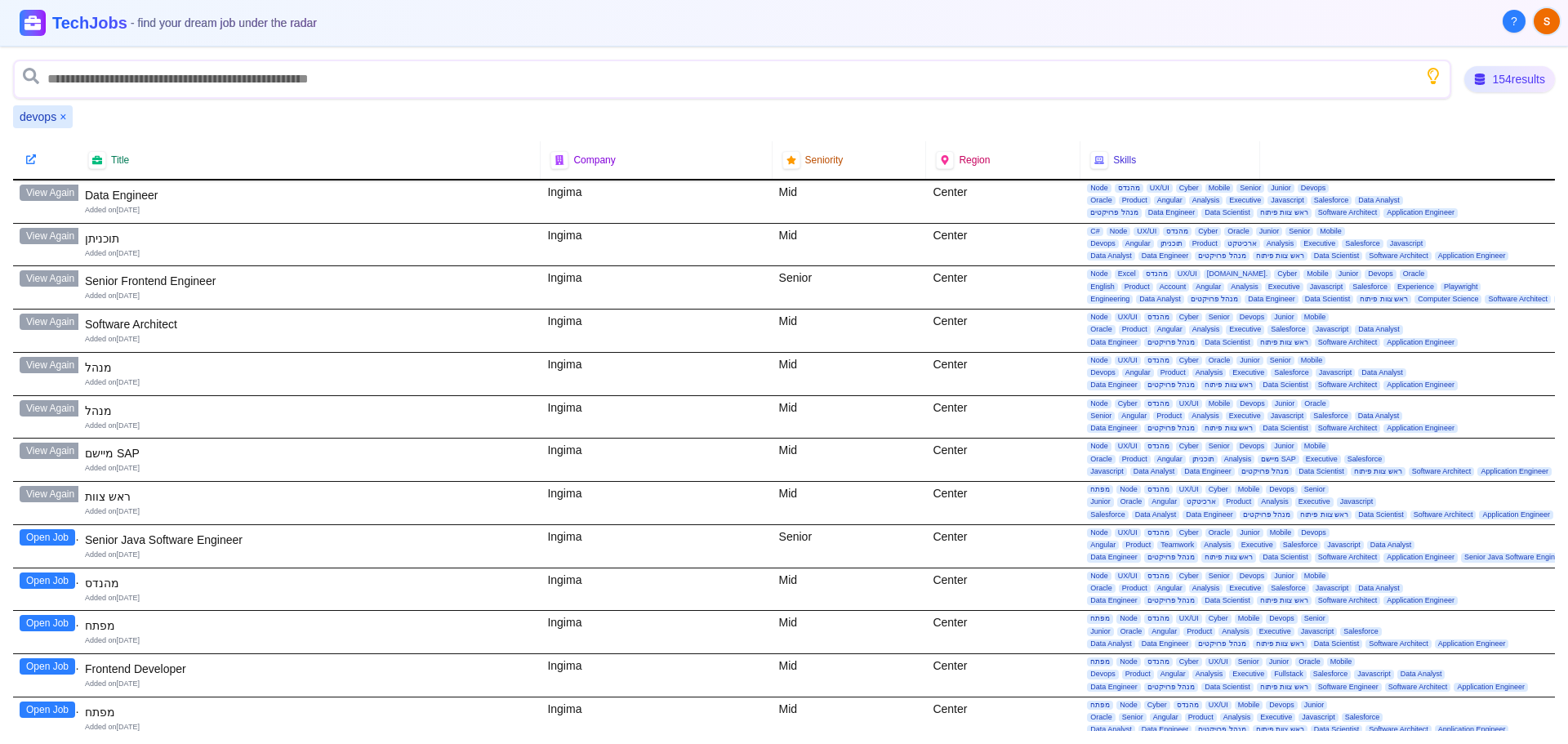
scroll to position [5307, 0]
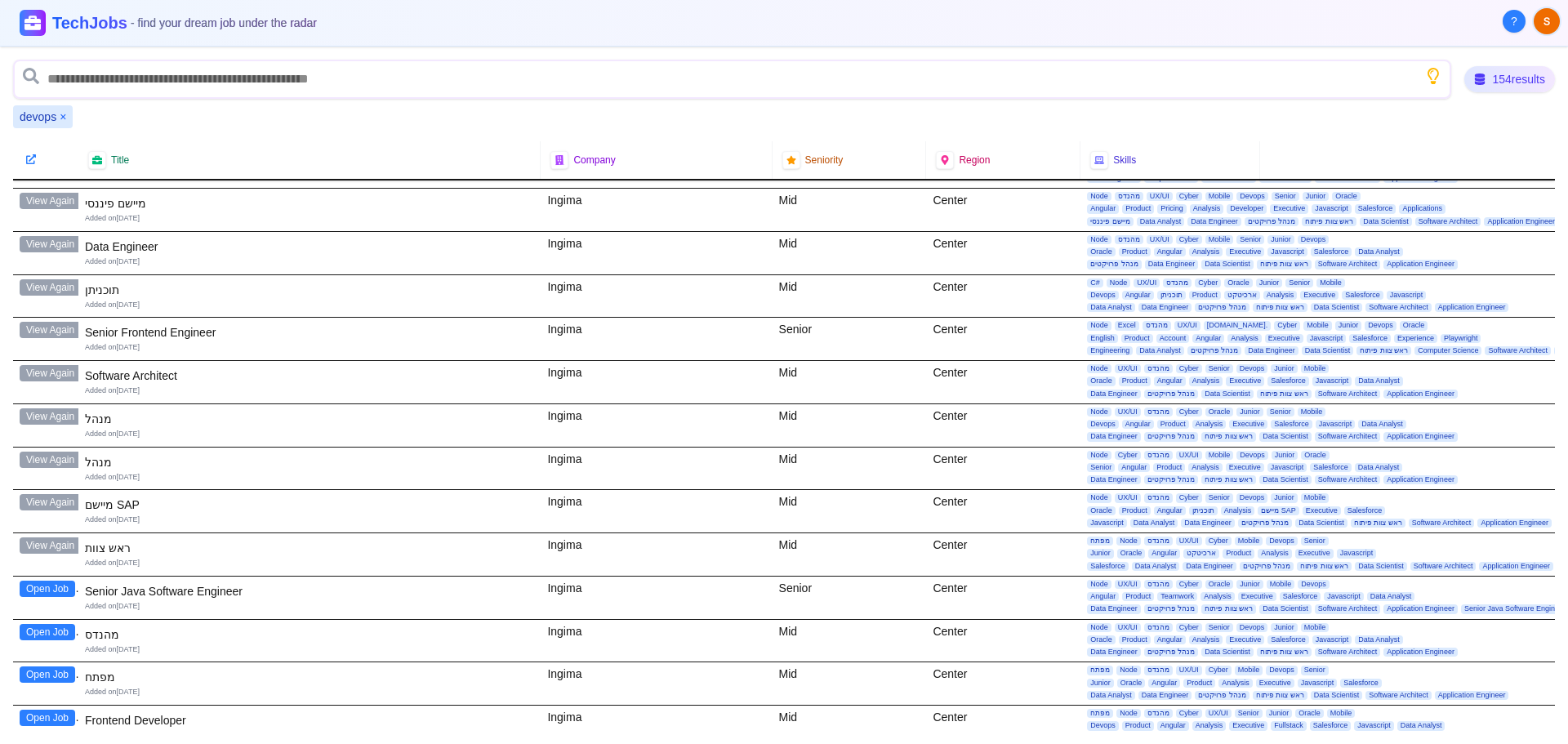
click at [62, 591] on button "Open Job" at bounding box center [47, 588] width 56 height 16
click at [45, 634] on button "Open Job" at bounding box center [47, 631] width 56 height 16
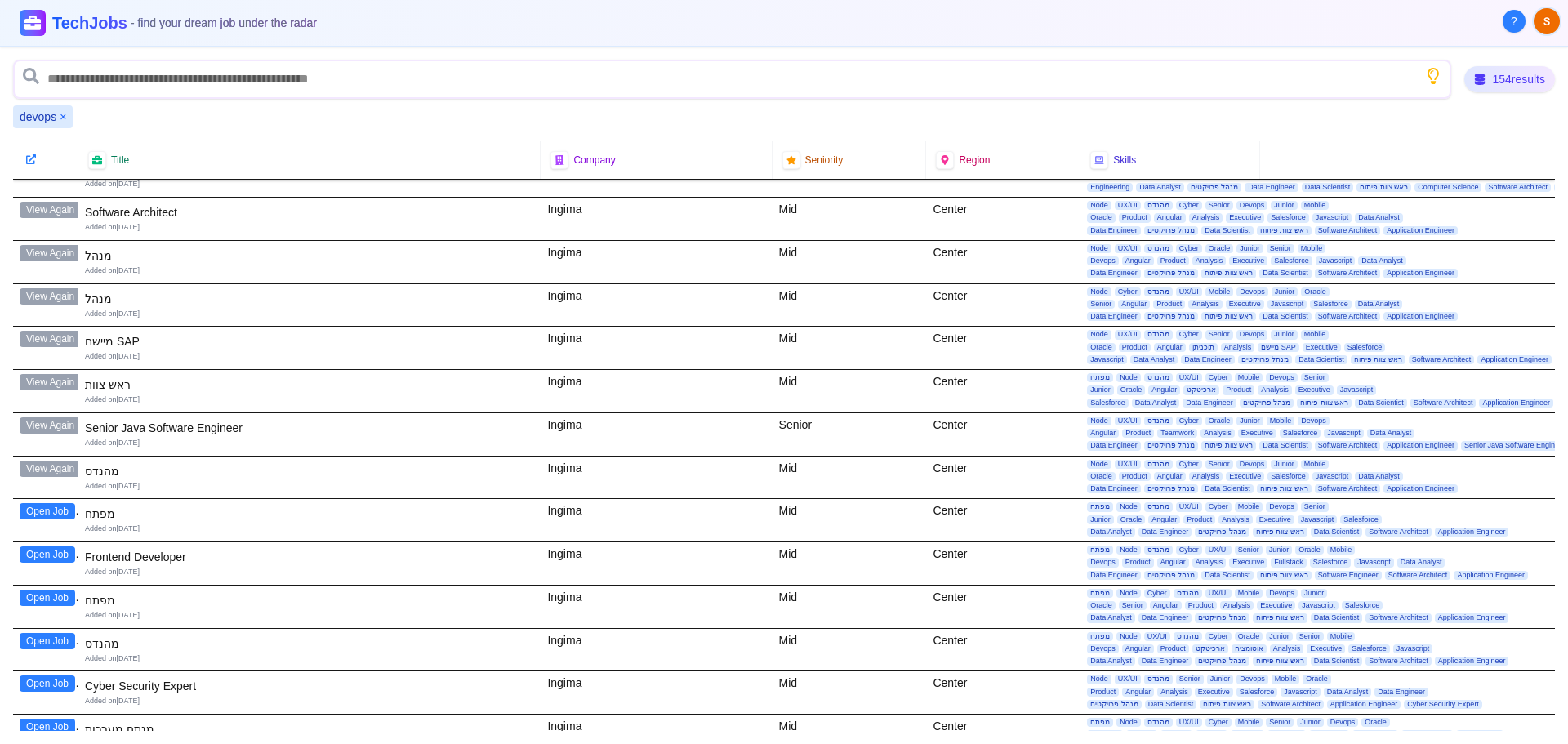
scroll to position [5553, 0]
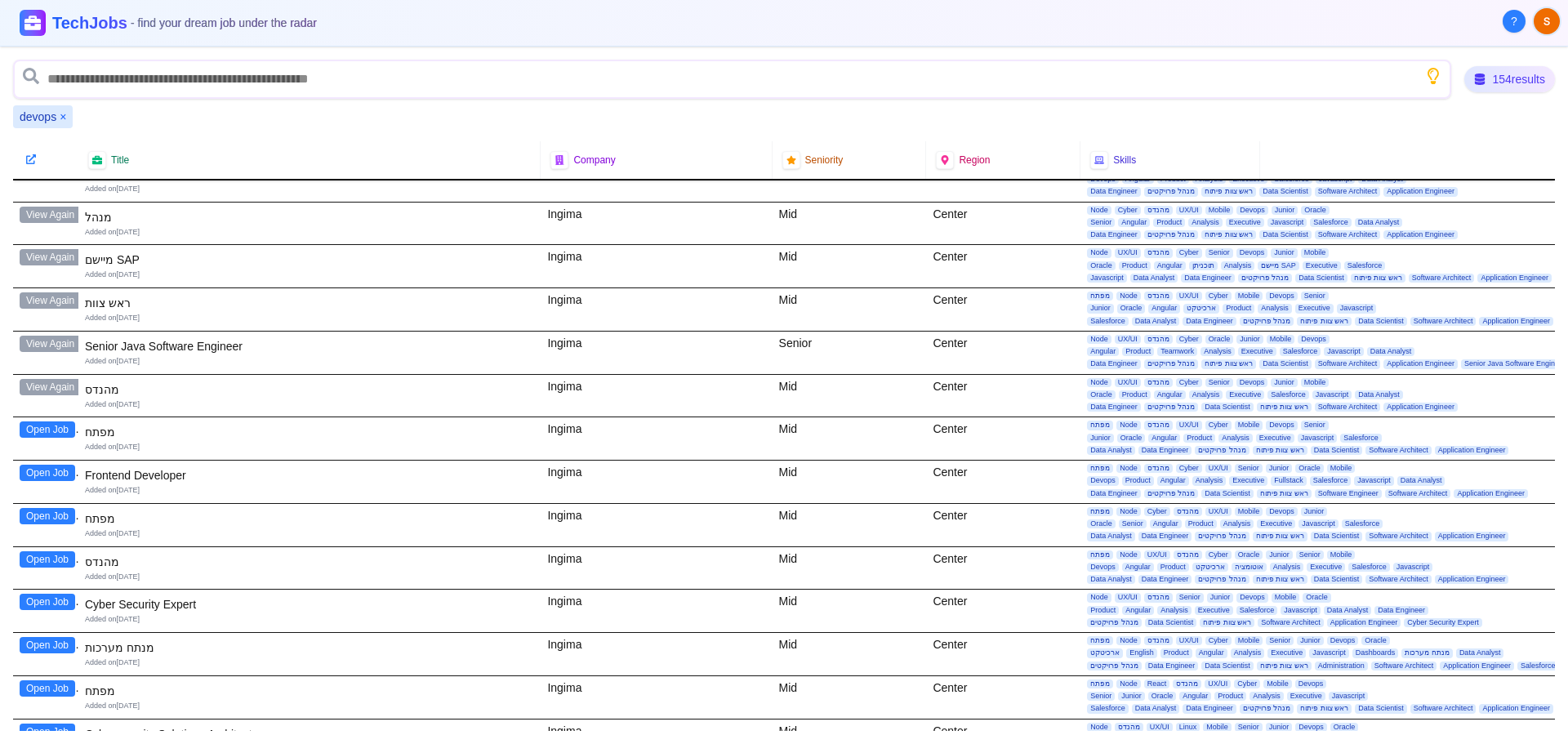
click at [53, 428] on button "Open Job" at bounding box center [47, 429] width 56 height 16
click at [35, 470] on button "Open Job" at bounding box center [47, 473] width 56 height 16
click at [32, 513] on button "Open Job" at bounding box center [47, 516] width 56 height 16
click at [45, 556] on button "Open Job" at bounding box center [47, 559] width 56 height 16
click at [57, 563] on button "Open Job" at bounding box center [47, 559] width 56 height 16
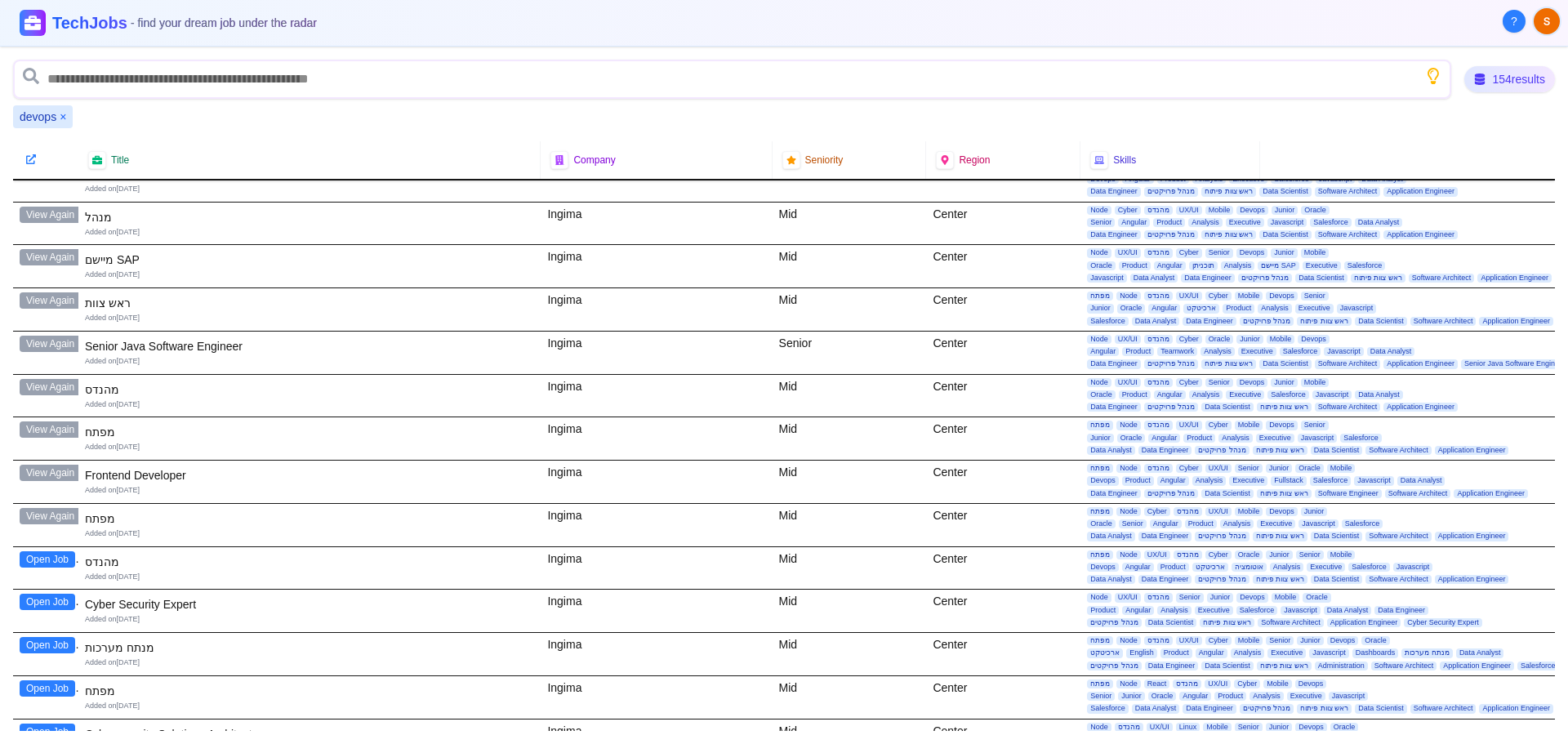
click at [37, 558] on button "Open Job" at bounding box center [47, 559] width 56 height 16
click at [35, 553] on button "Open Job" at bounding box center [47, 559] width 56 height 16
click at [36, 554] on button "Open Job" at bounding box center [47, 559] width 56 height 16
click at [32, 601] on button "Open Job" at bounding box center [47, 602] width 56 height 16
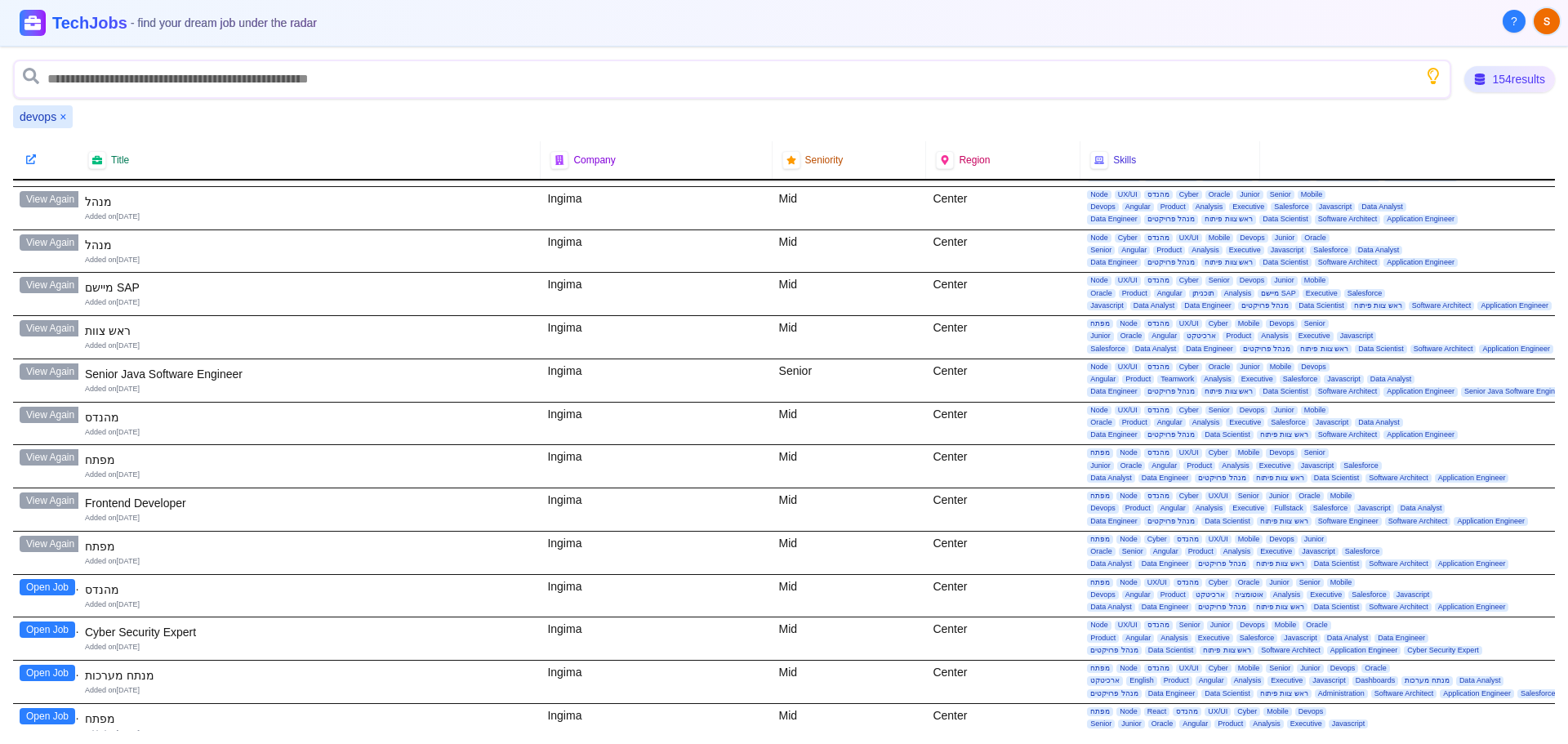
drag, startPoint x: 37, startPoint y: 500, endPoint x: 35, endPoint y: 514, distance: 14.1
click at [37, 500] on button "View Again" at bounding box center [50, 500] width 62 height 16
click at [42, 592] on button "Open Job" at bounding box center [47, 586] width 56 height 16
click at [55, 626] on button "Open Job" at bounding box center [47, 629] width 56 height 16
click at [40, 625] on button "Open Job" at bounding box center [47, 629] width 56 height 16
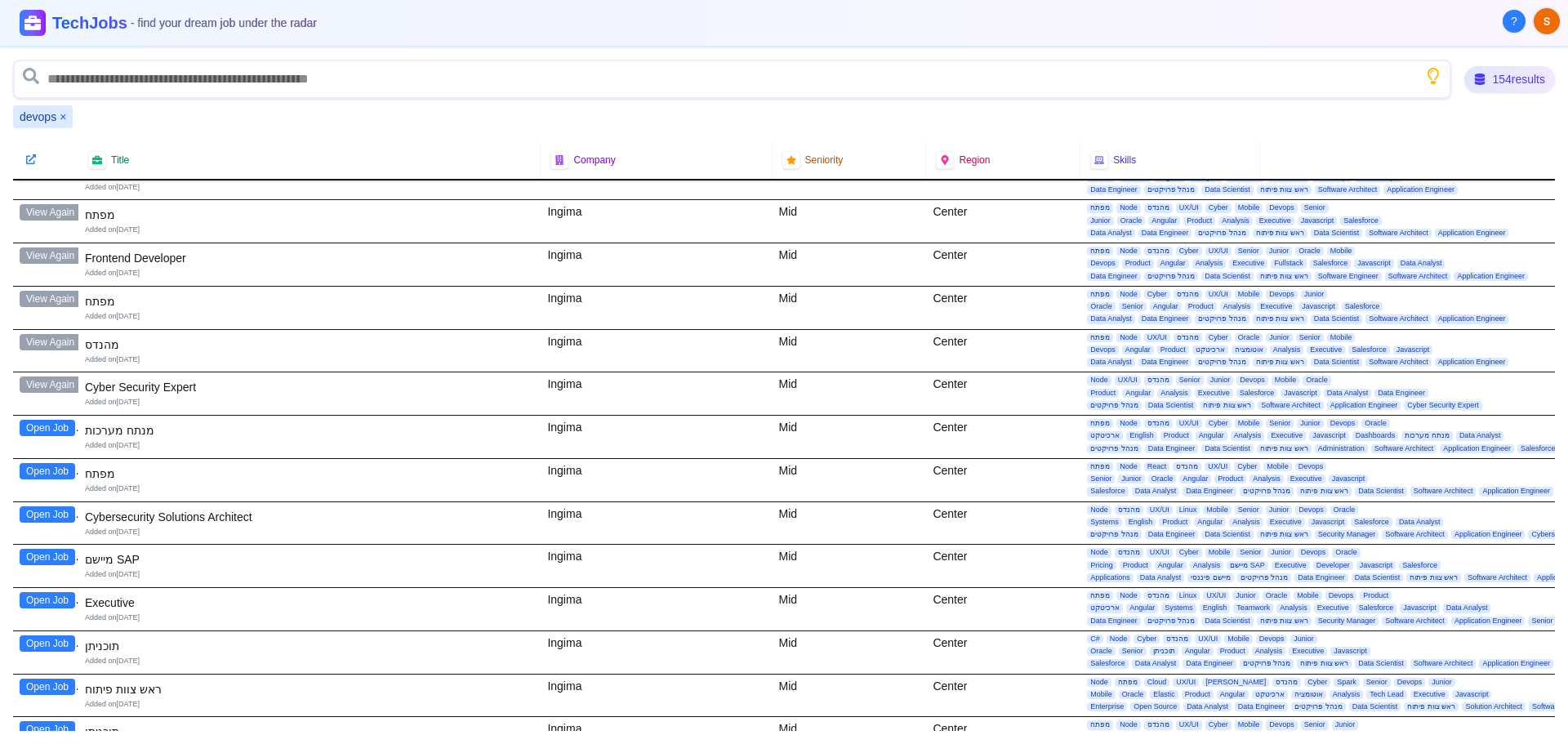
scroll to position [5933, 0]
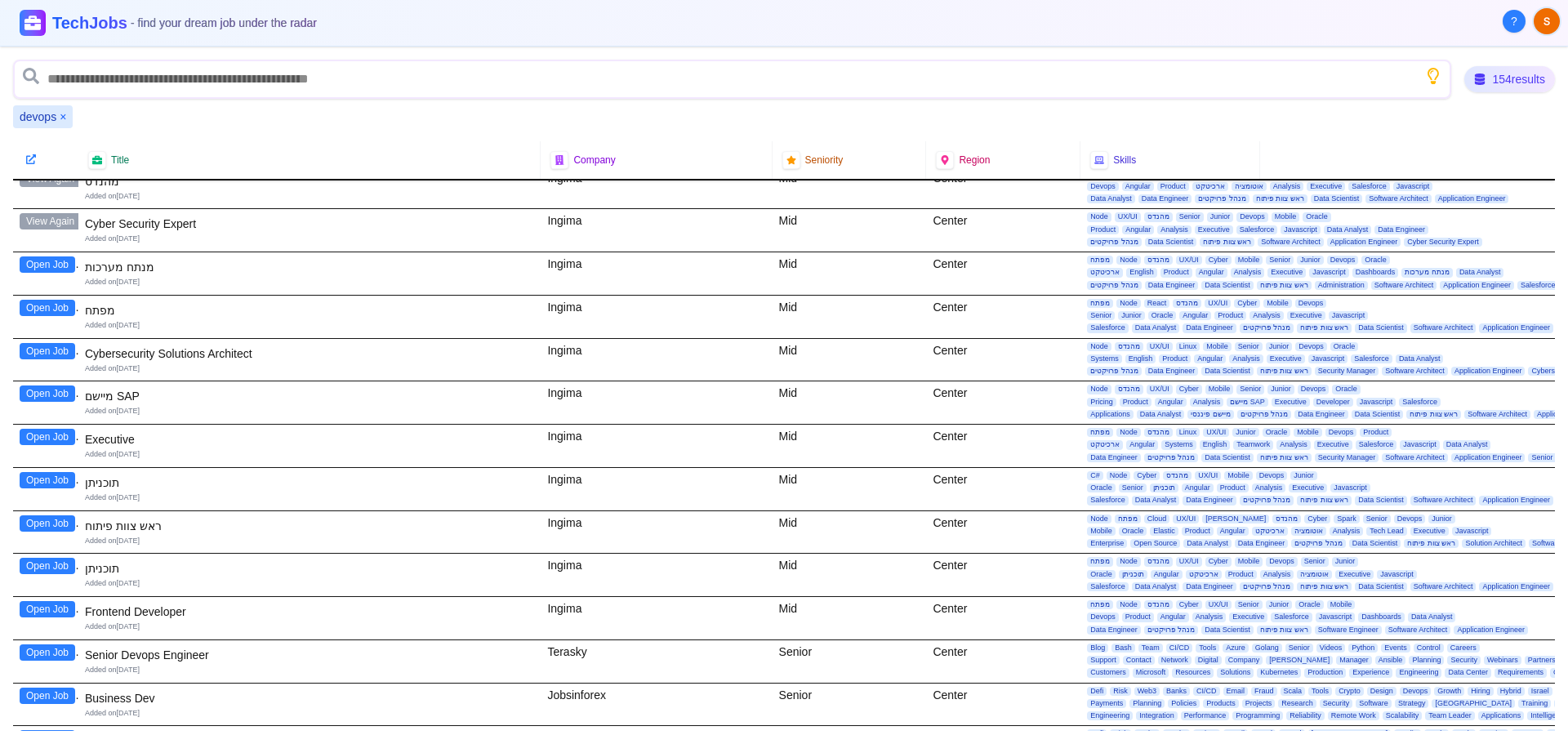
click at [46, 261] on button "Open Job" at bounding box center [47, 264] width 56 height 16
click at [67, 313] on button "Open Job" at bounding box center [47, 307] width 56 height 16
click at [31, 296] on div "Open Job" at bounding box center [46, 317] width 65 height 42
click at [31, 304] on button "Open Job" at bounding box center [47, 307] width 56 height 16
click at [44, 305] on button "Open Job" at bounding box center [47, 307] width 56 height 16
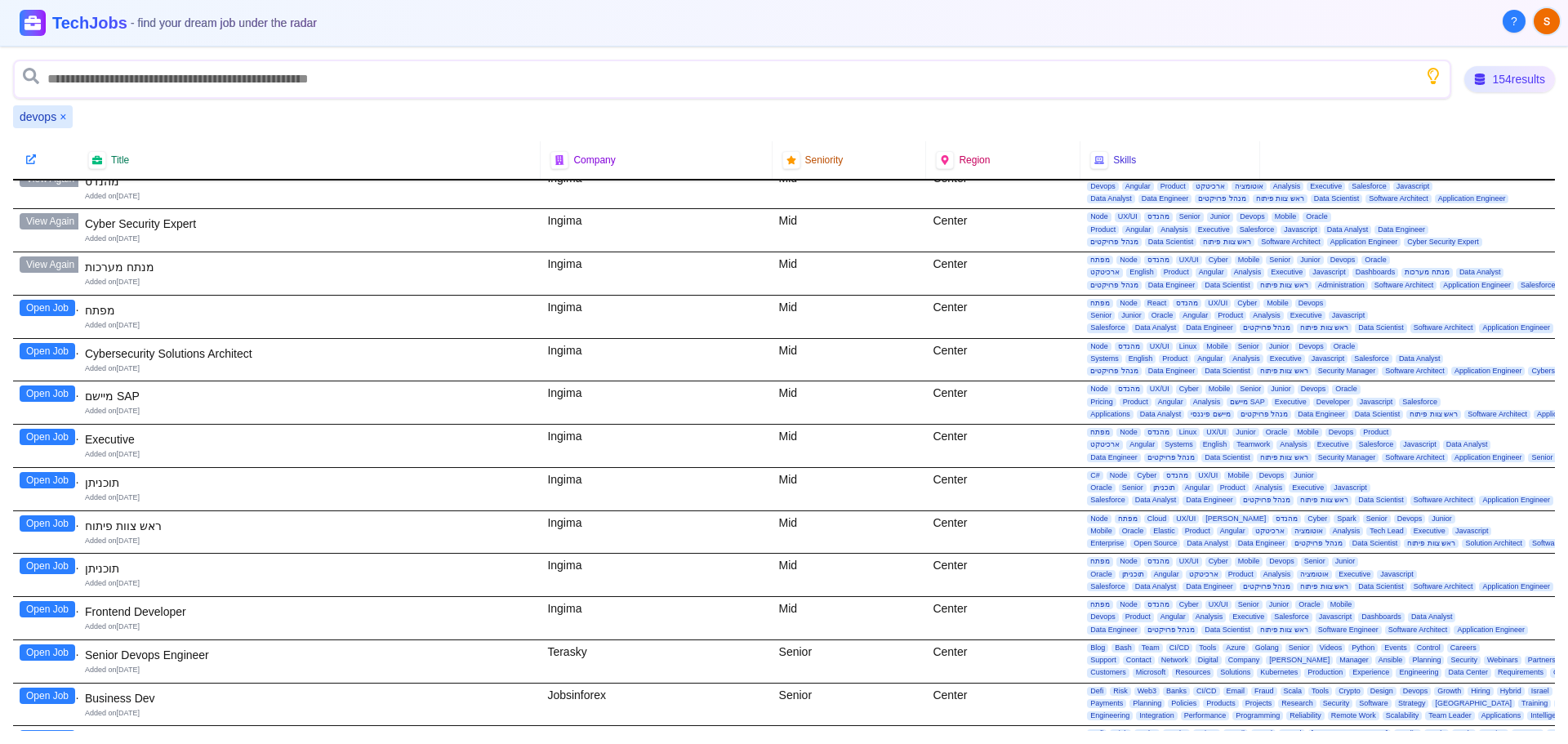
click at [52, 310] on button "Open Job" at bounding box center [47, 307] width 56 height 16
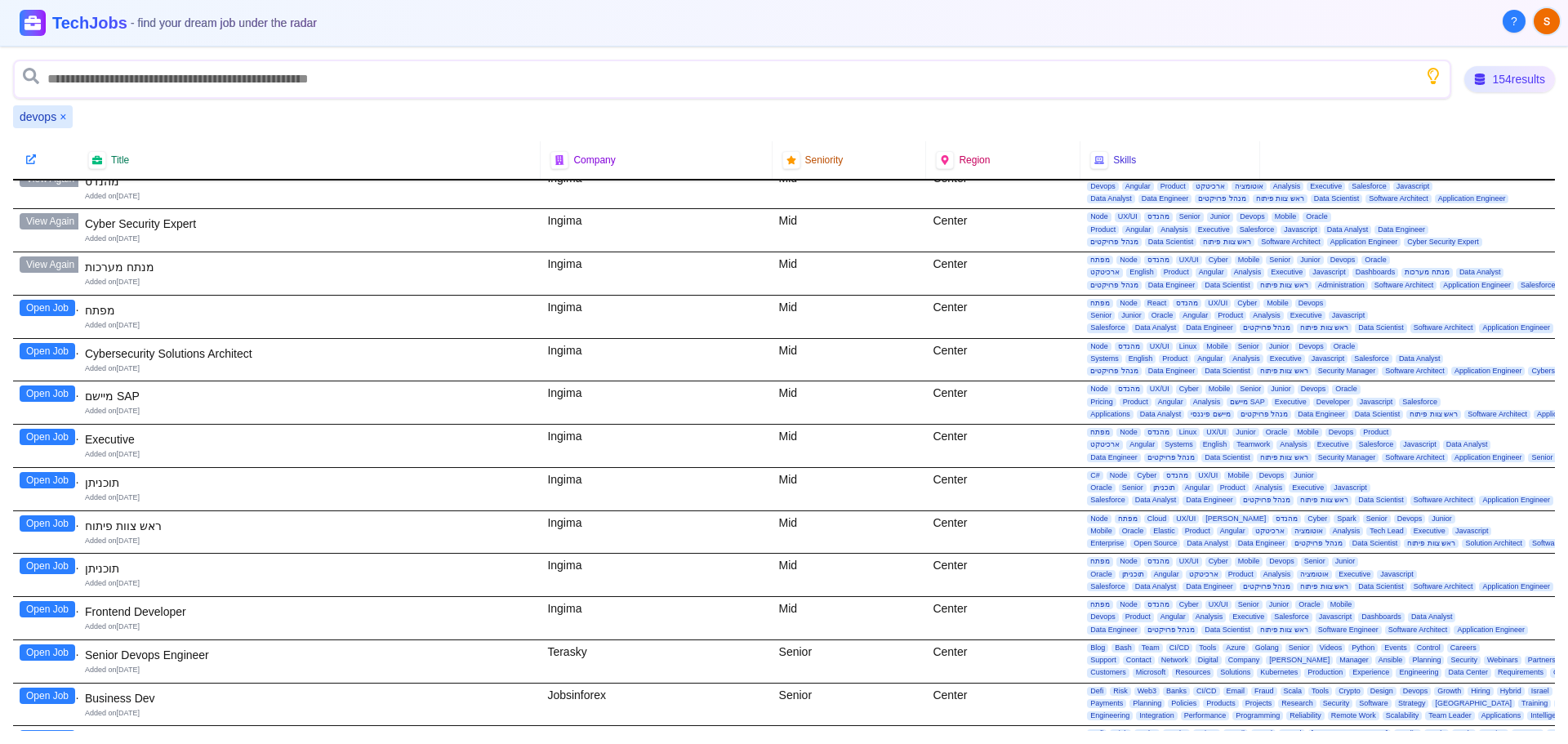
click at [52, 310] on button "Open Job" at bounding box center [47, 307] width 56 height 16
click at [52, 310] on button "Loading..." at bounding box center [47, 307] width 57 height 16
click at [53, 310] on button "Loading..." at bounding box center [47, 307] width 57 height 16
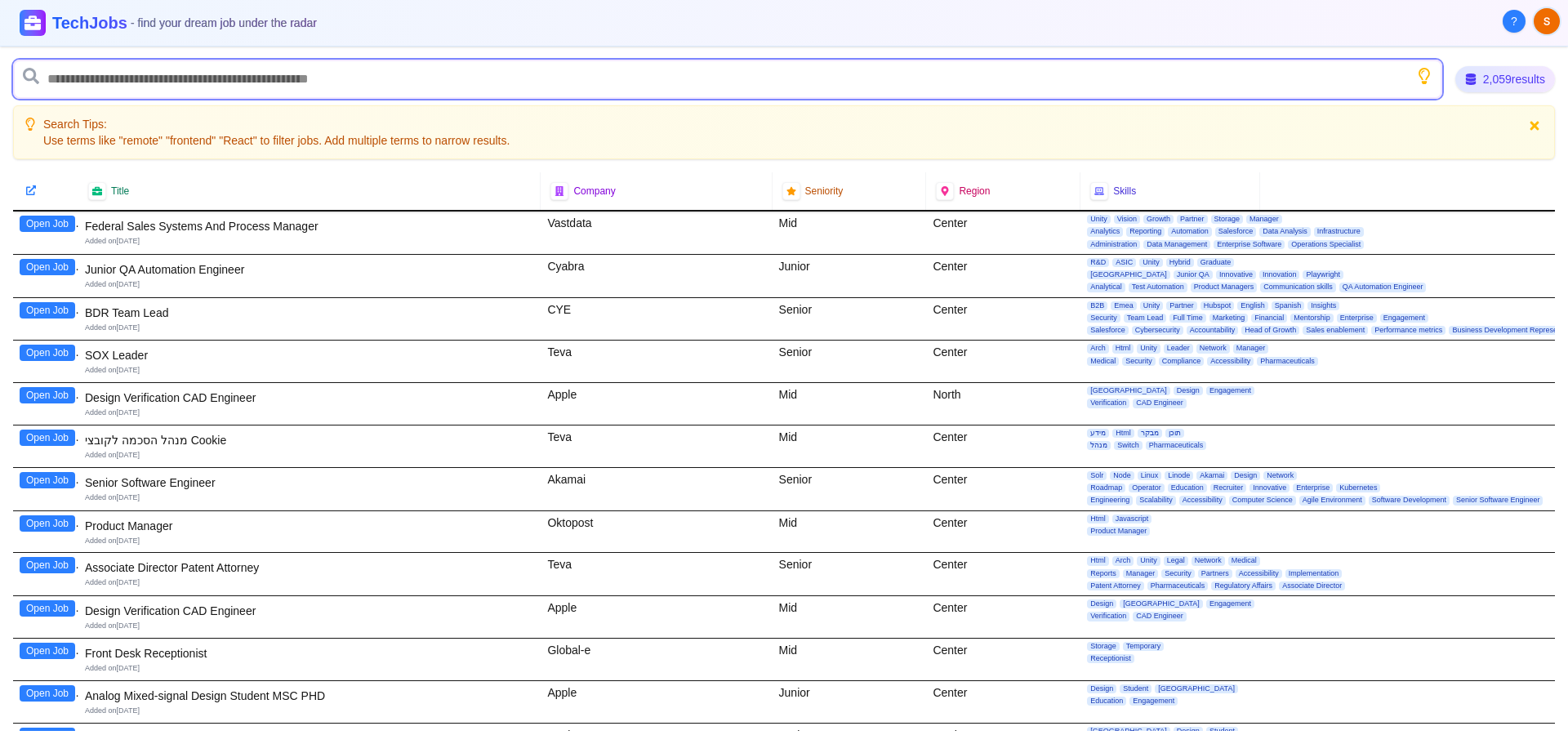
click at [164, 85] on input "text" at bounding box center [728, 79] width 1429 height 39
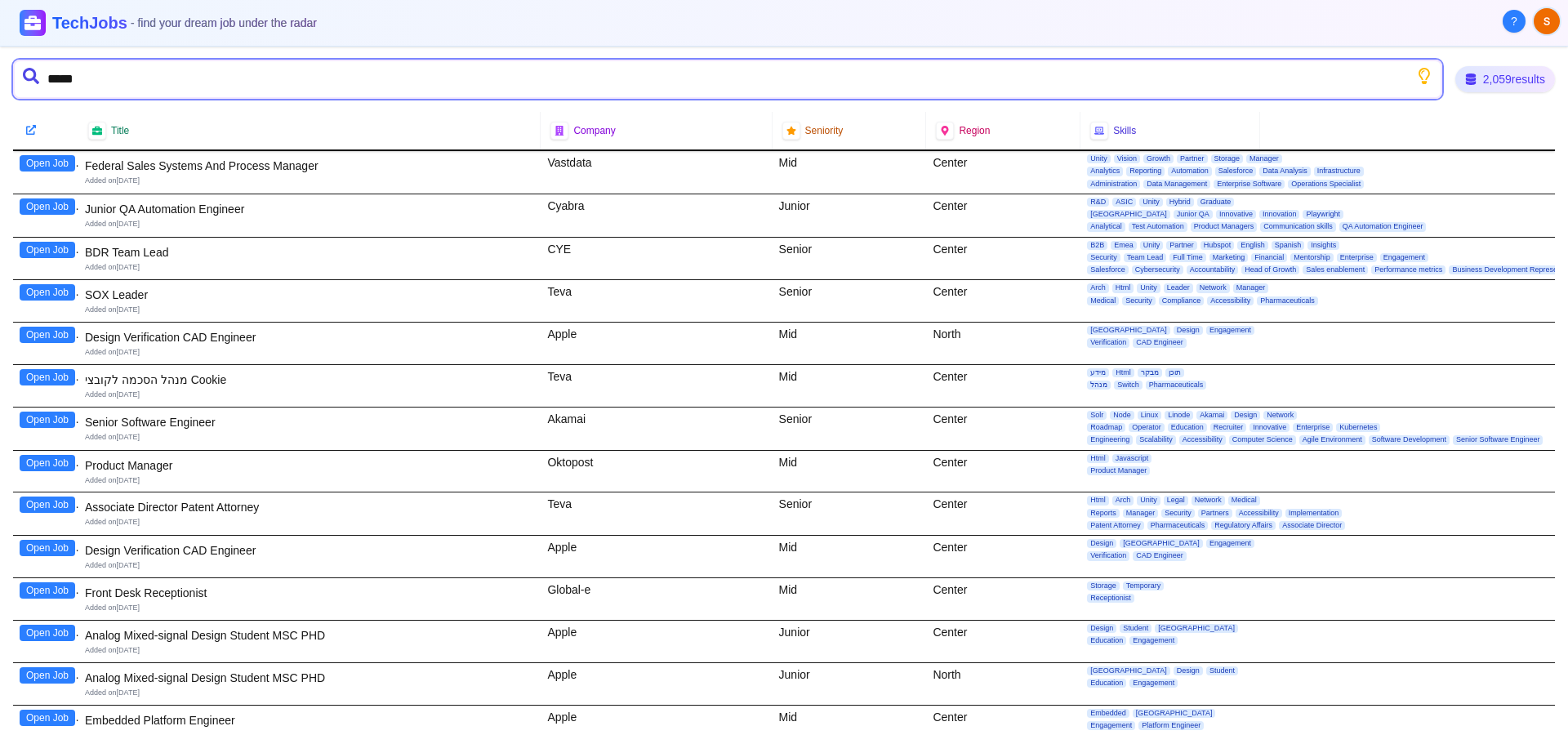
type input "******"
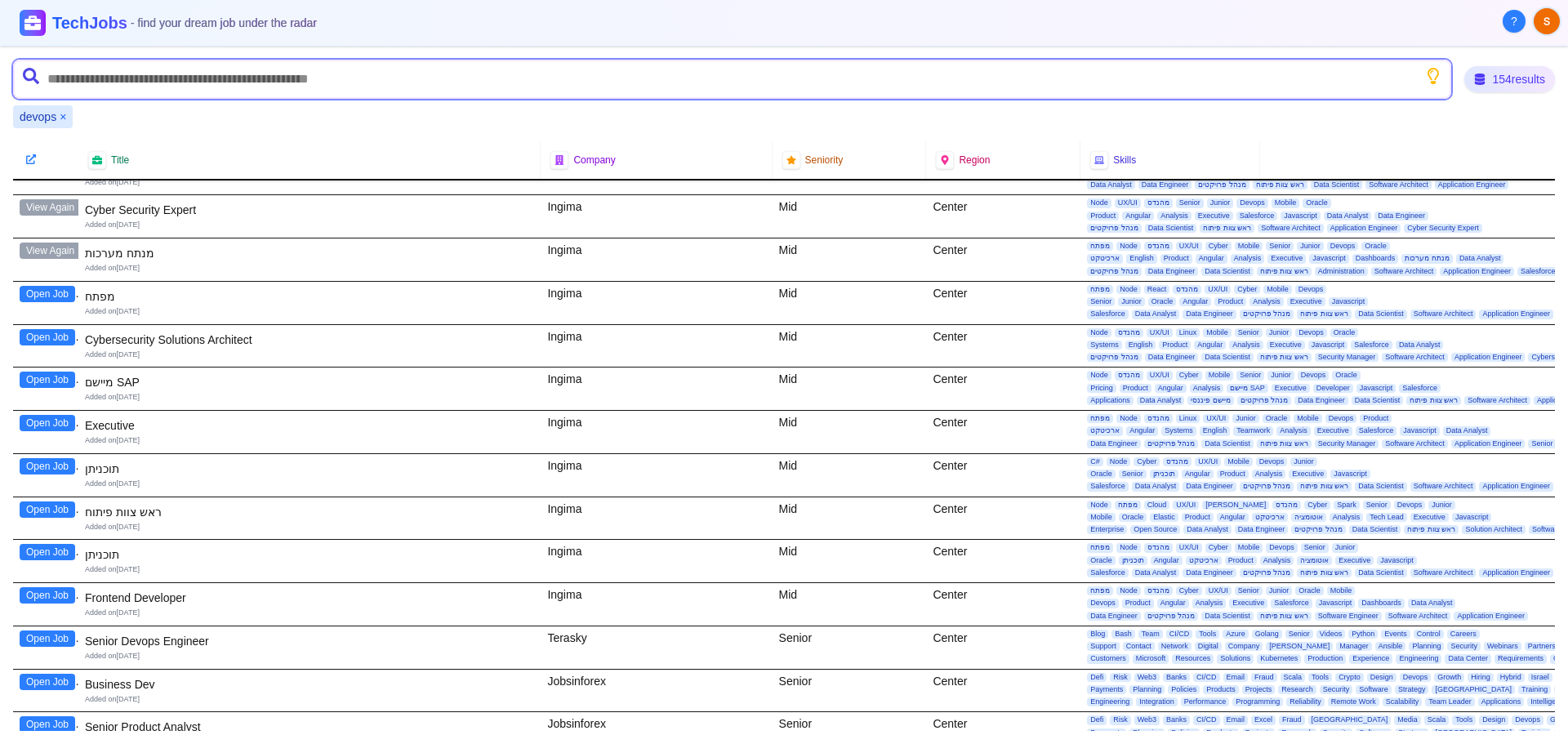
scroll to position [6006, 0]
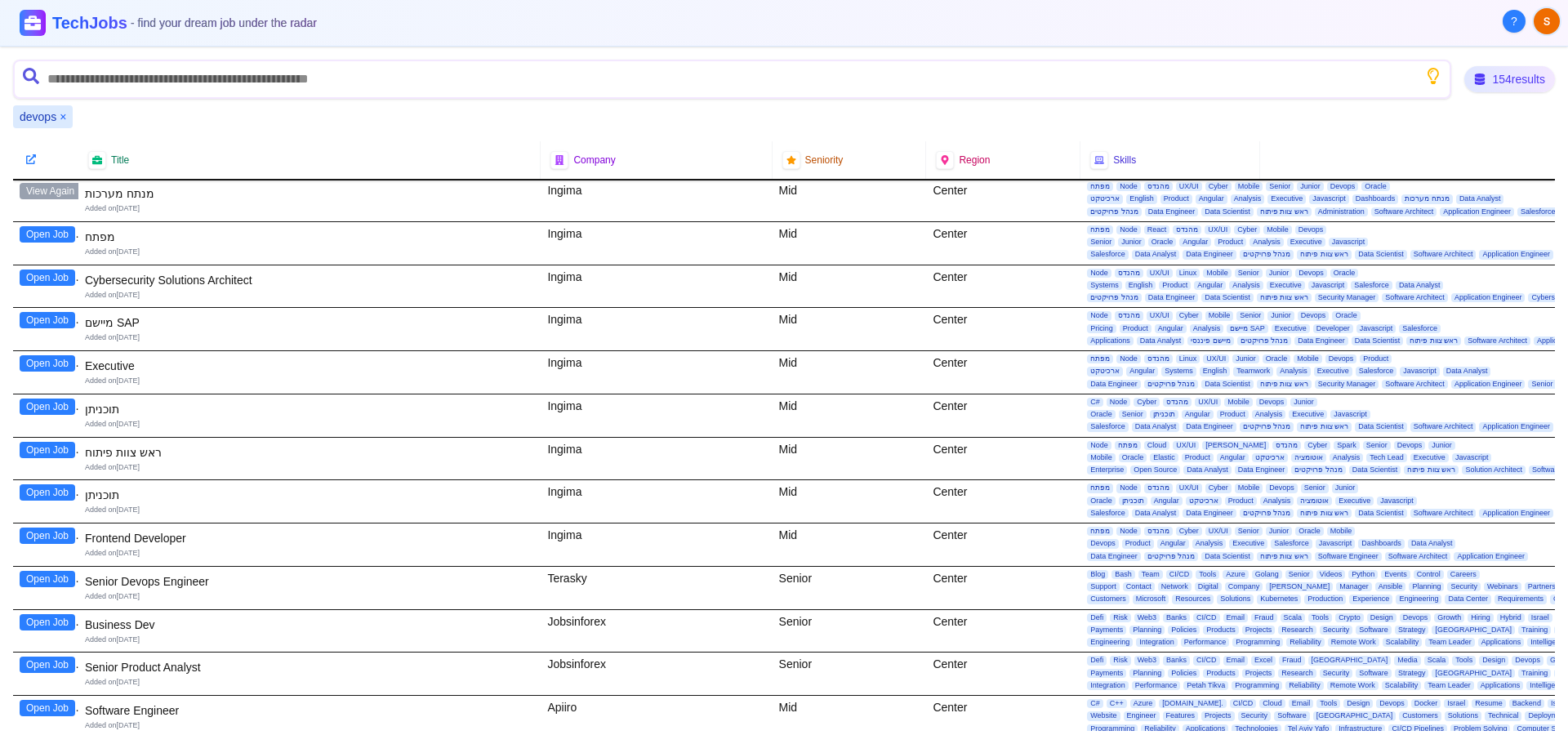
click at [40, 236] on button "Open Job" at bounding box center [47, 234] width 56 height 16
click at [48, 278] on button "Open Job" at bounding box center [47, 277] width 56 height 16
click at [48, 321] on button "Open Job" at bounding box center [47, 320] width 56 height 16
click at [46, 372] on div "Open Job" at bounding box center [46, 372] width 65 height 42
click at [46, 368] on button "Open Job" at bounding box center [47, 363] width 56 height 16
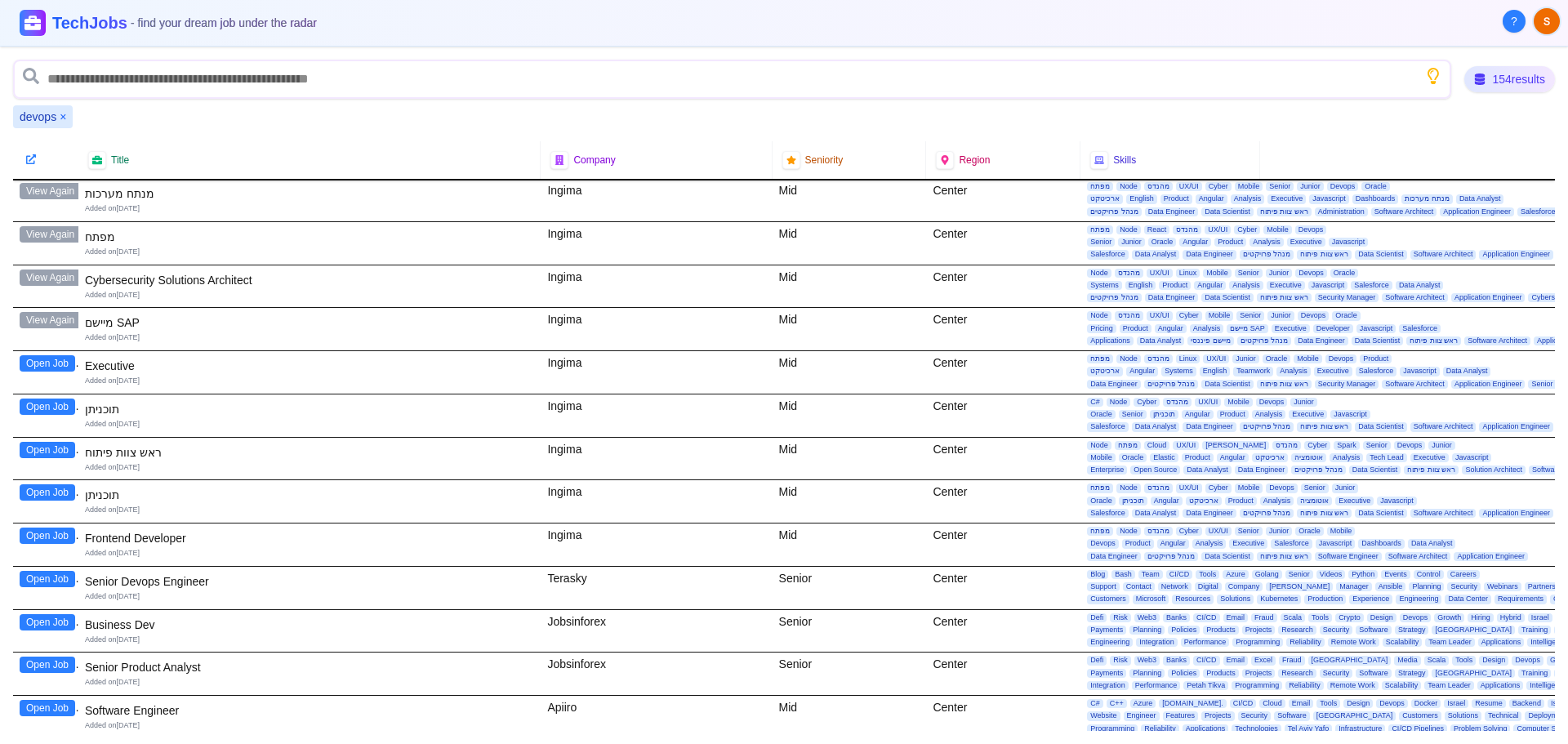
click at [35, 364] on button "Open Job" at bounding box center [47, 363] width 56 height 16
click at [40, 365] on button "Open Job" at bounding box center [47, 363] width 56 height 16
click at [40, 407] on button "Open Job" at bounding box center [47, 406] width 56 height 16
click at [40, 449] on button "Open Job" at bounding box center [47, 449] width 56 height 16
click at [46, 493] on button "Open Job" at bounding box center [47, 492] width 56 height 16
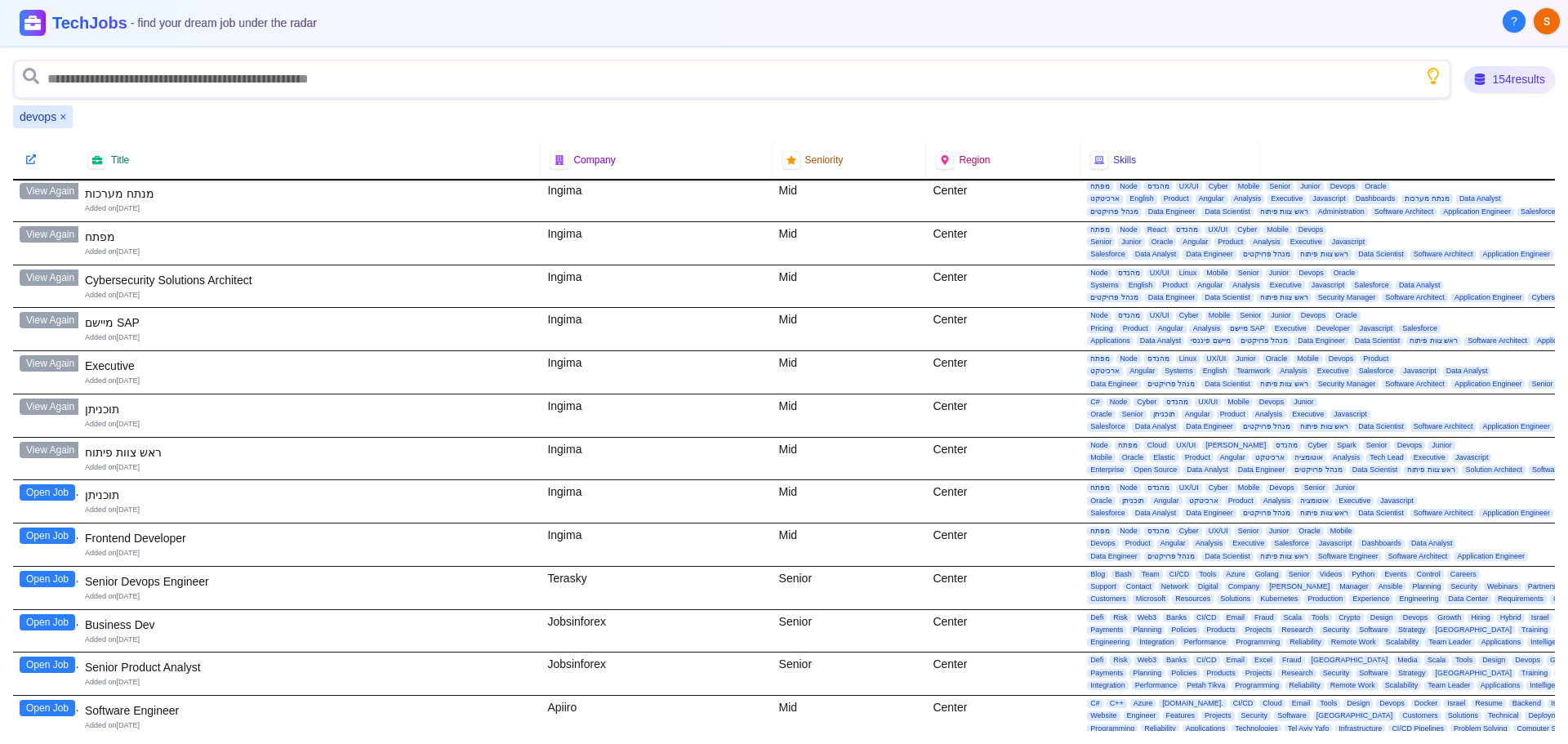
click at [40, 493] on button "Open Job" at bounding box center [47, 492] width 56 height 16
click at [43, 537] on button "Open Job" at bounding box center [47, 535] width 56 height 16
click at [36, 536] on button "Open Job" at bounding box center [47, 535] width 56 height 16
click at [41, 584] on button "Open Job" at bounding box center [47, 578] width 56 height 16
click at [46, 578] on button "Open Job" at bounding box center [47, 578] width 56 height 16
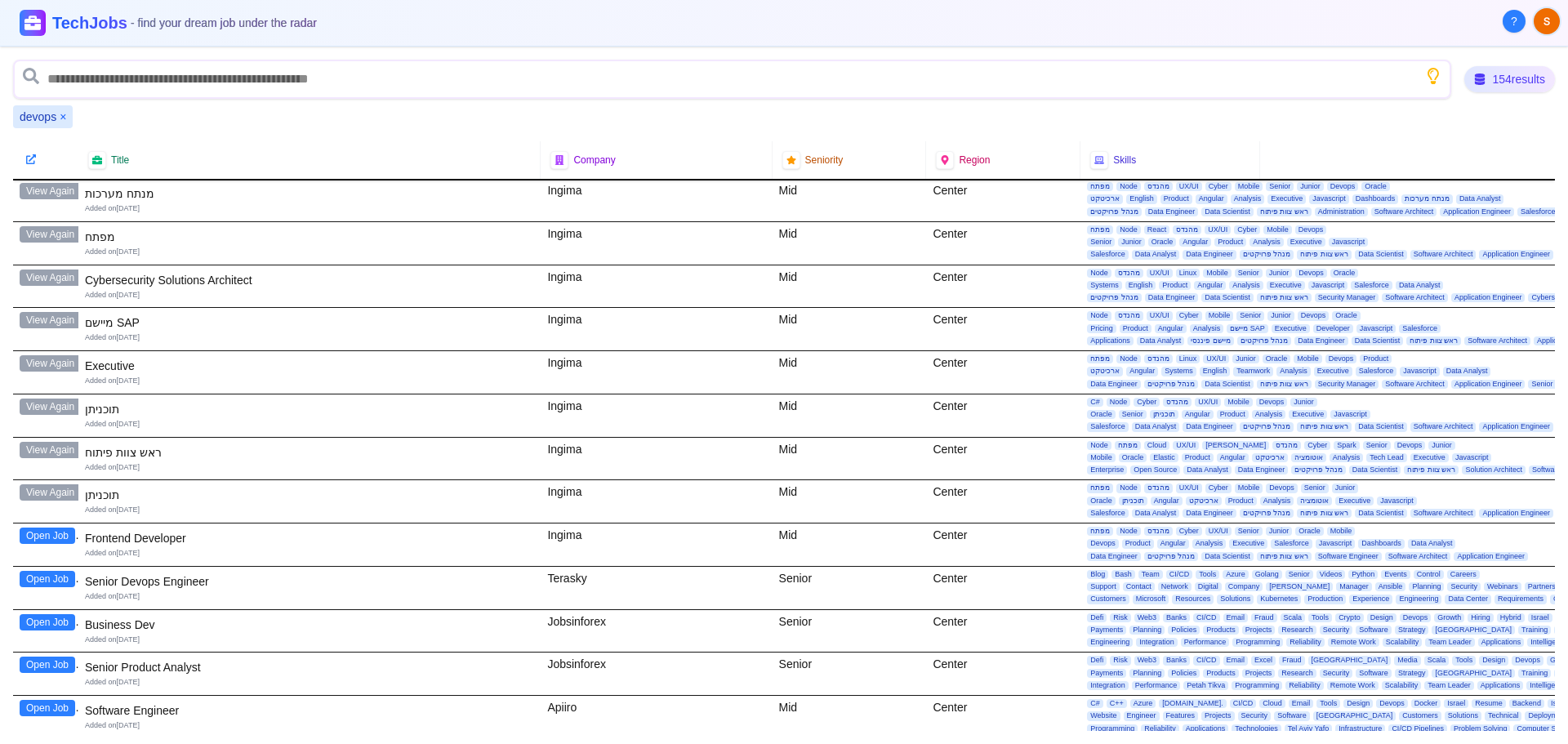
click at [46, 578] on button "Open Job" at bounding box center [47, 578] width 56 height 16
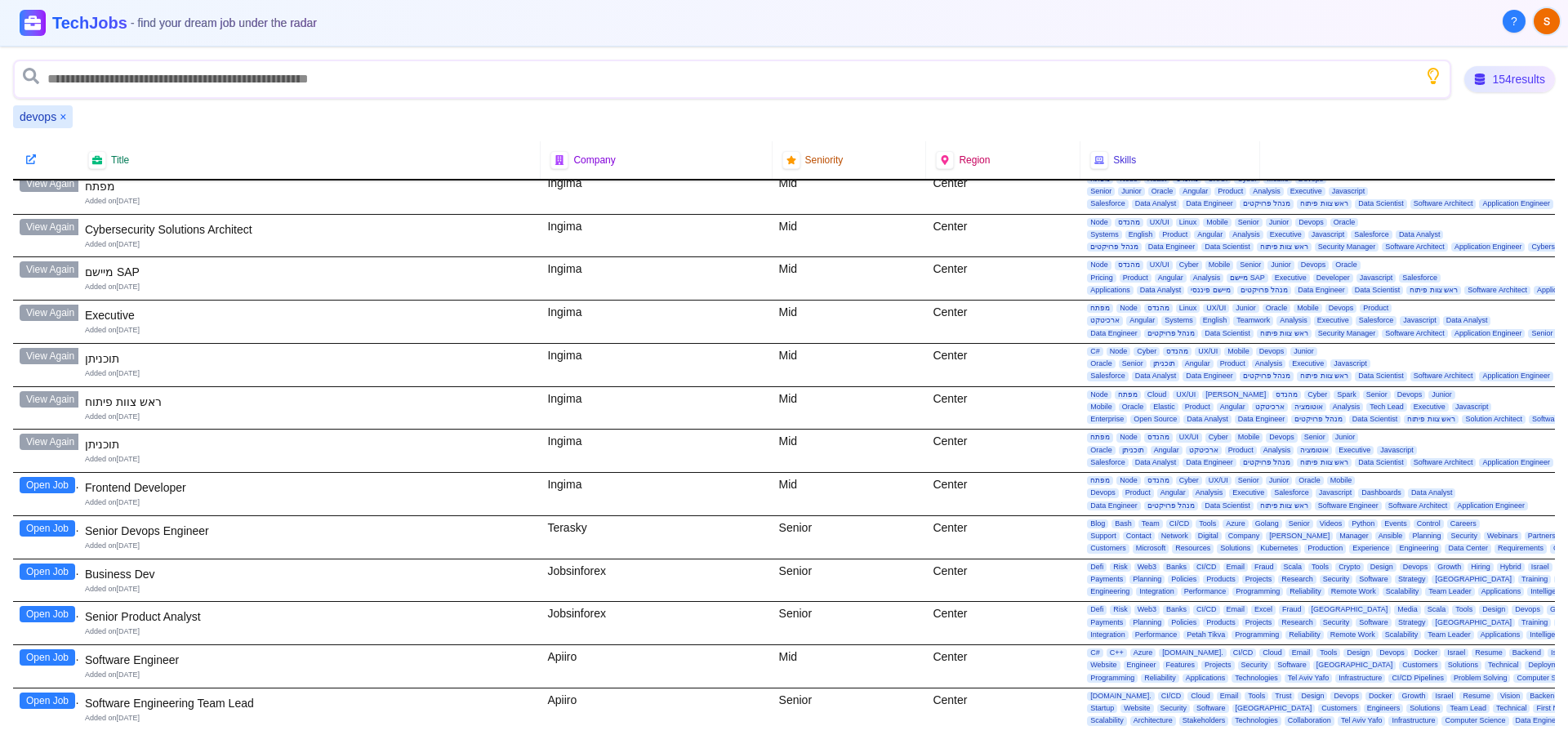
scroll to position [6096, 0]
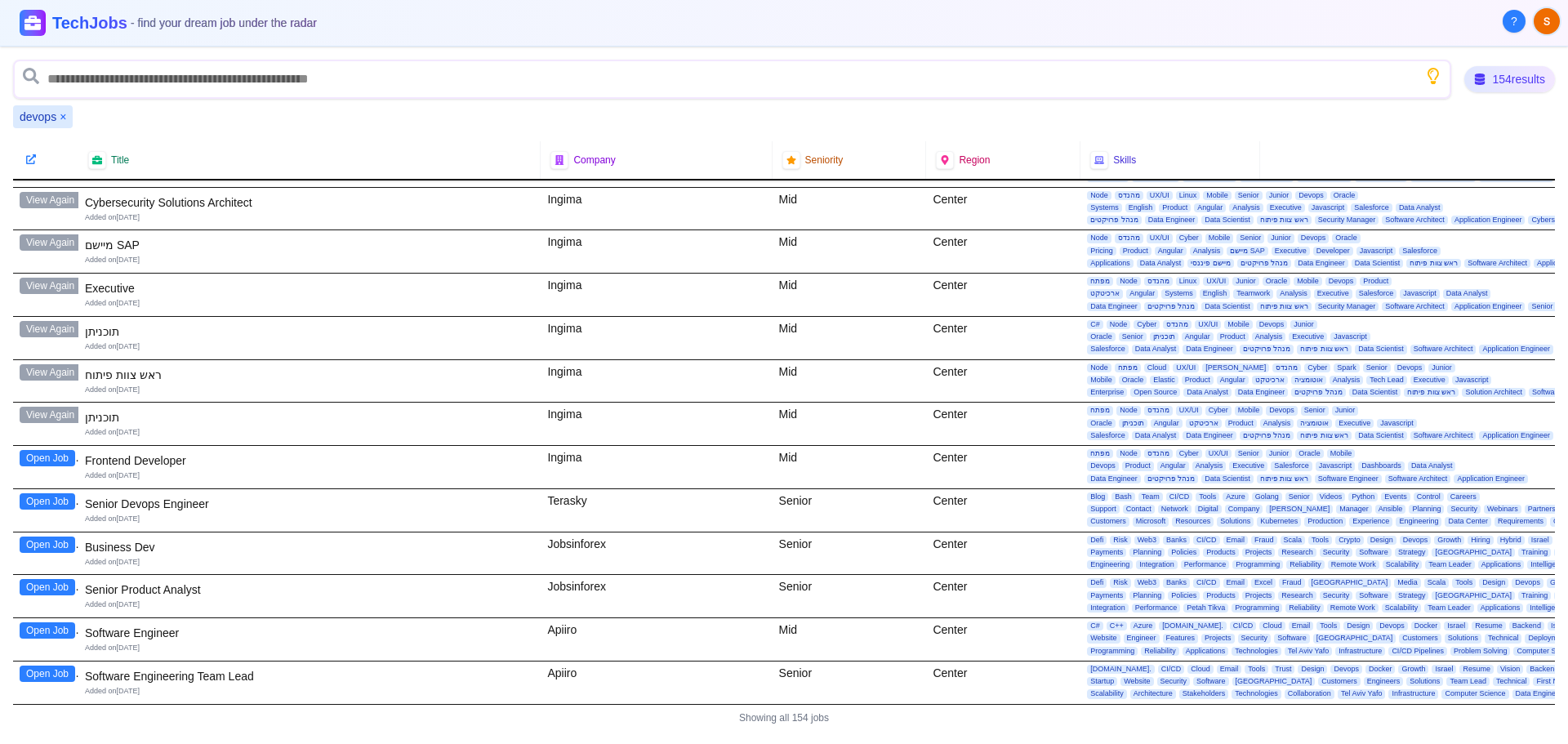
click at [50, 493] on button "Open Job" at bounding box center [47, 500] width 56 height 16
click at [42, 449] on button "Open Job" at bounding box center [47, 457] width 56 height 16
click at [34, 449] on button "Open Job" at bounding box center [47, 457] width 56 height 16
click at [46, 493] on button "Open Job" at bounding box center [47, 500] width 56 height 16
click at [55, 536] on button "Open Job" at bounding box center [47, 544] width 56 height 16
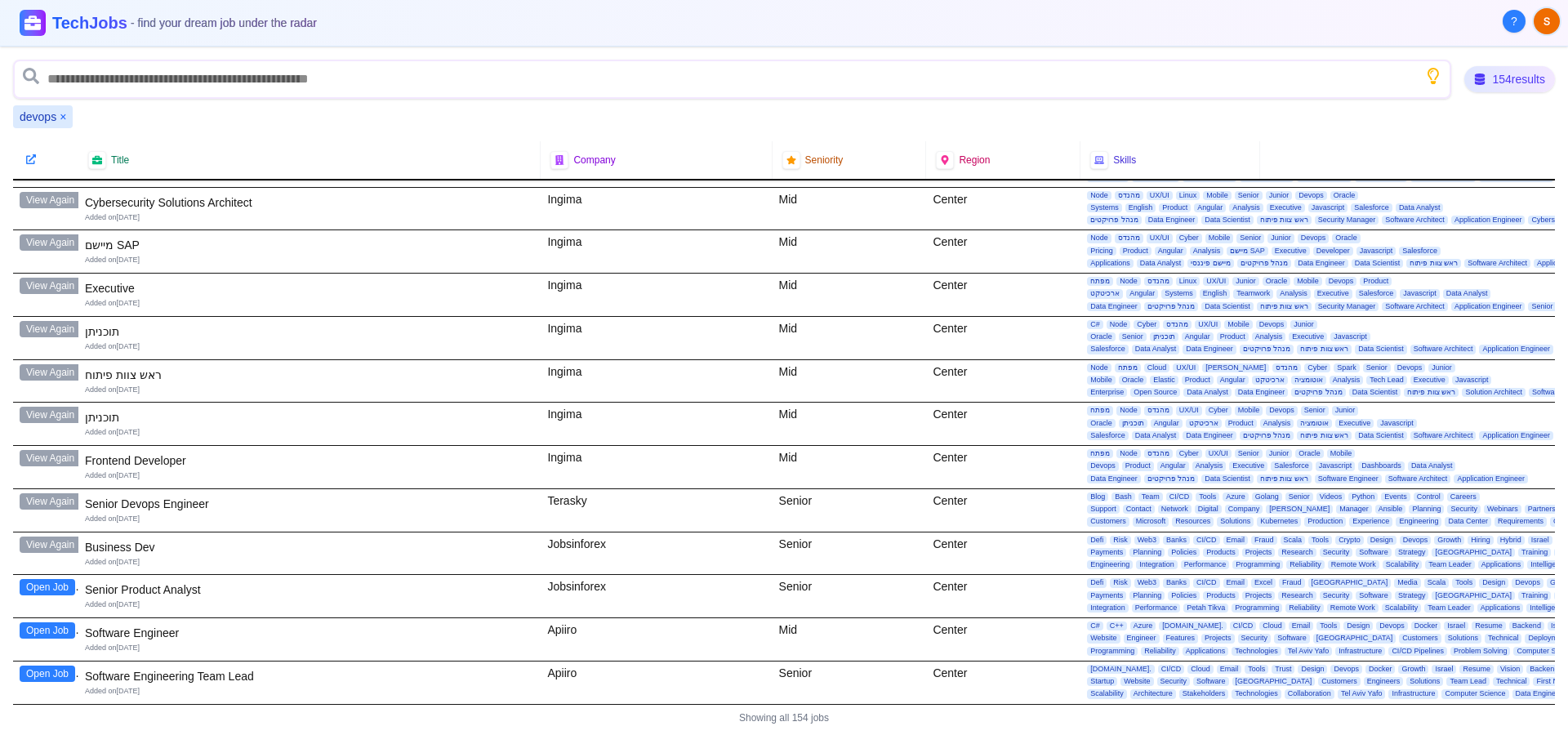
click at [42, 578] on button "Open Job" at bounding box center [47, 586] width 56 height 16
click at [40, 623] on button "Open Job" at bounding box center [47, 629] width 56 height 16
click at [47, 665] on button "Open Job" at bounding box center [47, 673] width 56 height 16
